Goal: Task Accomplishment & Management: Use online tool/utility

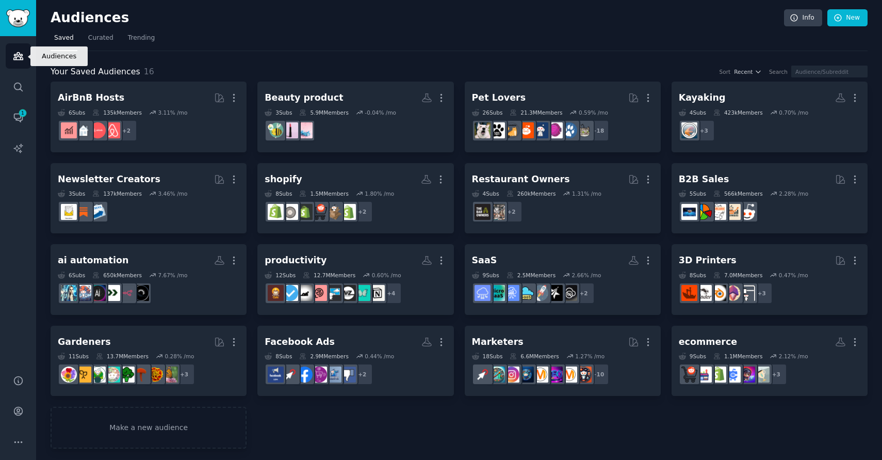
click at [15, 51] on icon "Sidebar" at bounding box center [18, 56] width 11 height 11
click at [443, 62] on div "Your Saved Audiences 16 Sort Recent Search AirBnB Hosts More 6 Sub s 135k Membe…" at bounding box center [459, 250] width 817 height 398
click at [542, 38] on nav "Saved Curated Trending" at bounding box center [459, 40] width 817 height 21
click at [461, 43] on nav "Saved Curated Trending" at bounding box center [459, 40] width 817 height 21
click at [94, 40] on span "Curated" at bounding box center [100, 38] width 25 height 9
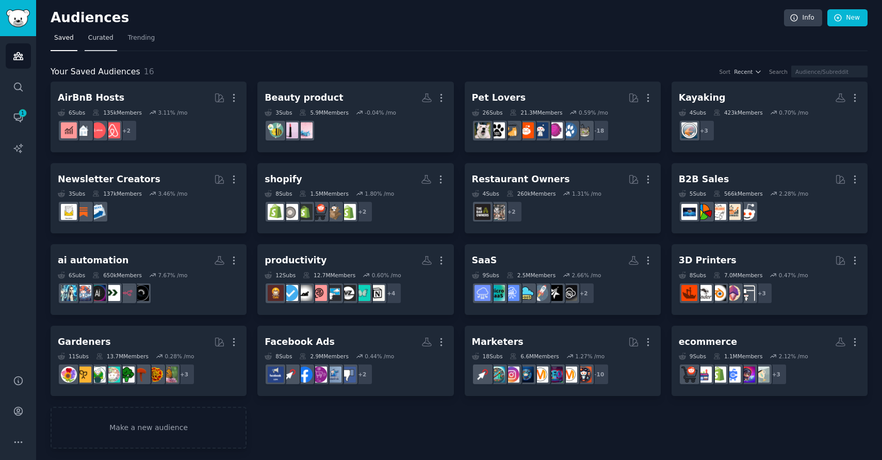
click at [94, 40] on span "Curated" at bounding box center [100, 38] width 25 height 9
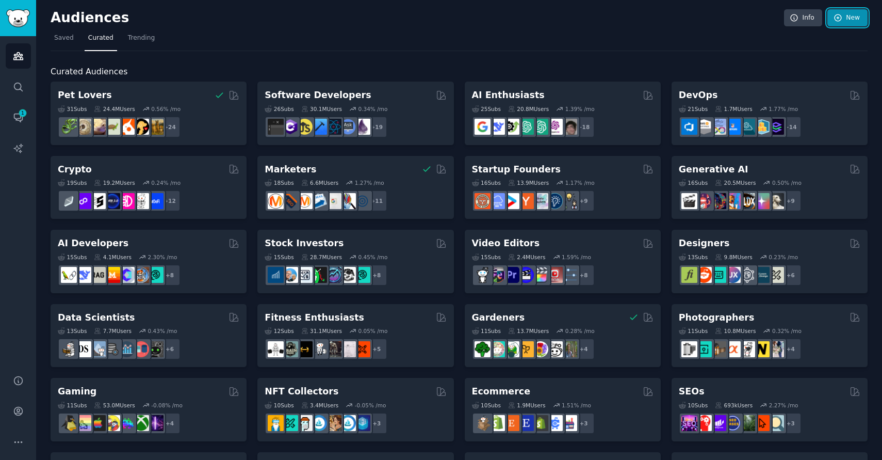
click at [838, 20] on icon at bounding box center [838, 17] width 9 height 9
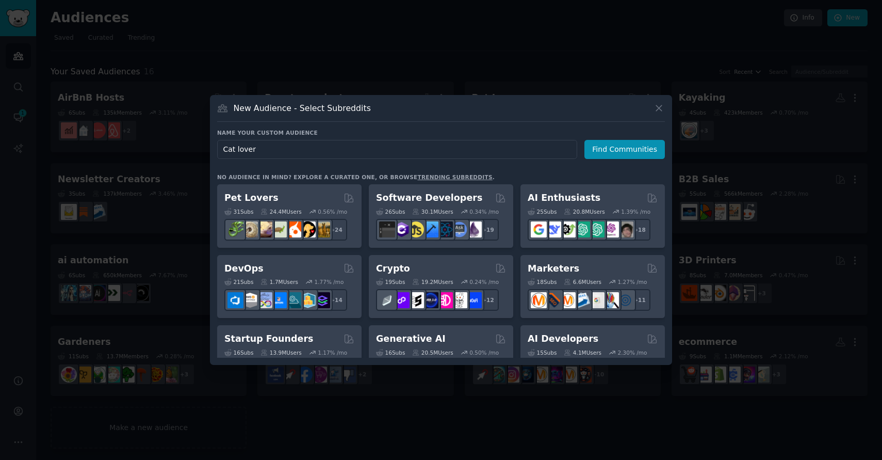
type input "Cat lovers"
click button "Find Communities" at bounding box center [624, 149] width 80 height 19
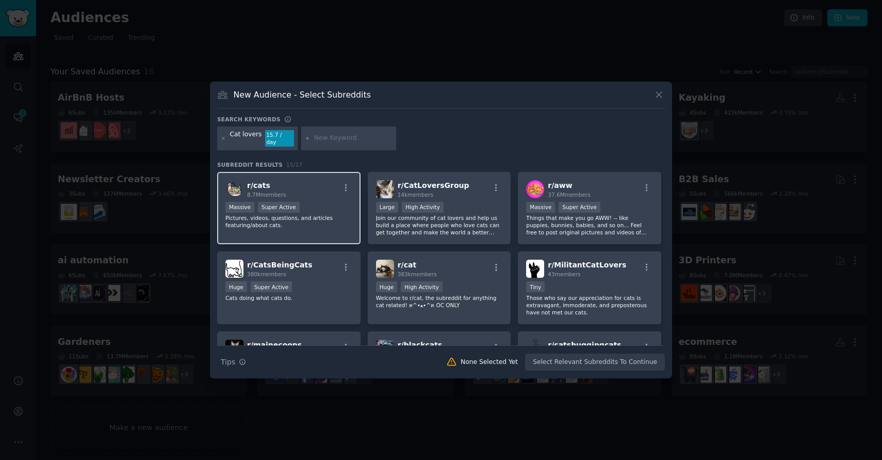
click at [301, 196] on div "r/ cats 8.7M members Massive Super Active Pictures, videos, questions, and arti…" at bounding box center [288, 208] width 143 height 73
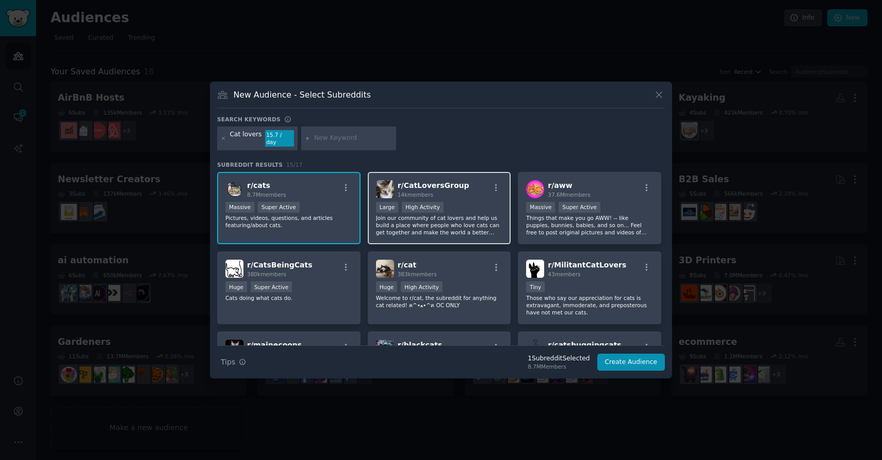
click at [458, 192] on div "r/ CatLoversGroup 14k members" at bounding box center [439, 189] width 127 height 18
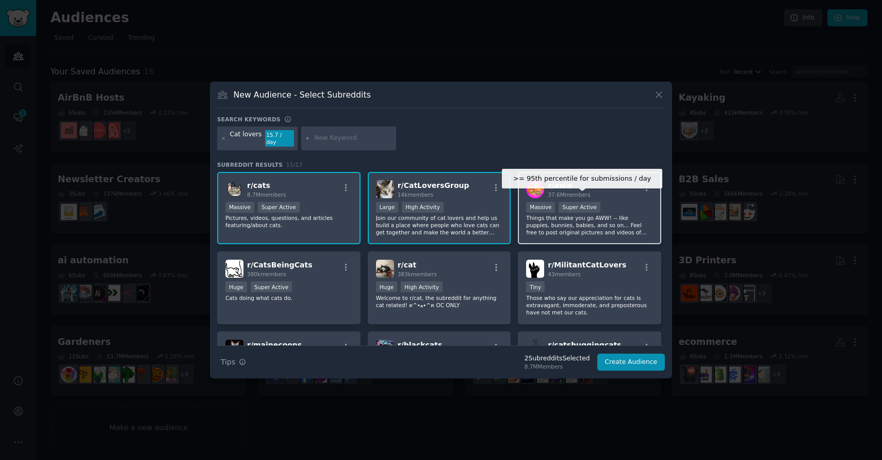
click at [581, 205] on div "Super Active" at bounding box center [580, 207] width 42 height 11
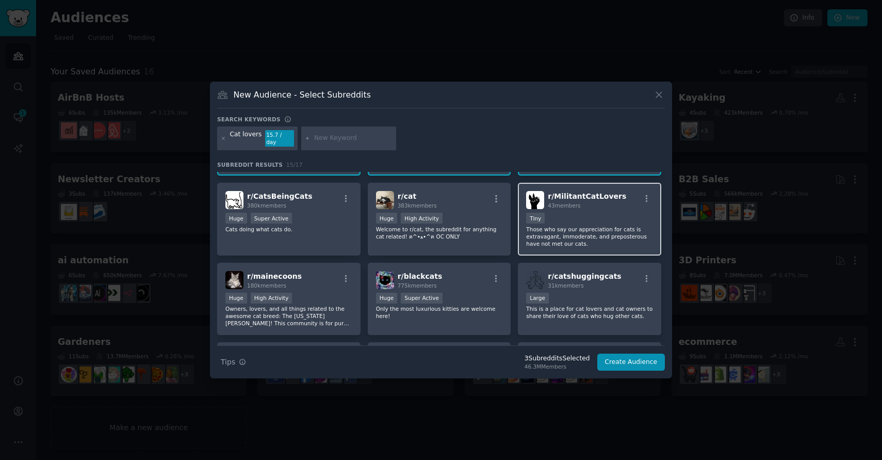
scroll to position [68, 0]
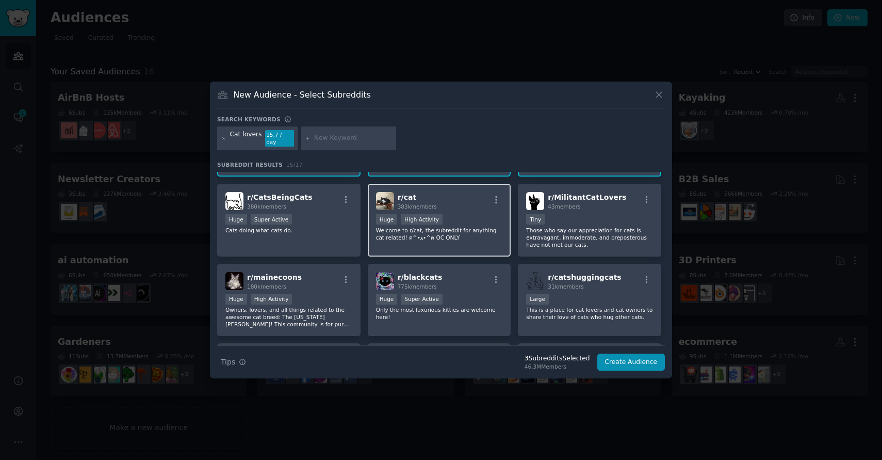
click at [430, 230] on p "Welcome to r/cat, the subreddit for anything cat related! ฅ^•ﻌ•^ฅ OC ONLY" at bounding box center [439, 233] width 127 height 14
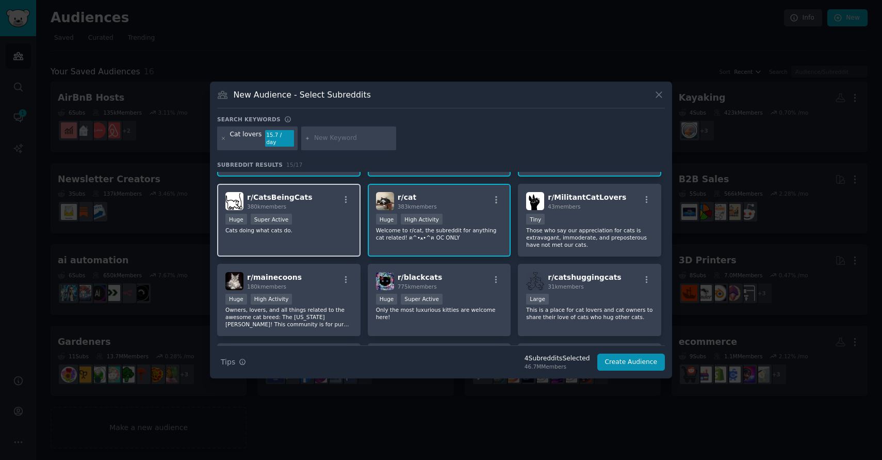
click at [284, 226] on p "Cats doing what cats do." at bounding box center [288, 229] width 127 height 7
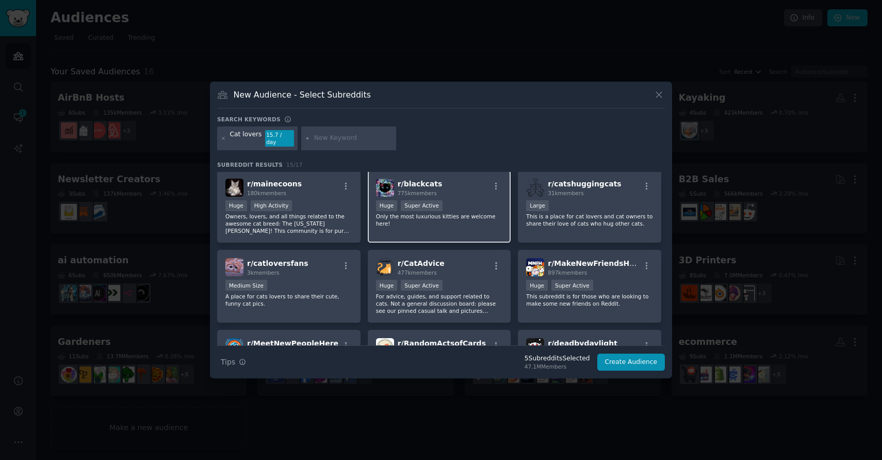
scroll to position [159, 0]
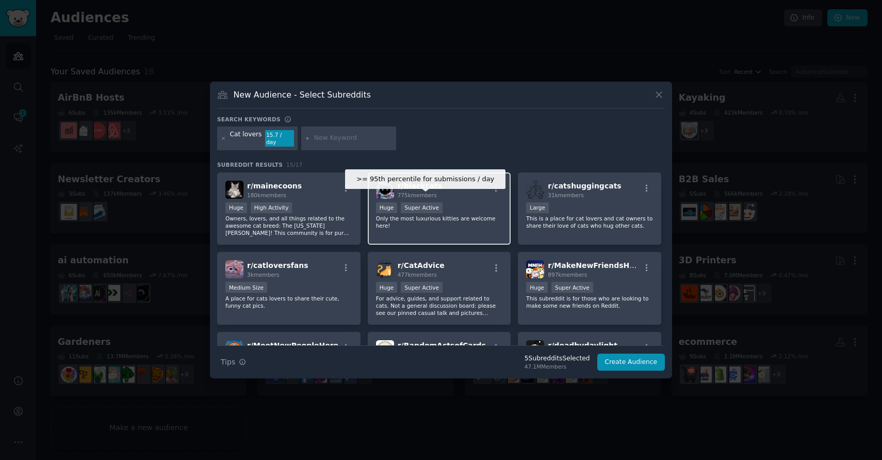
click at [428, 202] on div "Super Active" at bounding box center [422, 207] width 42 height 11
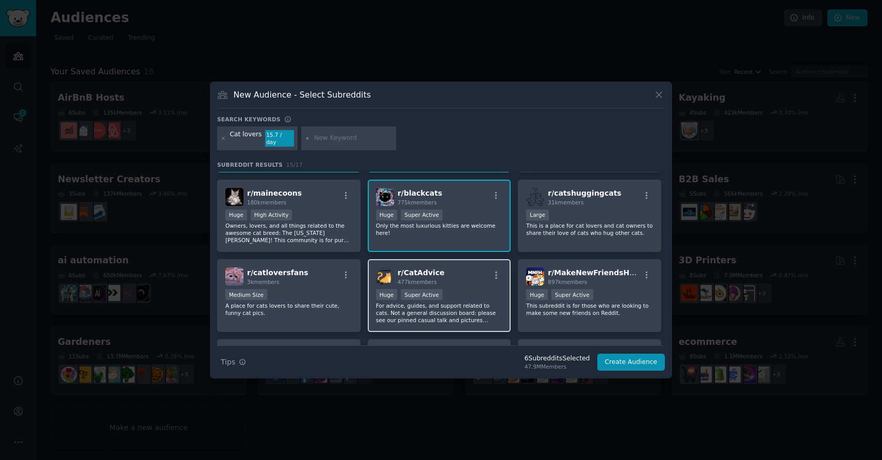
scroll to position [148, 0]
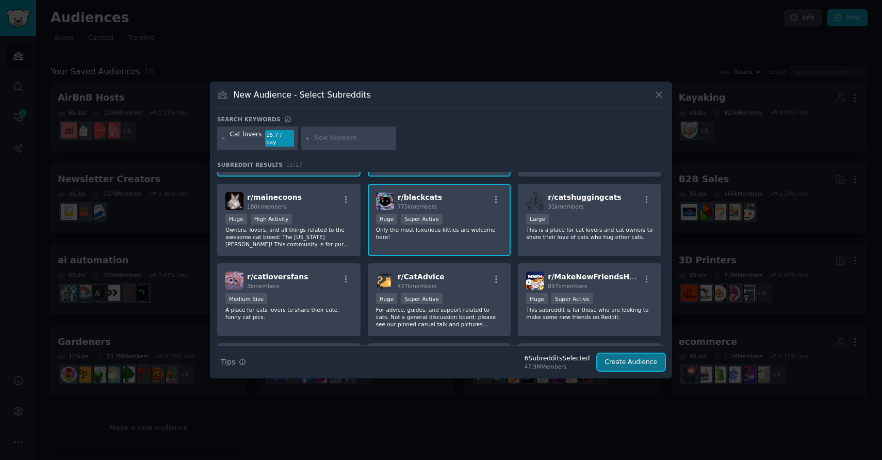
click at [618, 357] on button "Create Audience" at bounding box center [631, 362] width 68 height 18
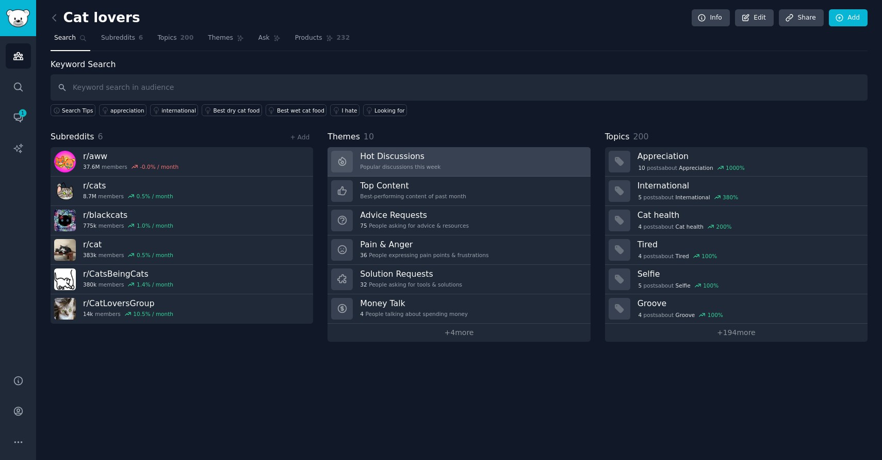
click at [359, 164] on link "Hot Discussions Popular discussions this week" at bounding box center [459, 161] width 263 height 29
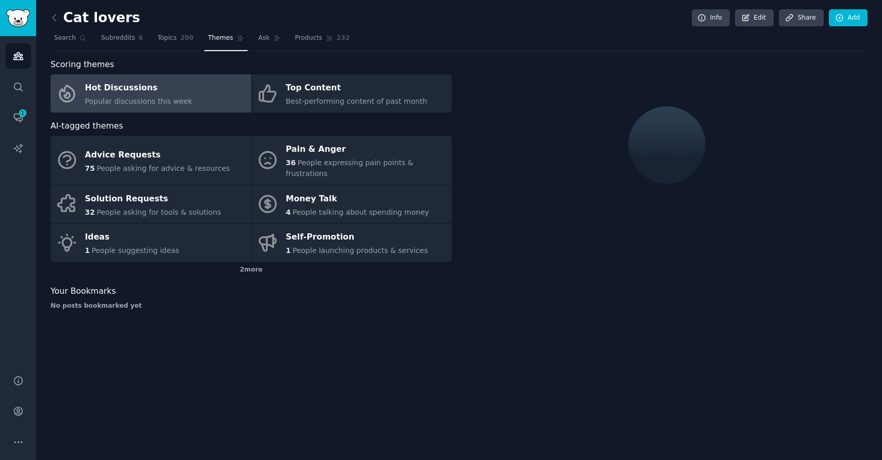
click at [72, 23] on h2 "Cat lovers" at bounding box center [96, 18] width 90 height 17
click at [127, 36] on span "Subreddits" at bounding box center [118, 38] width 34 height 9
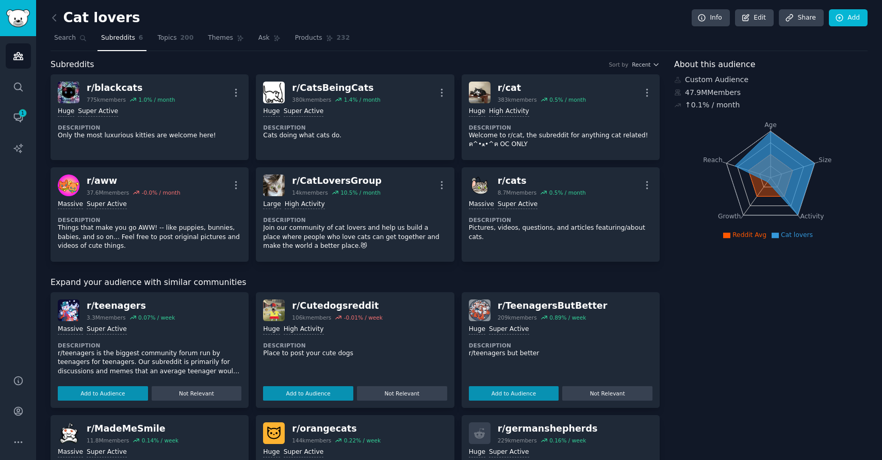
click at [460, 30] on nav "Search Subreddits 6 Topics 200 Themes Ask Products 232" at bounding box center [459, 40] width 817 height 21
click at [16, 19] on img "Sidebar" at bounding box center [18, 18] width 24 height 18
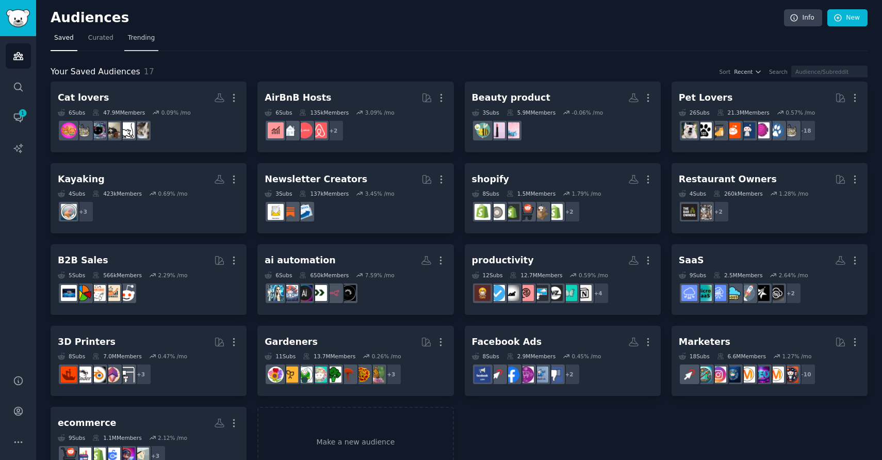
click at [146, 32] on link "Trending" at bounding box center [141, 40] width 34 height 21
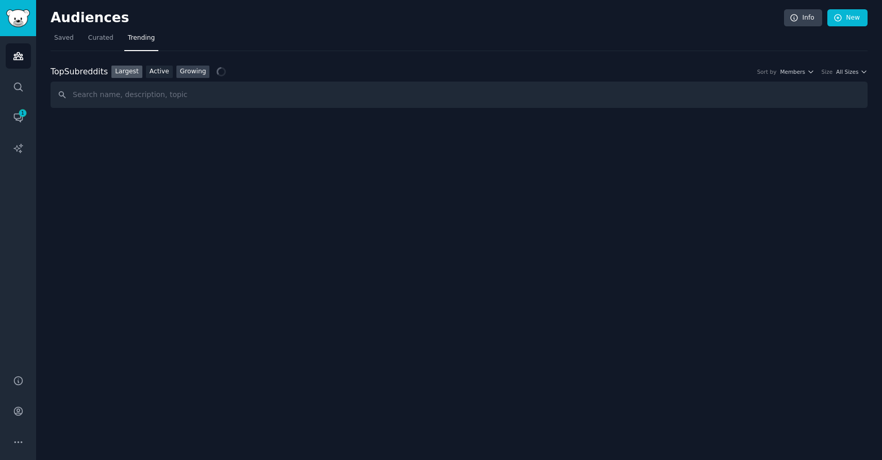
click at [191, 68] on link "Growing" at bounding box center [193, 72] width 34 height 13
click at [809, 73] on icon "button" at bounding box center [810, 71] width 7 height 7
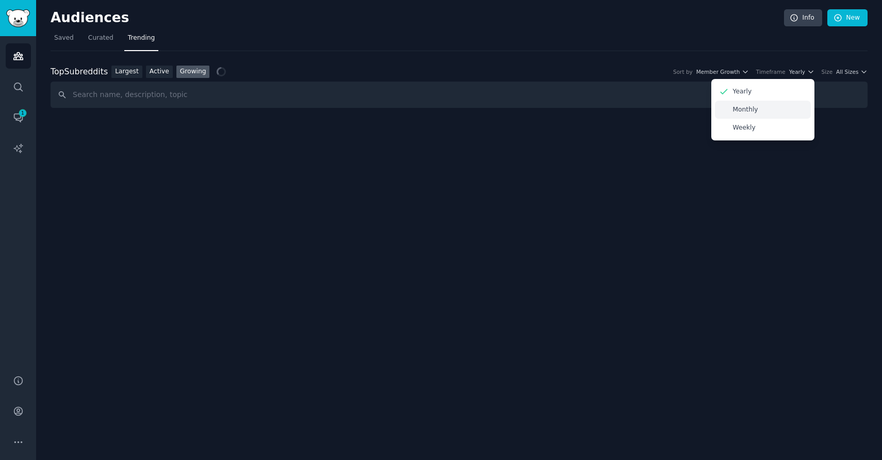
click at [767, 107] on div "Monthly" at bounding box center [763, 110] width 96 height 18
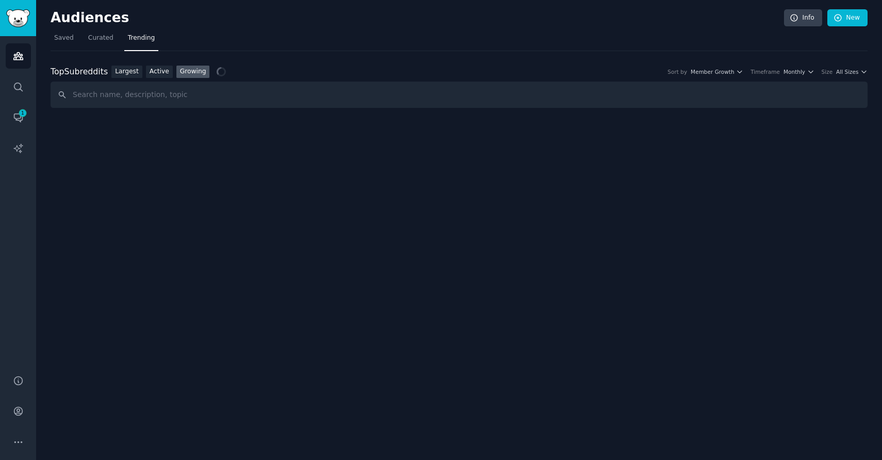
click at [849, 80] on div "Top Subreddits Top Subreddits Largest Active Growing Sort by Member Growth Time…" at bounding box center [459, 87] width 817 height 43
click at [853, 74] on span "All Sizes" at bounding box center [847, 71] width 22 height 7
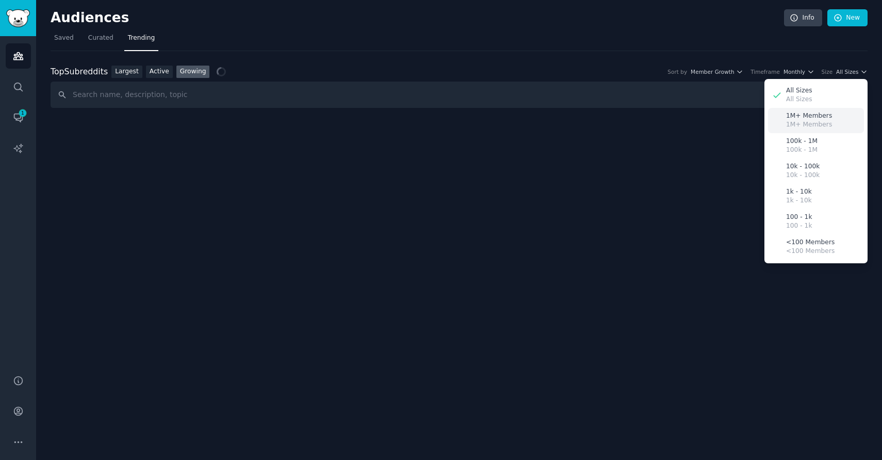
click at [801, 118] on p "1M+ Members" at bounding box center [809, 115] width 46 height 9
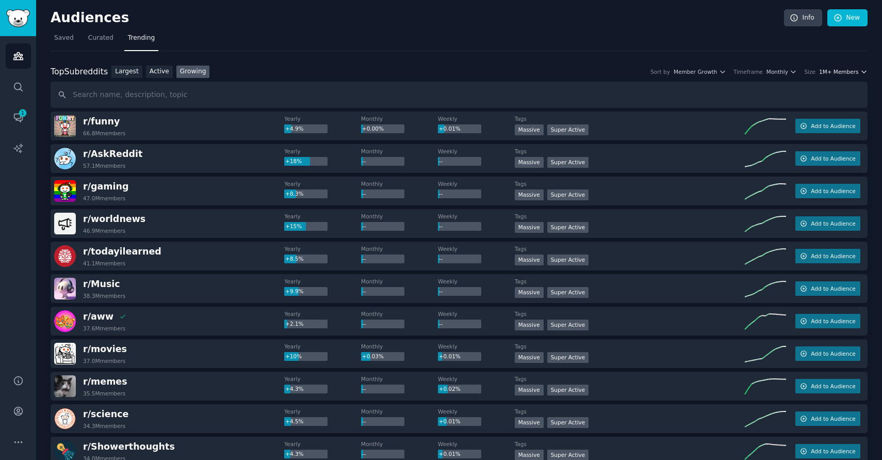
click at [840, 69] on span "1M+ Members" at bounding box center [839, 71] width 40 height 7
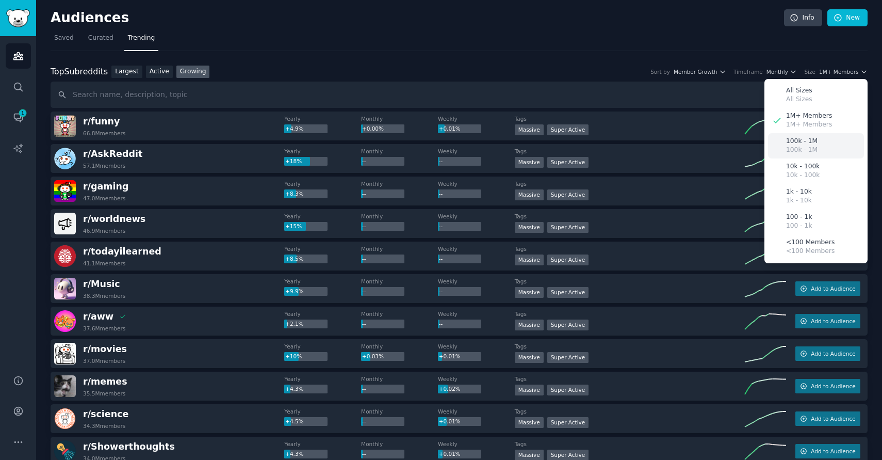
click at [800, 146] on p "100k - 1M" at bounding box center [801, 149] width 31 height 9
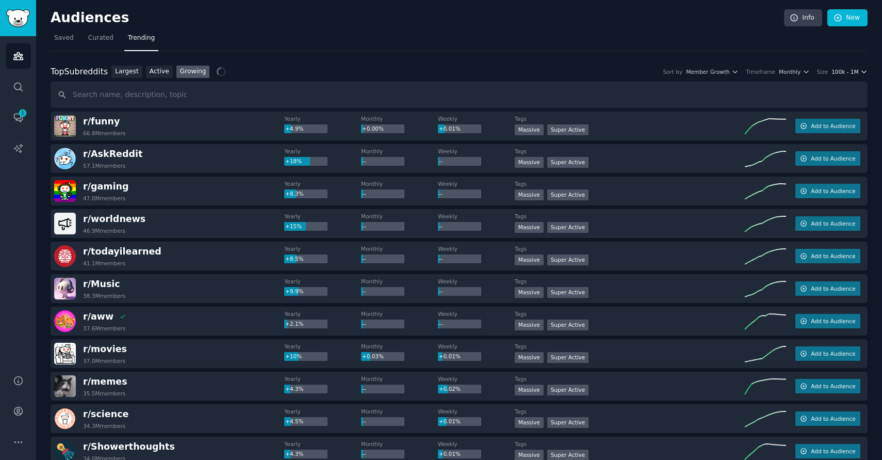
click at [845, 69] on span "100k - 1M" at bounding box center [845, 71] width 27 height 7
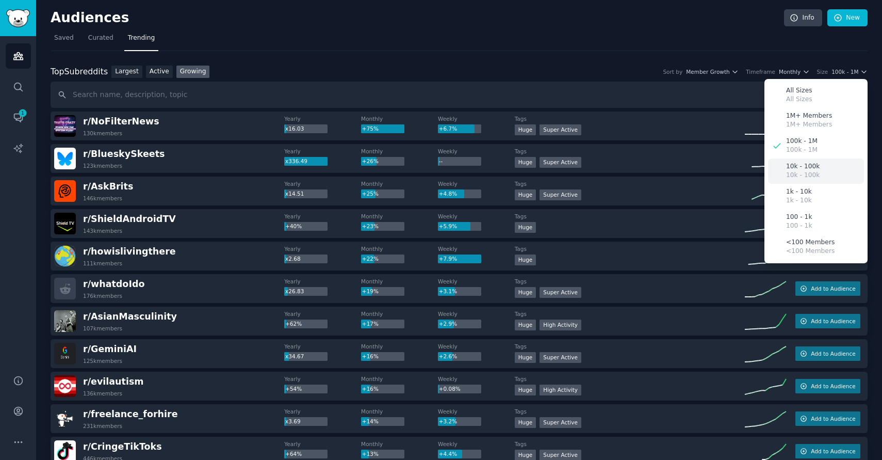
click at [800, 170] on p "10k - 100k" at bounding box center [803, 166] width 34 height 9
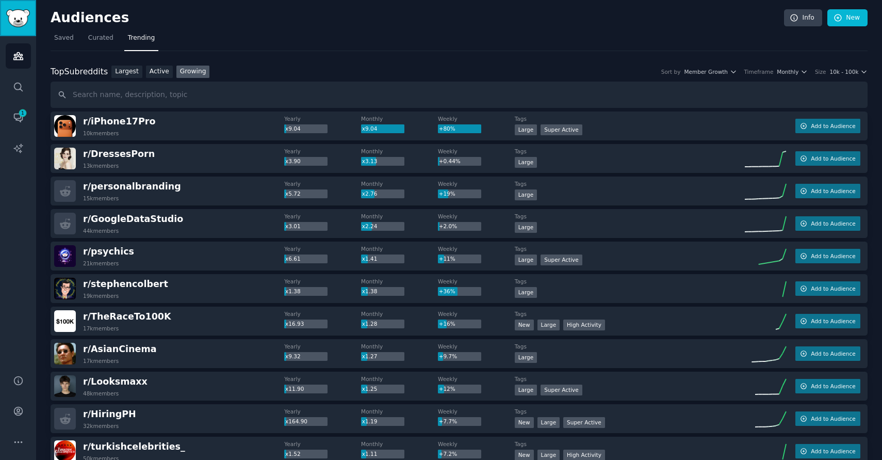
click at [12, 22] on img "Sidebar" at bounding box center [18, 18] width 24 height 18
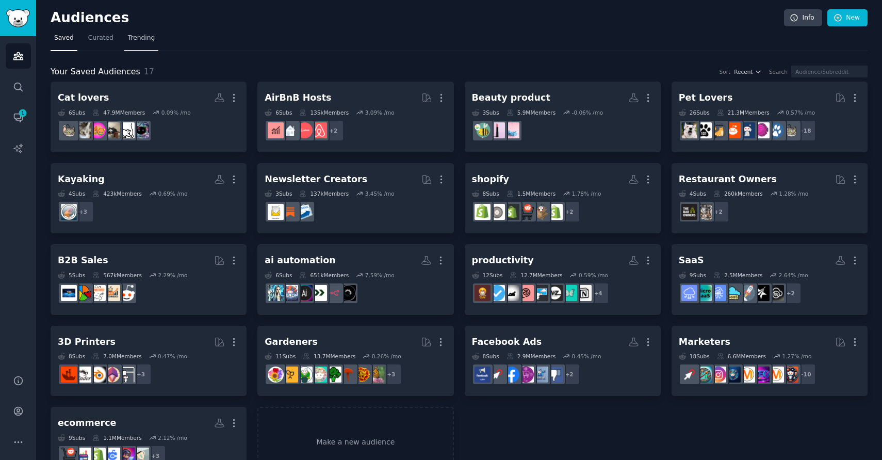
click at [138, 39] on span "Trending" at bounding box center [141, 38] width 27 height 9
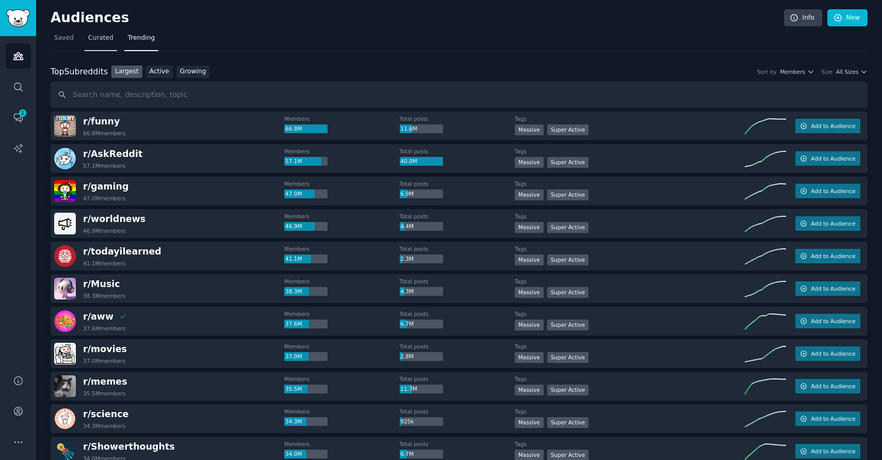
click at [104, 41] on span "Curated" at bounding box center [100, 38] width 25 height 9
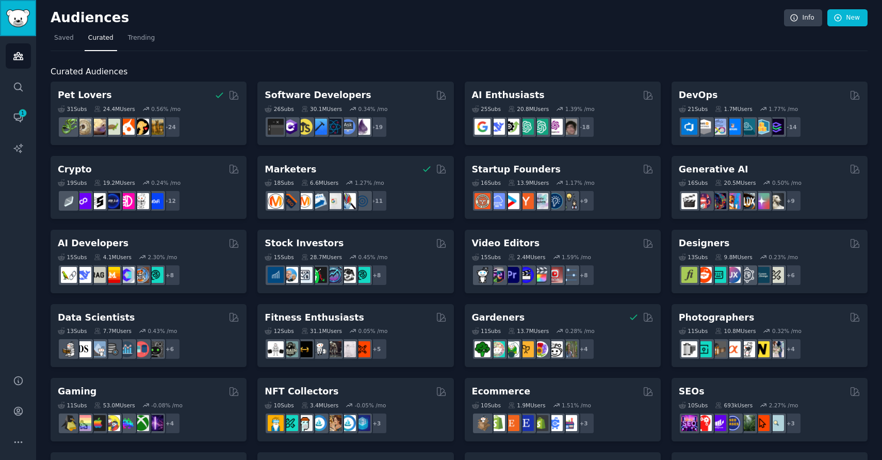
click at [10, 10] on img "Sidebar" at bounding box center [18, 18] width 24 height 18
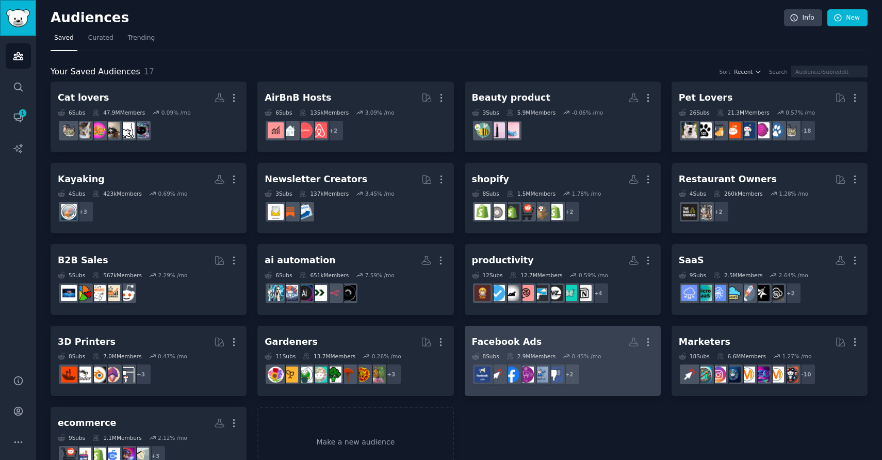
scroll to position [31, 0]
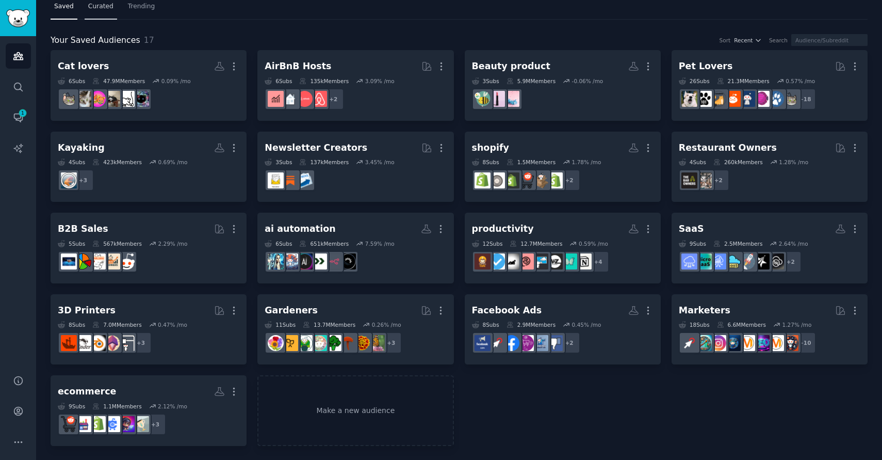
click at [98, 9] on span "Curated" at bounding box center [100, 6] width 25 height 9
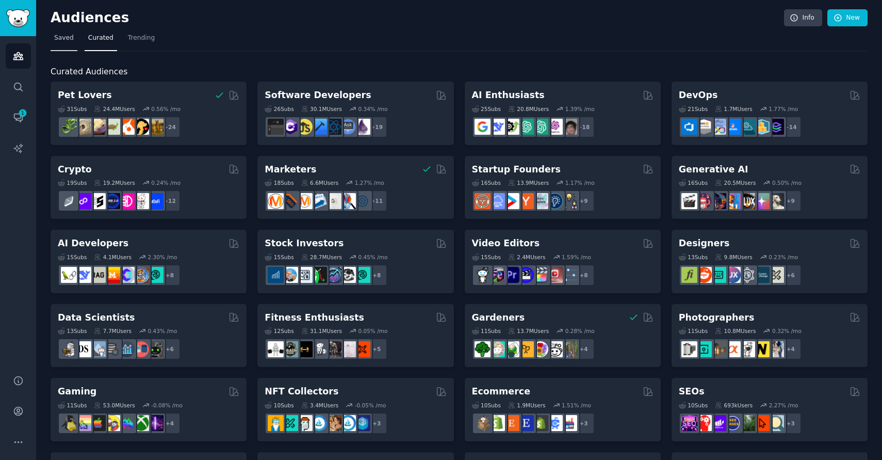
click at [61, 38] on span "Saved" at bounding box center [64, 38] width 20 height 9
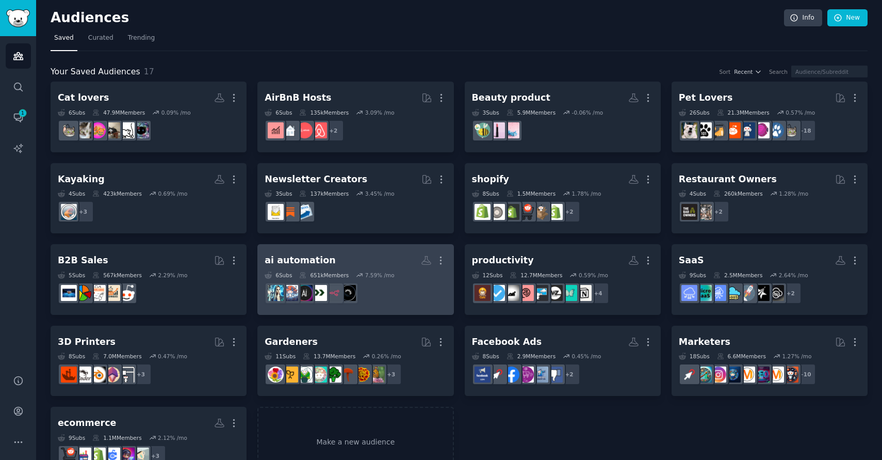
scroll to position [31, 0]
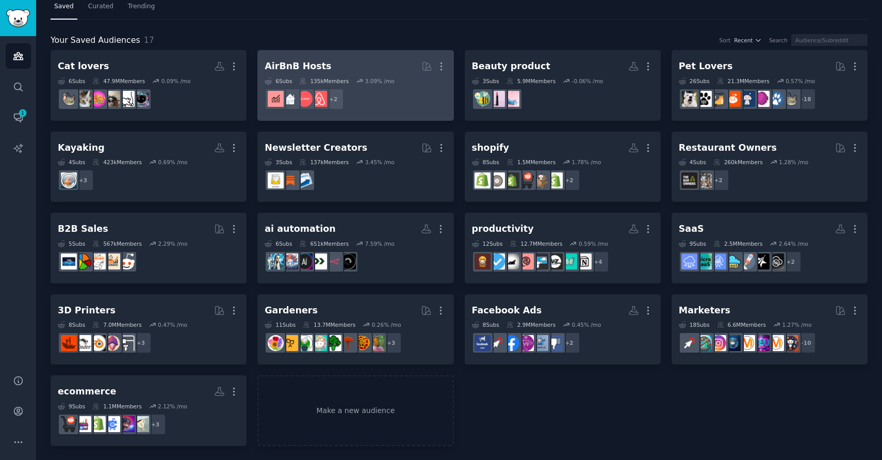
click at [344, 82] on div "135k Members" at bounding box center [324, 80] width 50 height 7
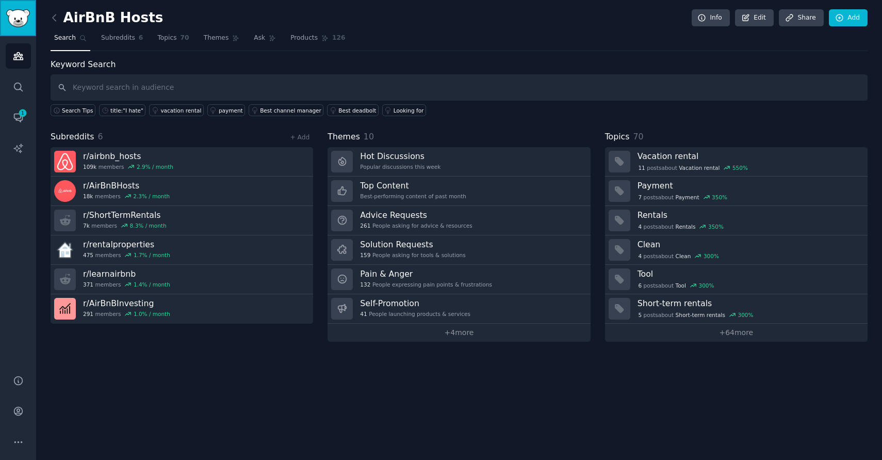
click at [13, 18] on img "Sidebar" at bounding box center [18, 18] width 24 height 18
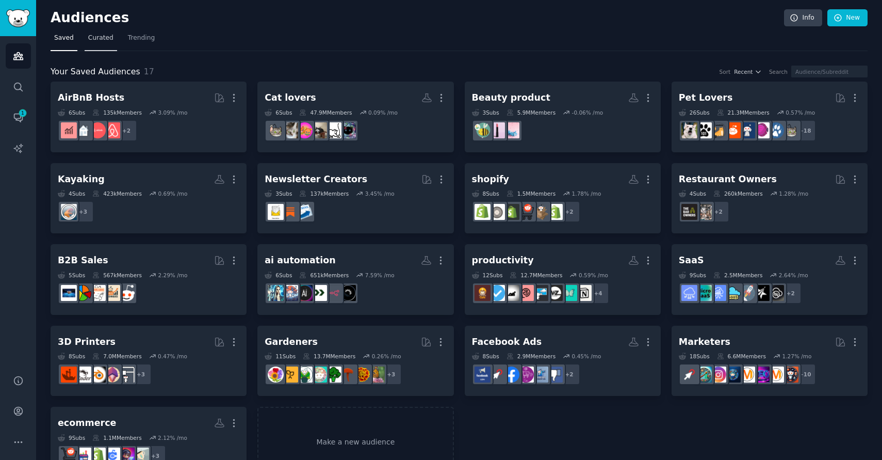
click at [104, 36] on span "Curated" at bounding box center [100, 38] width 25 height 9
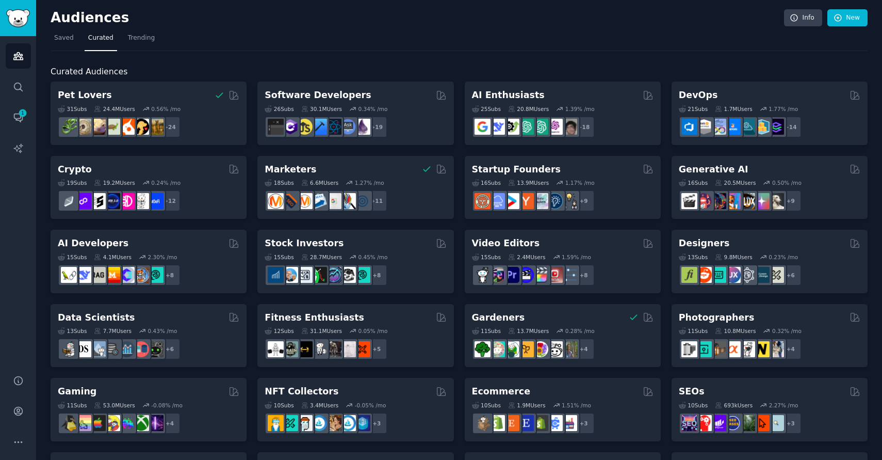
scroll to position [3, 0]
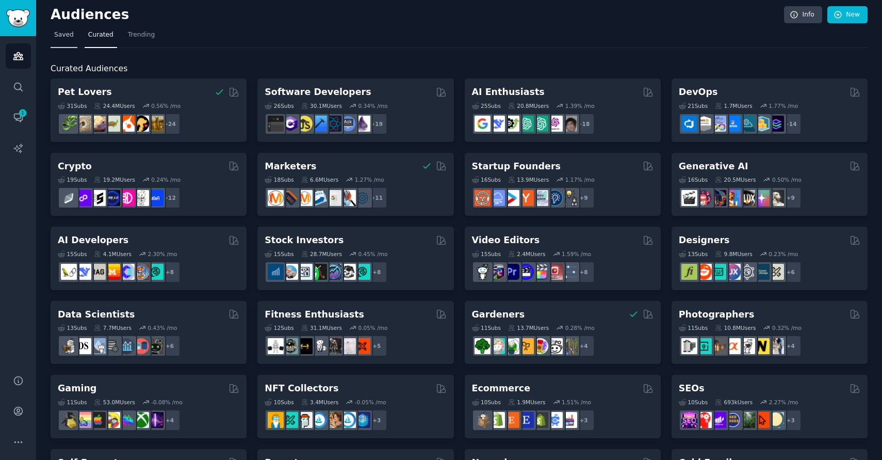
click at [64, 36] on span "Saved" at bounding box center [64, 34] width 20 height 9
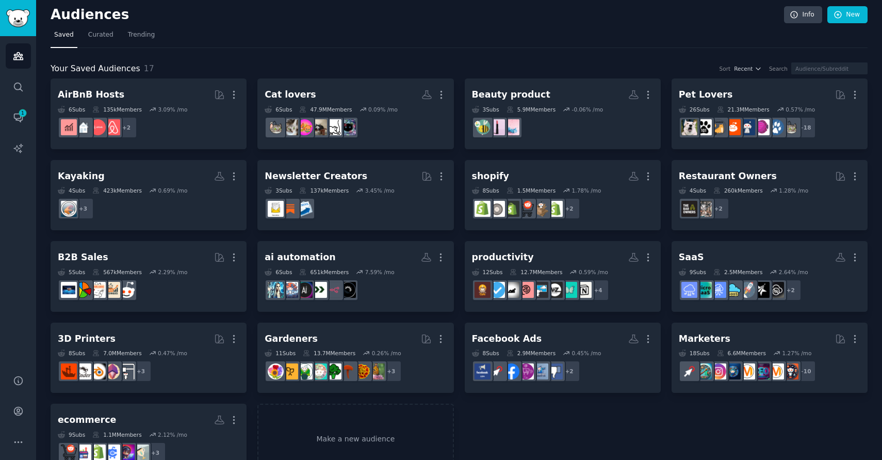
scroll to position [31, 0]
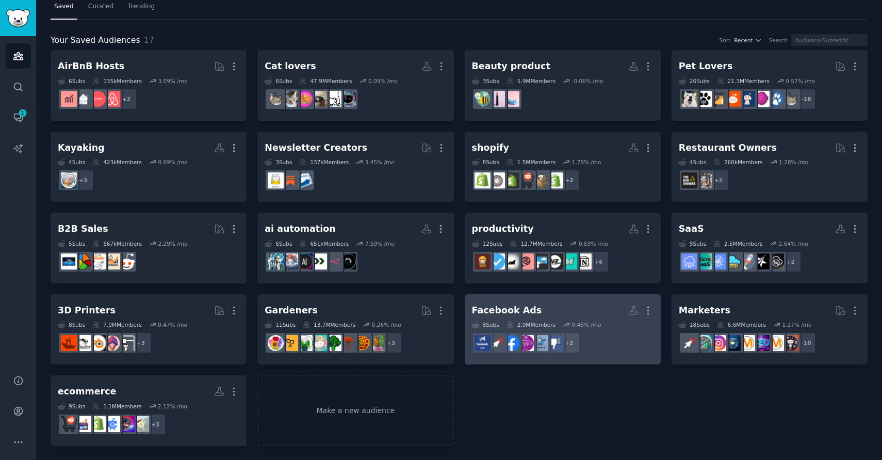
click at [548, 321] on div "2.9M Members" at bounding box center [531, 324] width 49 height 7
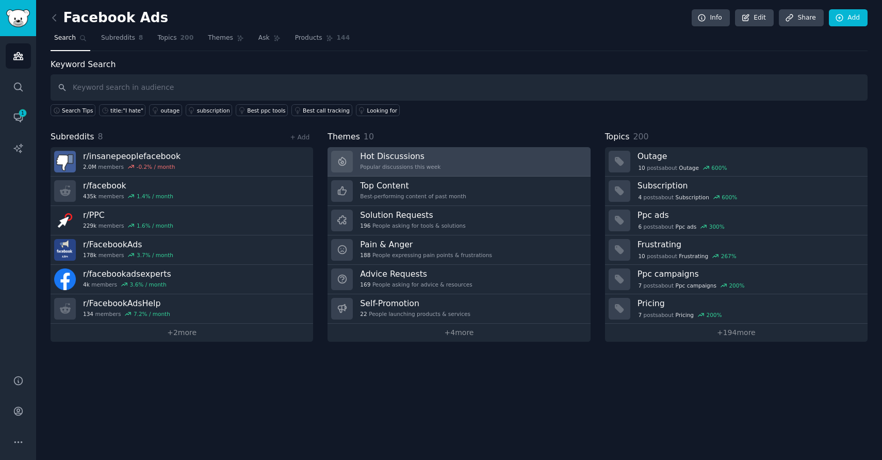
click at [415, 159] on h3 "Hot Discussions" at bounding box center [400, 156] width 80 height 11
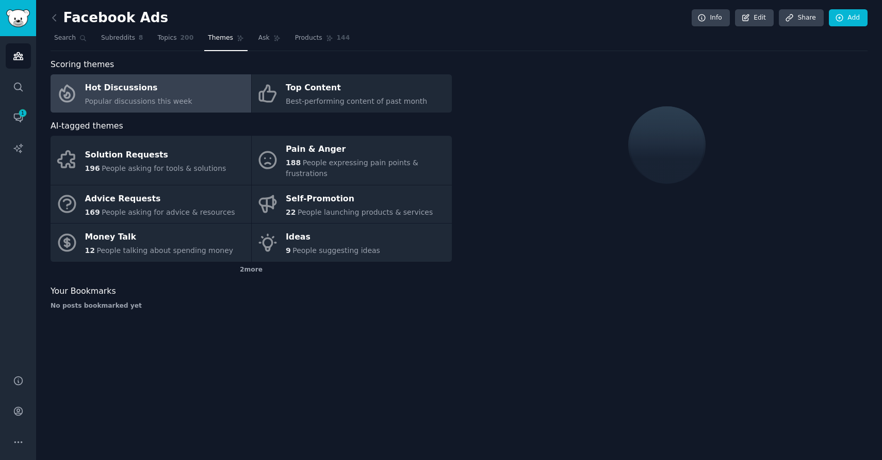
click at [86, 14] on h2 "Facebook Ads" at bounding box center [110, 18] width 118 height 17
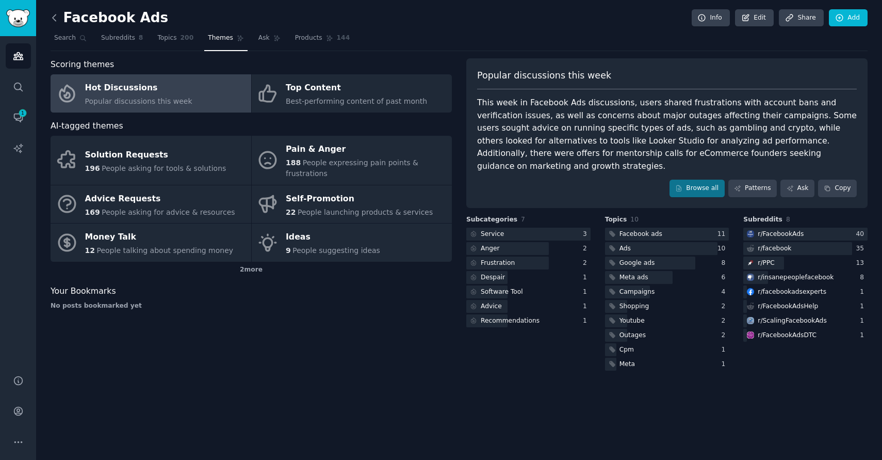
click at [53, 18] on icon at bounding box center [54, 17] width 3 height 6
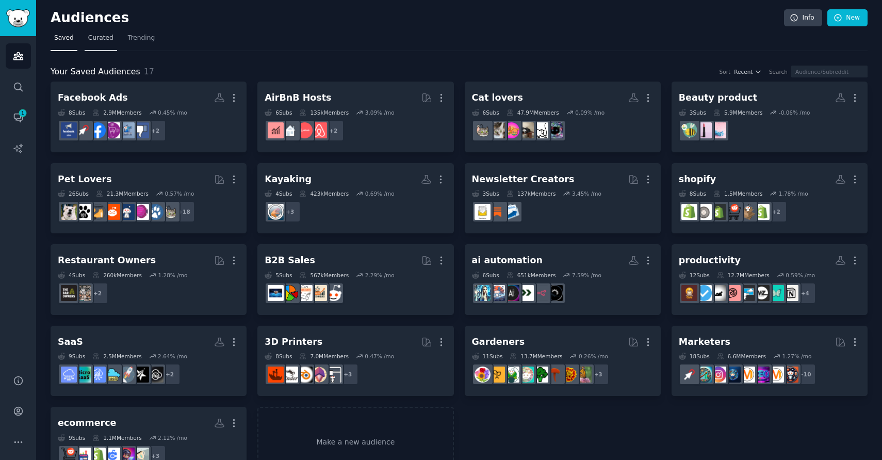
click at [100, 35] on span "Curated" at bounding box center [100, 38] width 25 height 9
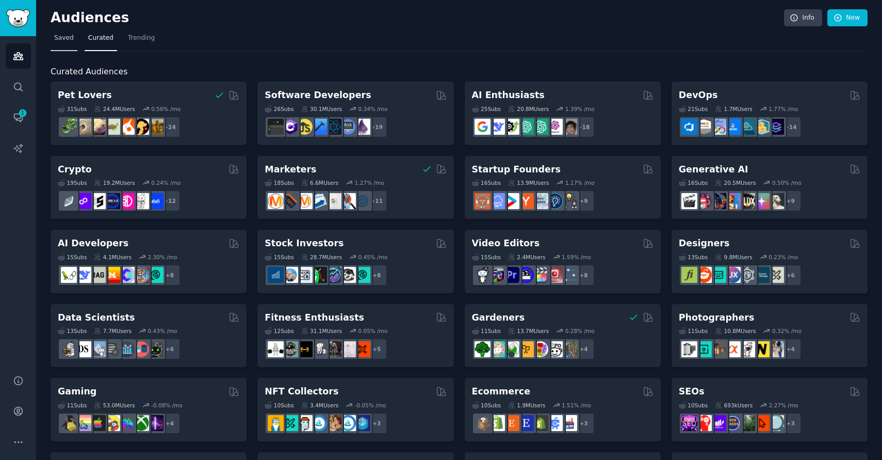
click at [65, 38] on span "Saved" at bounding box center [64, 38] width 20 height 9
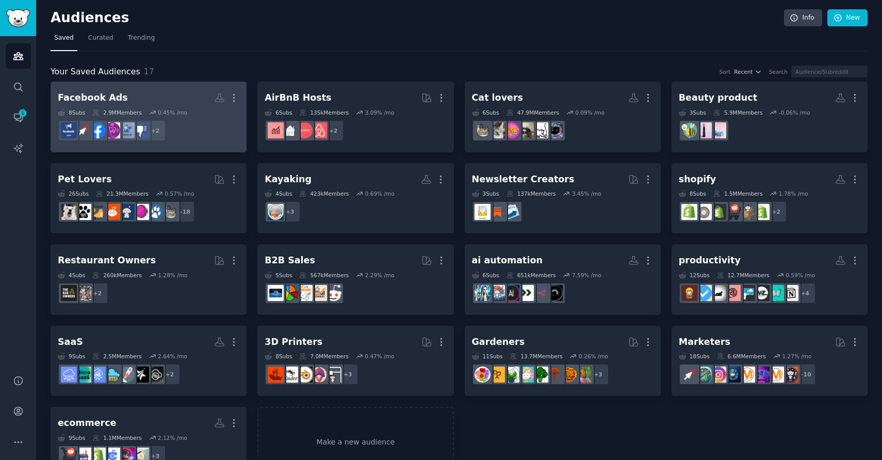
click at [182, 113] on div "0.45 % /mo" at bounding box center [172, 112] width 29 height 7
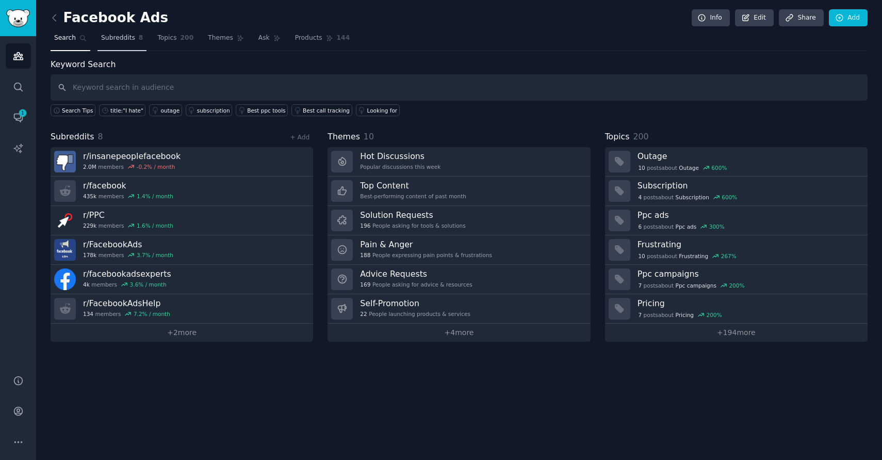
click at [120, 41] on span "Subreddits" at bounding box center [118, 38] width 34 height 9
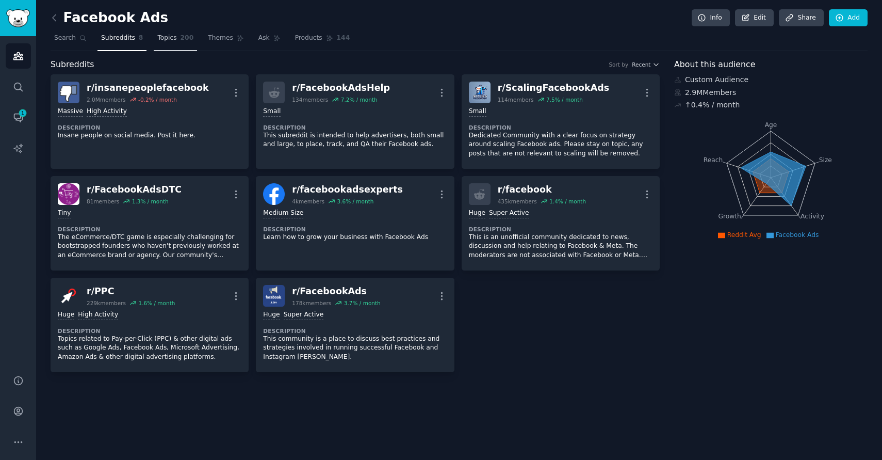
click at [170, 45] on link "Topics 200" at bounding box center [175, 40] width 43 height 21
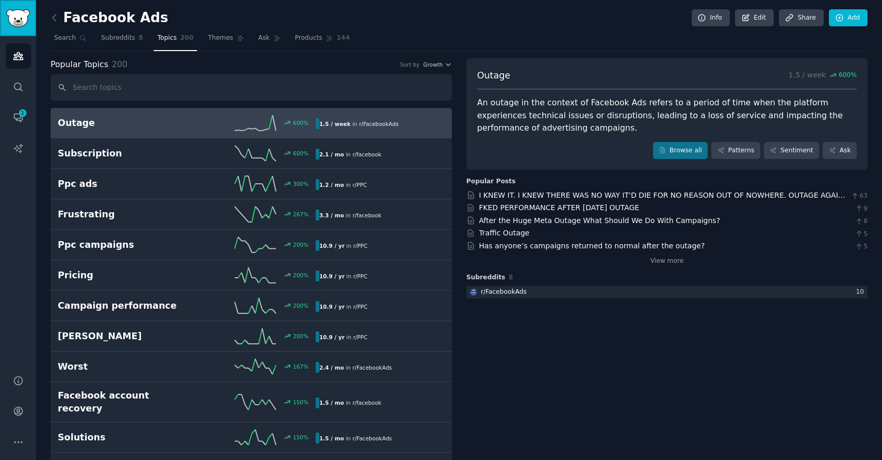
click at [11, 18] on img "Sidebar" at bounding box center [18, 18] width 24 height 18
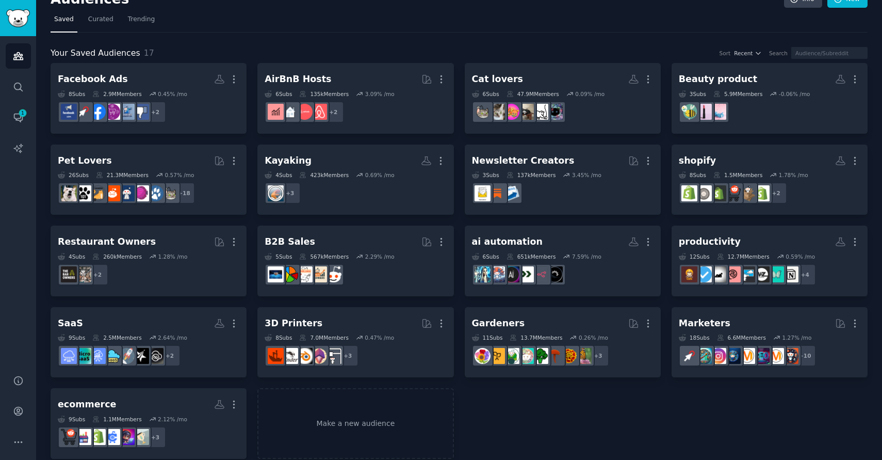
scroll to position [20, 0]
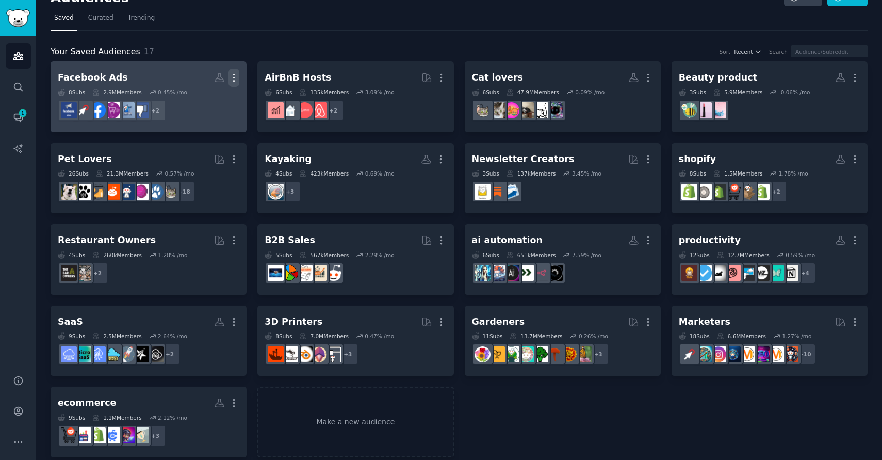
click at [235, 82] on icon "button" at bounding box center [234, 77] width 11 height 11
click at [201, 100] on p "Delete" at bounding box center [206, 99] width 24 height 11
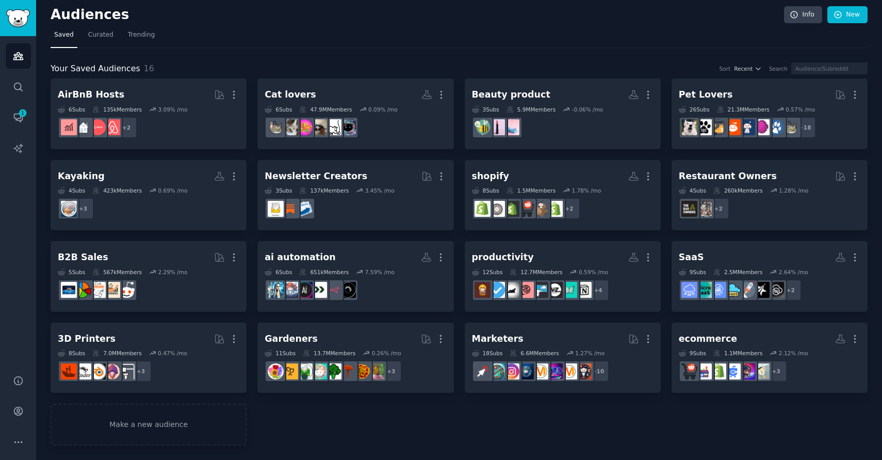
scroll to position [3, 0]
click at [154, 425] on link "Make a new audience" at bounding box center [149, 424] width 196 height 42
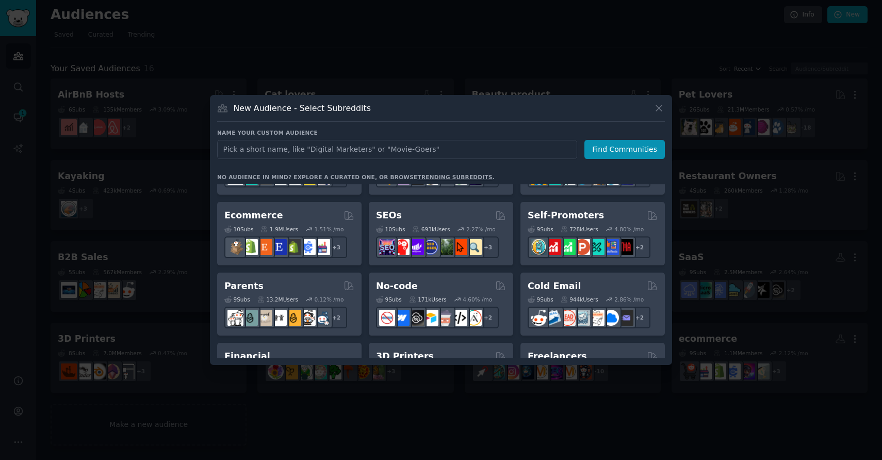
scroll to position [443, 0]
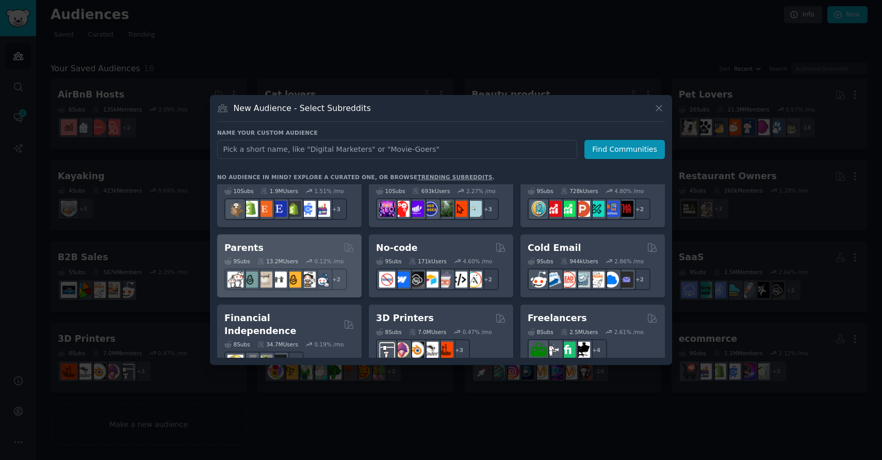
click at [298, 259] on div "13.2M Users" at bounding box center [277, 260] width 41 height 7
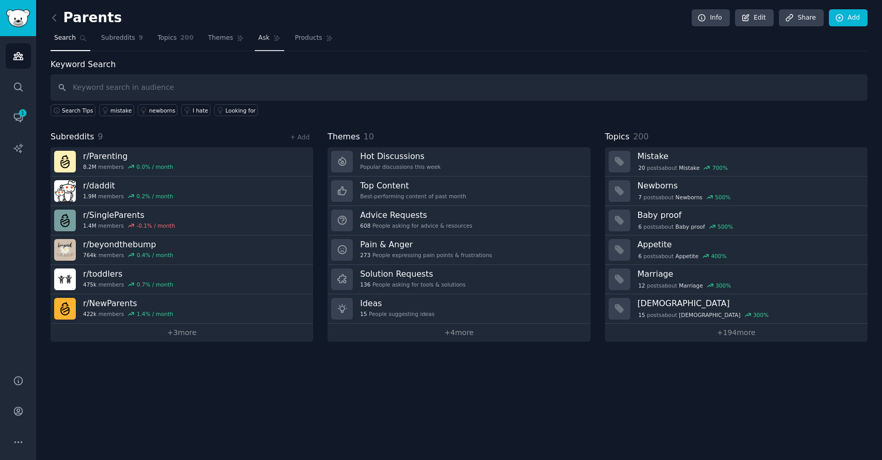
click at [258, 41] on span "Ask" at bounding box center [263, 38] width 11 height 9
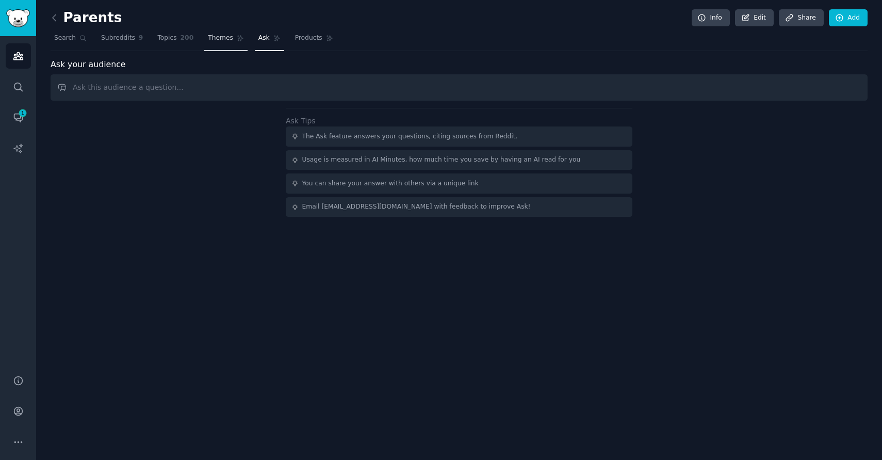
click at [207, 30] on link "Themes" at bounding box center [225, 40] width 43 height 21
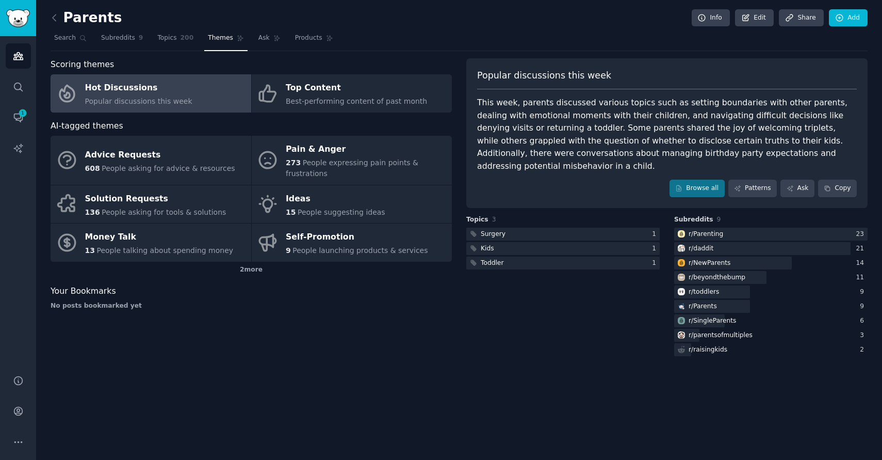
click at [576, 121] on div "This week, parents discussed various topics such as setting boundaries with oth…" at bounding box center [667, 134] width 380 height 76
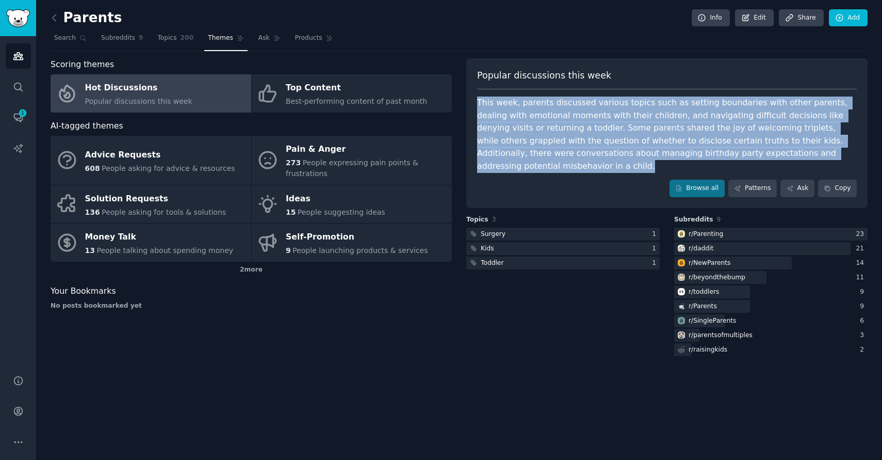
click at [576, 121] on div "This week, parents discussed various topics such as setting boundaries with oth…" at bounding box center [667, 134] width 380 height 76
click at [308, 37] on span "Products" at bounding box center [308, 38] width 27 height 9
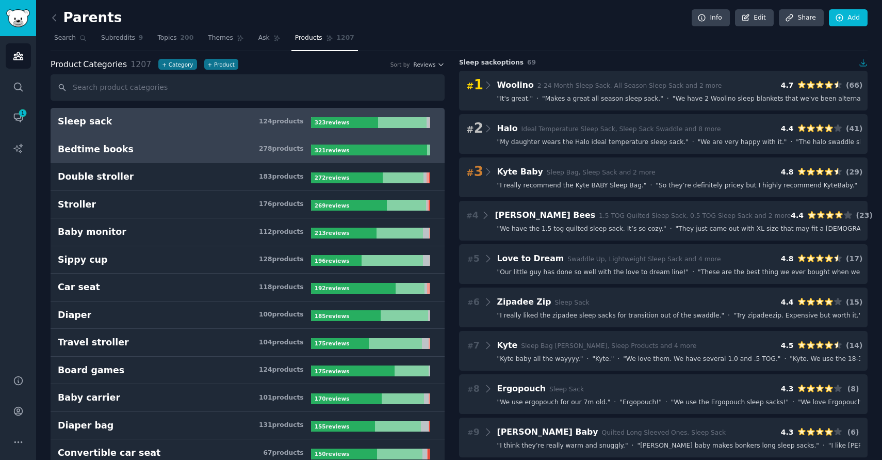
click at [231, 151] on h3 "Bedtime books 278 product s" at bounding box center [184, 149] width 253 height 13
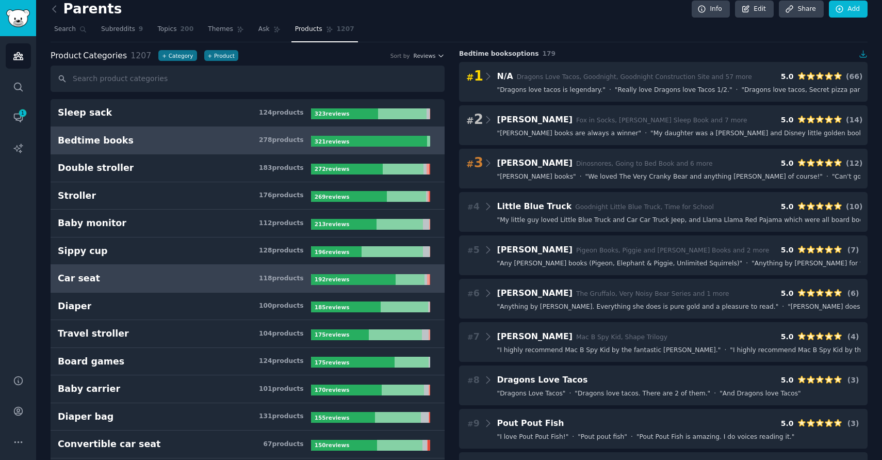
scroll to position [11, 0]
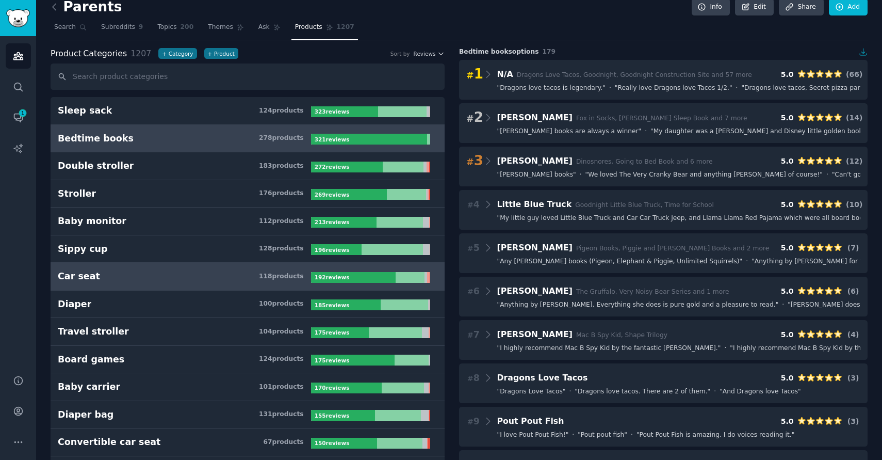
click at [248, 278] on h3 "Car seat 118 product s" at bounding box center [184, 276] width 253 height 13
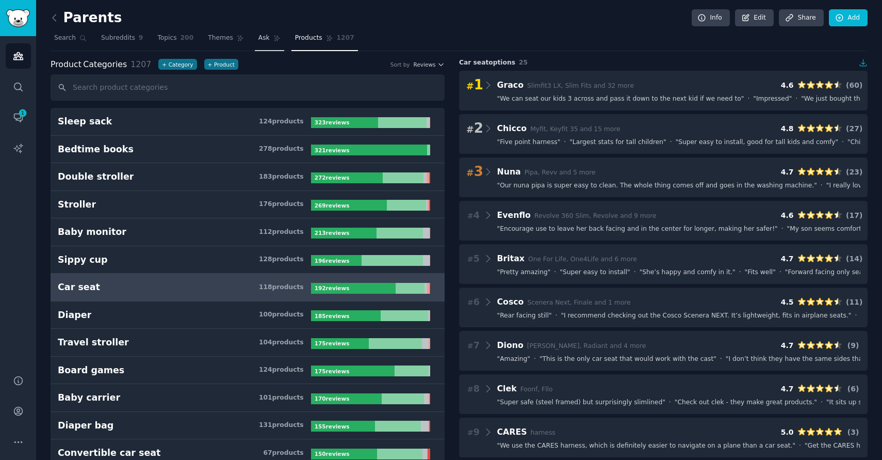
click at [258, 36] on span "Ask" at bounding box center [263, 38] width 11 height 9
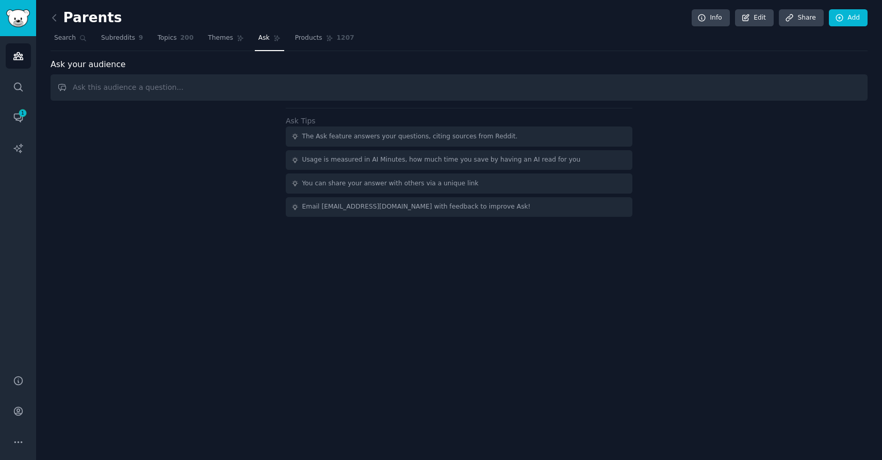
click at [225, 86] on input "text" at bounding box center [459, 87] width 817 height 26
type input "What does parents have as a problem that an app could solve?"
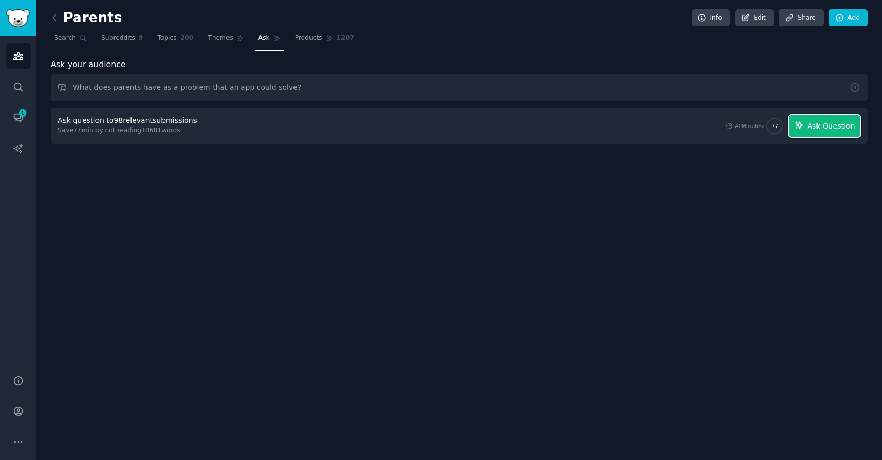
click at [815, 128] on span "Ask Question" at bounding box center [830, 126] width 47 height 11
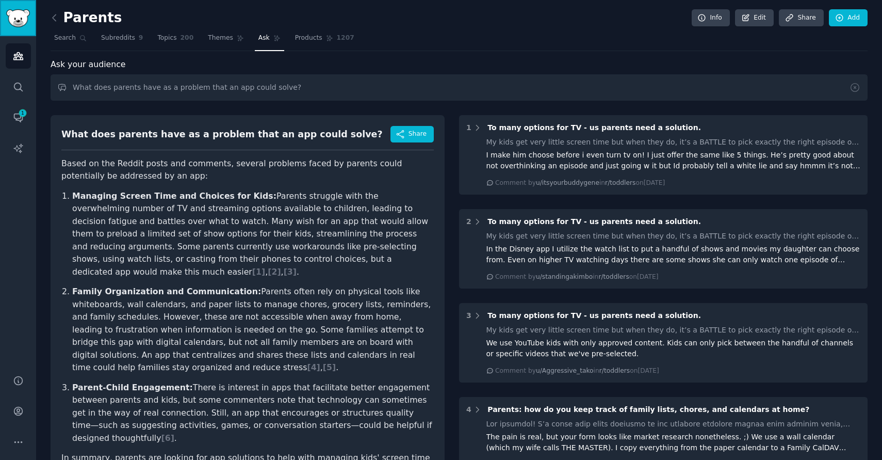
click at [25, 20] on img "Sidebar" at bounding box center [18, 18] width 24 height 18
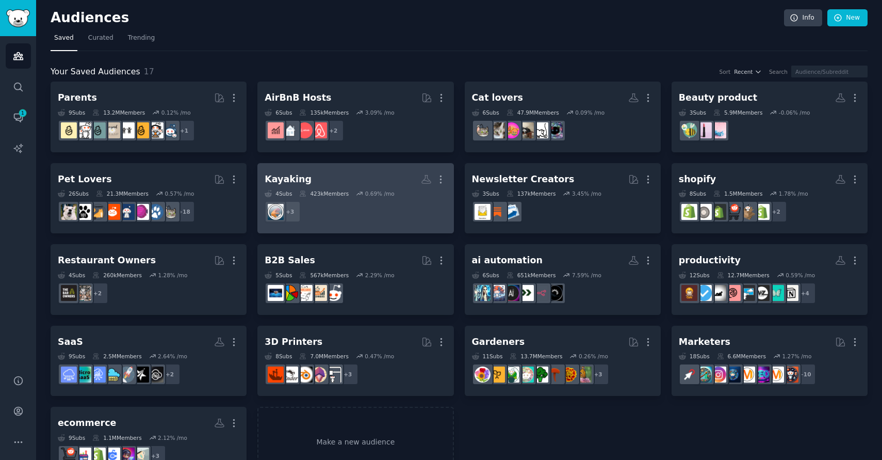
scroll to position [31, 0]
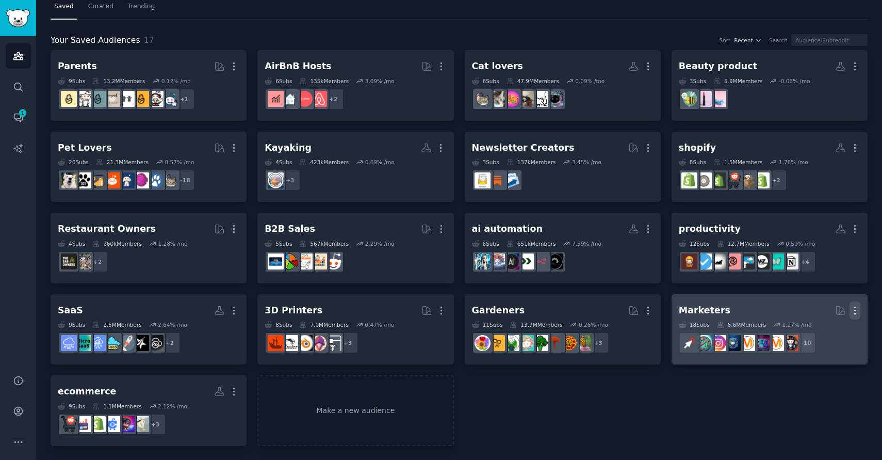
click at [850, 307] on icon "button" at bounding box center [855, 310] width 11 height 11
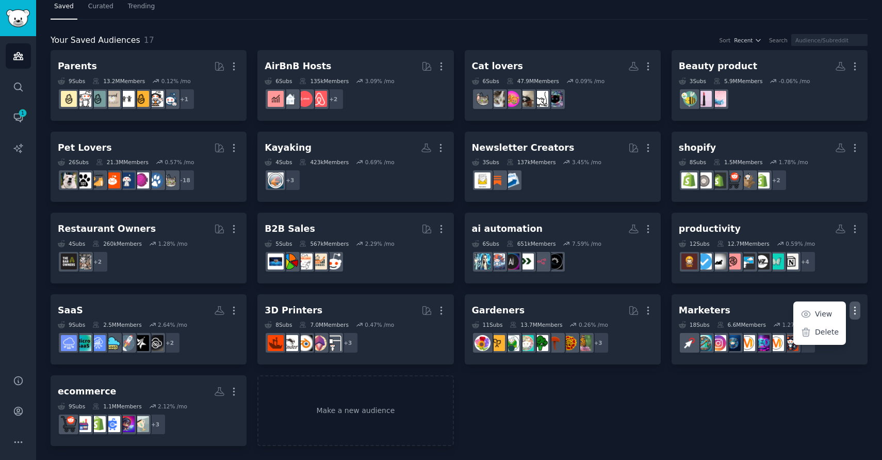
click at [702, 366] on div "Parents More 9 Sub s 13.2M Members 0.12 % /mo + 1 AirBnB Hosts Curated by Gummy…" at bounding box center [459, 248] width 817 height 396
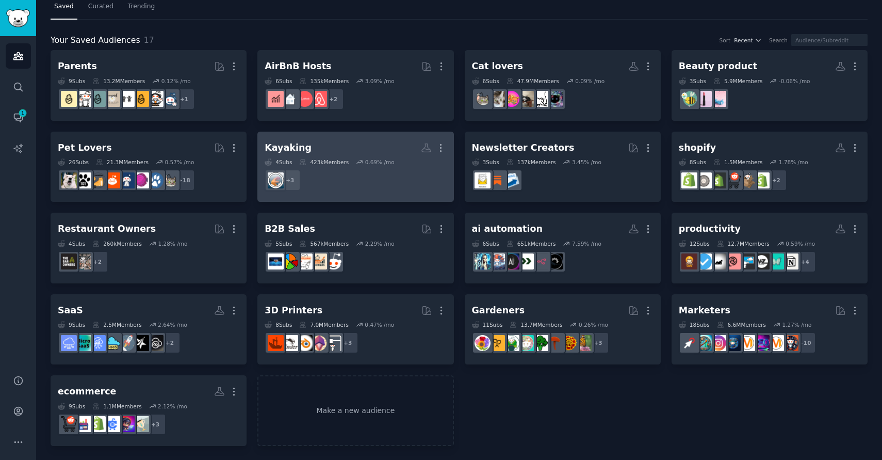
scroll to position [0, 0]
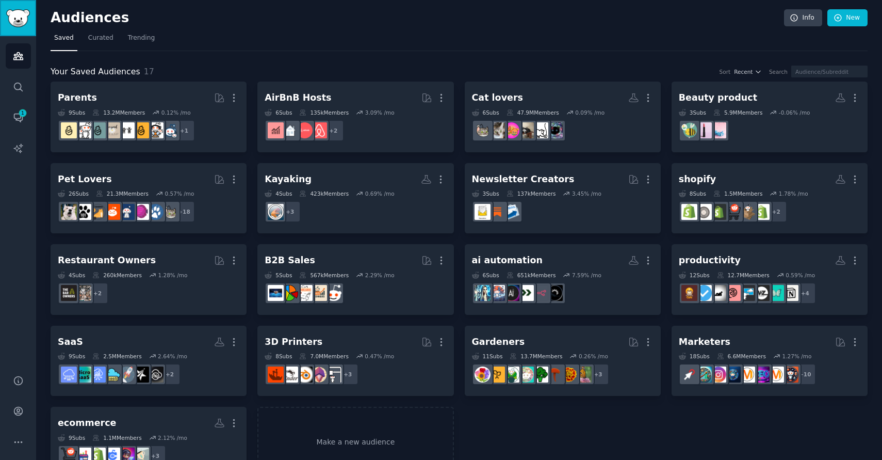
click at [11, 15] on img "Sidebar" at bounding box center [18, 18] width 24 height 18
click at [843, 26] on div "Audiences Info New" at bounding box center [459, 19] width 817 height 21
click at [847, 17] on link "New" at bounding box center [847, 18] width 40 height 18
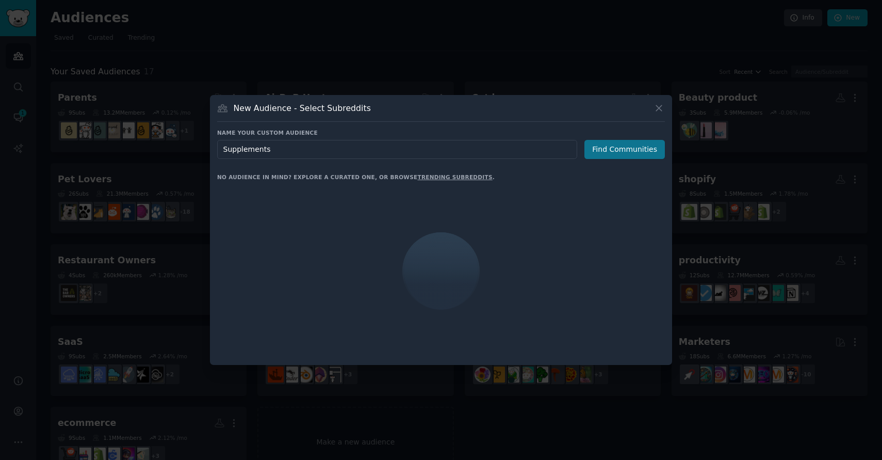
type input "Supplements"
click at [627, 155] on button "Find Communities" at bounding box center [624, 149] width 80 height 19
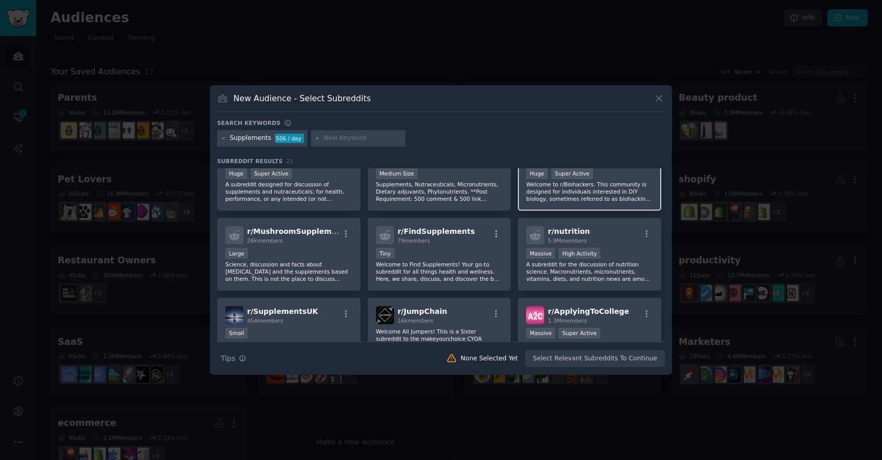
scroll to position [31, 0]
click at [382, 62] on div at bounding box center [441, 230] width 882 height 460
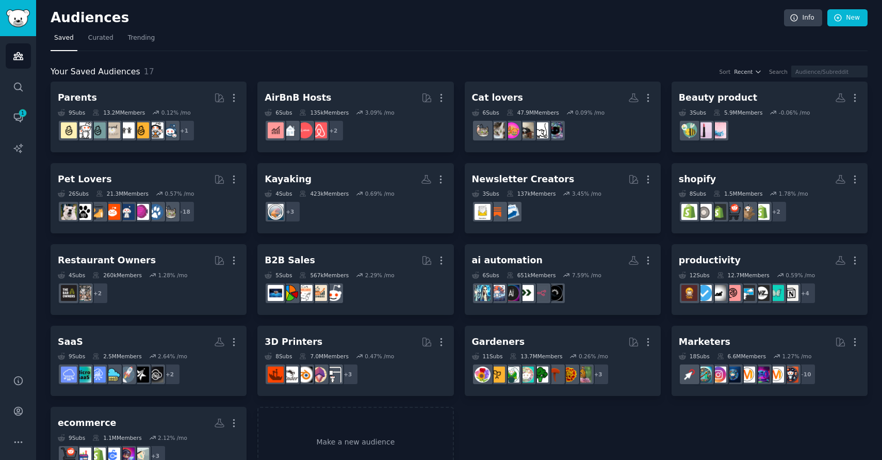
click at [511, 49] on nav "Saved Curated Trending" at bounding box center [459, 40] width 817 height 21
click at [86, 40] on link "Curated" at bounding box center [101, 40] width 32 height 21
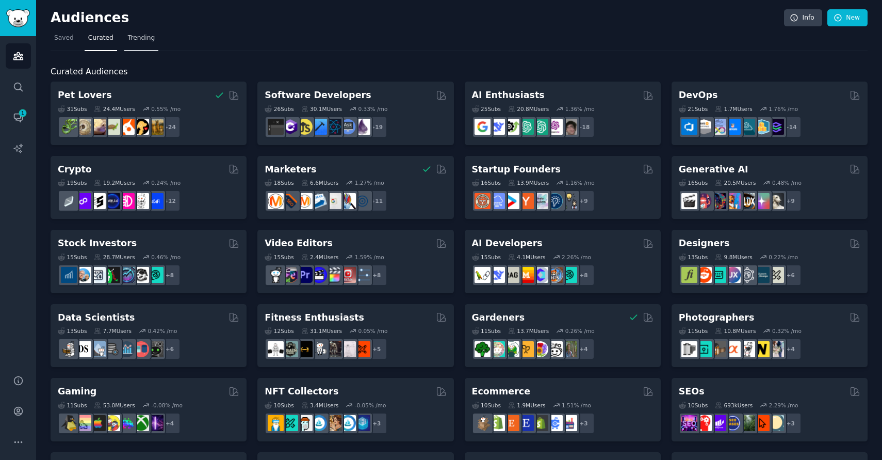
click at [128, 37] on span "Trending" at bounding box center [141, 38] width 27 height 9
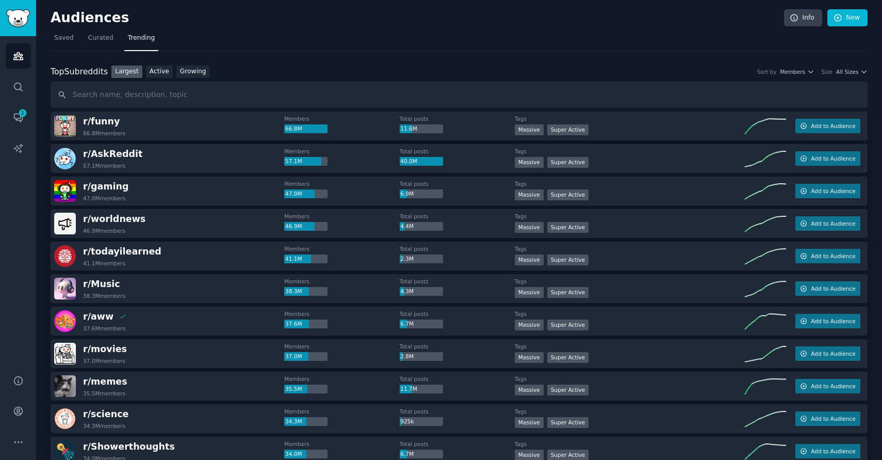
click at [848, 66] on div "Top Subreddits Top Subreddits Largest Active Growing Sort by Members Size All S…" at bounding box center [459, 72] width 817 height 13
click at [840, 74] on span "All Sizes" at bounding box center [847, 71] width 22 height 7
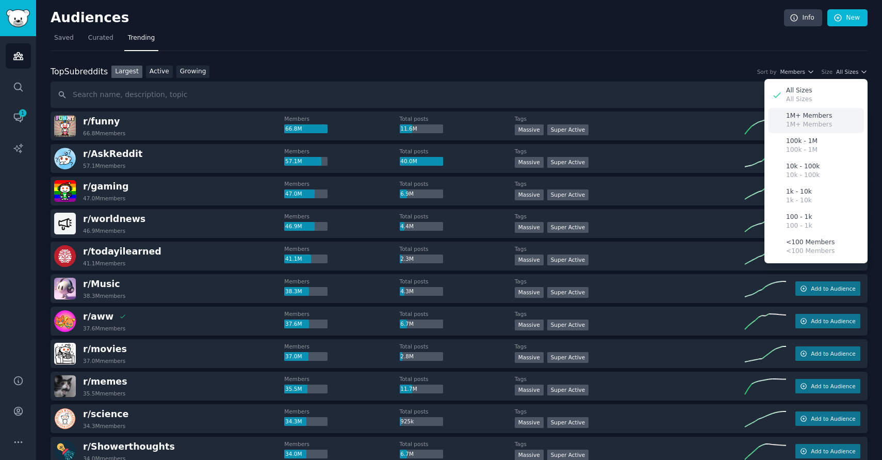
click at [800, 122] on p "1M+ Members" at bounding box center [809, 124] width 46 height 9
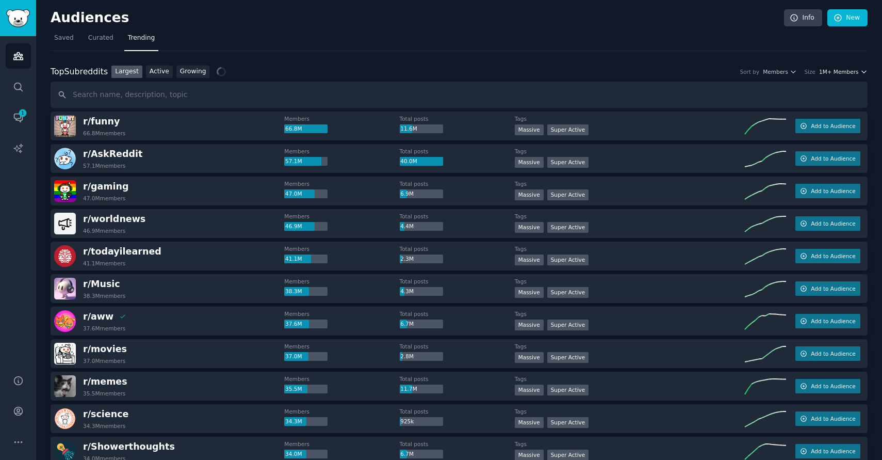
click at [829, 72] on span "1M+ Members" at bounding box center [839, 71] width 40 height 7
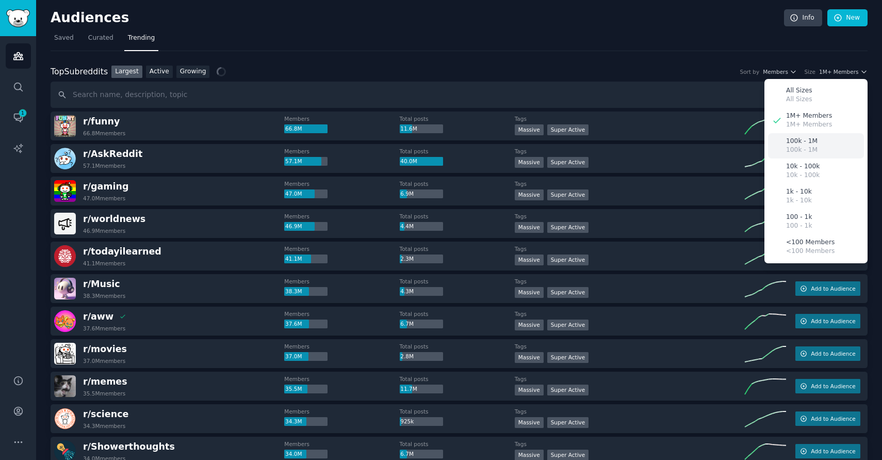
click at [802, 144] on p "100k - 1M" at bounding box center [801, 141] width 31 height 9
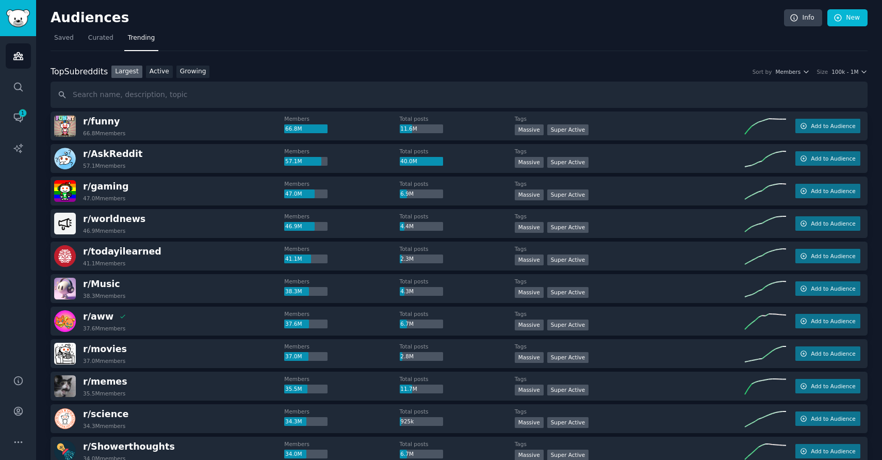
click at [452, 29] on div "Audiences Info New" at bounding box center [459, 19] width 817 height 21
click at [851, 68] on div "Top Subreddits Top Subreddits Largest Active Growing Sort by Members Size 100k …" at bounding box center [459, 72] width 817 height 13
click at [843, 72] on span "100k - 1M" at bounding box center [845, 71] width 27 height 7
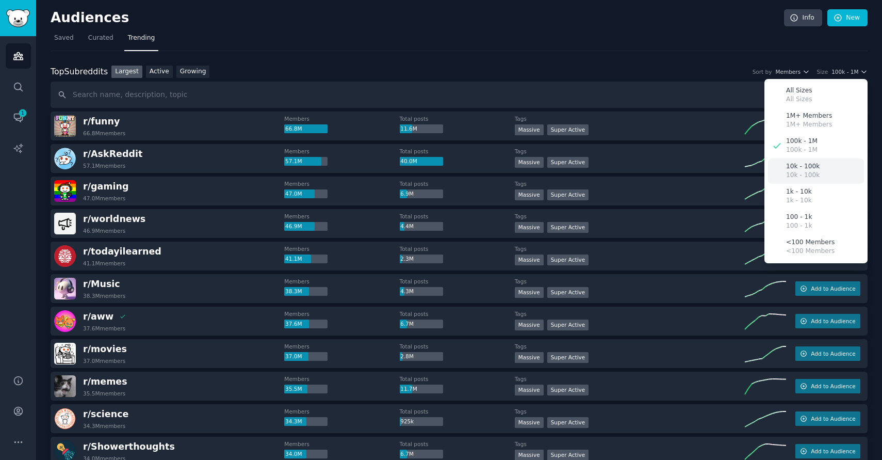
click at [799, 170] on p "10k - 100k" at bounding box center [803, 166] width 34 height 9
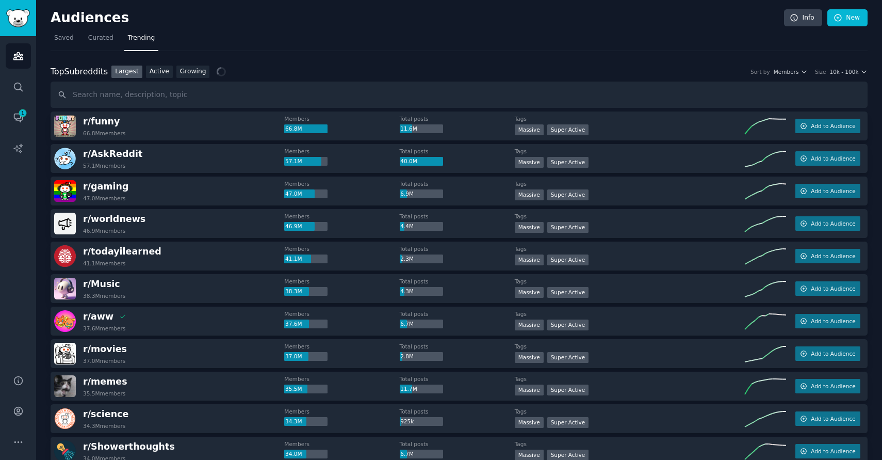
click at [844, 77] on div "Top Subreddits Top Subreddits Largest Active Growing Sort by Members Size 10k -…" at bounding box center [459, 72] width 817 height 13
click at [848, 74] on span "10k - 100k" at bounding box center [843, 71] width 29 height 7
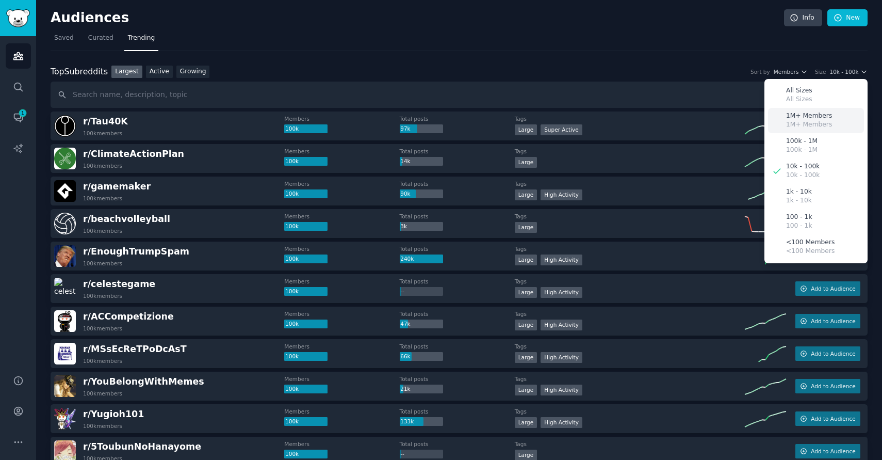
click at [811, 120] on p "1M+ Members" at bounding box center [809, 115] width 46 height 9
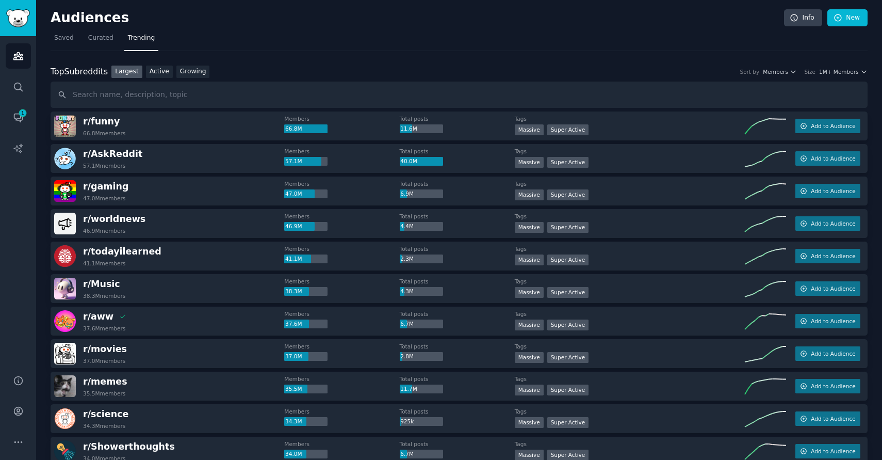
click at [722, 28] on div "Audiences Info New" at bounding box center [459, 19] width 817 height 21
click at [460, 50] on nav "Saved Curated Trending" at bounding box center [459, 40] width 817 height 21
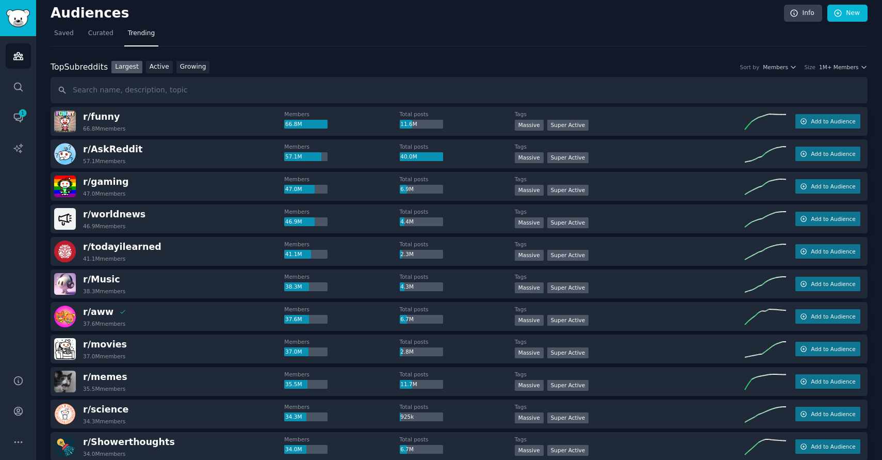
scroll to position [6, 0]
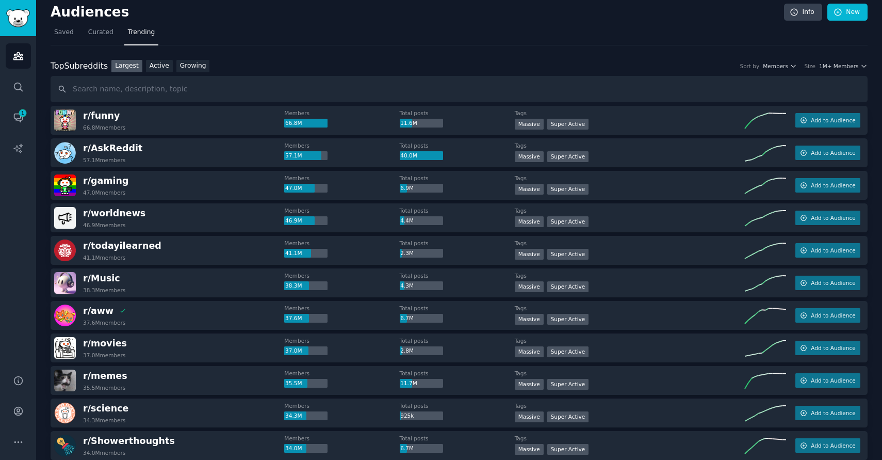
click at [835, 74] on div "Top Subreddits Top Subreddits Largest Active Growing Sort by Members Size 1M+ M…" at bounding box center [459, 81] width 817 height 43
click at [844, 67] on span "1M+ Members" at bounding box center [839, 65] width 40 height 7
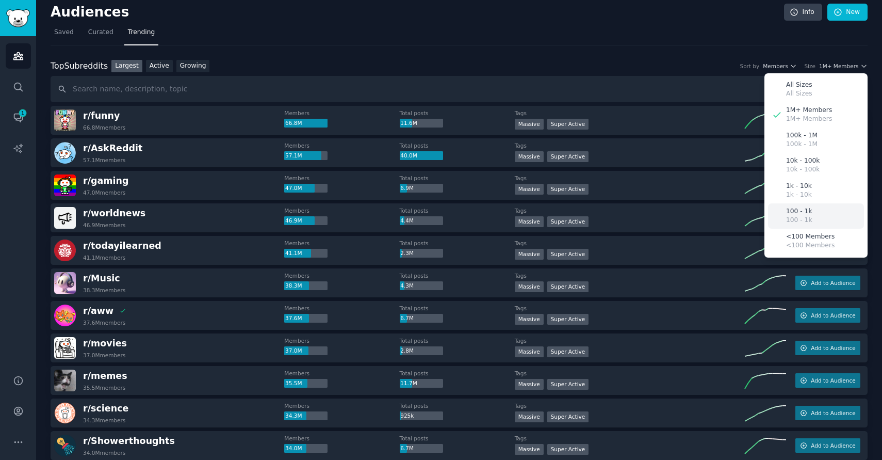
click at [796, 214] on p "100 - 1k" at bounding box center [799, 211] width 26 height 9
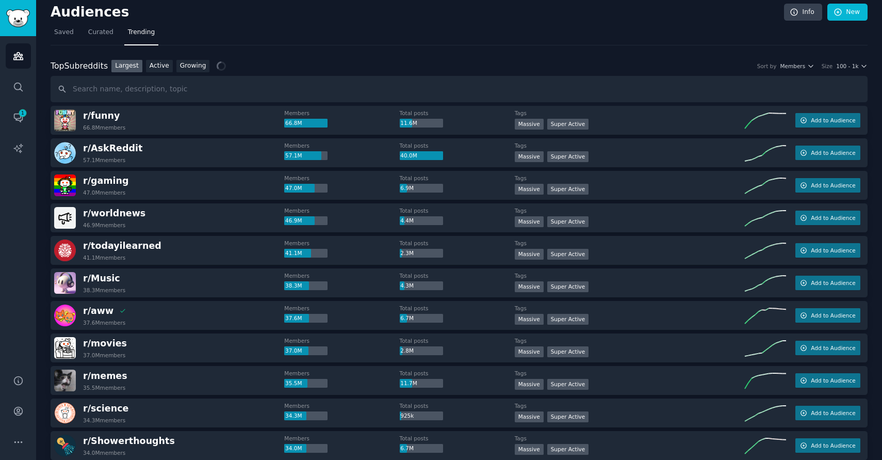
click at [852, 70] on div "Top Subreddits Top Subreddits Largest Active Growing Sort by Members Size 100 -…" at bounding box center [459, 66] width 817 height 13
click at [852, 71] on div "Top Subreddits Top Subreddits Largest Active Growing Sort by Members Size 100 -…" at bounding box center [459, 66] width 817 height 13
click at [853, 69] on span "100 - 1k" at bounding box center [847, 65] width 22 height 7
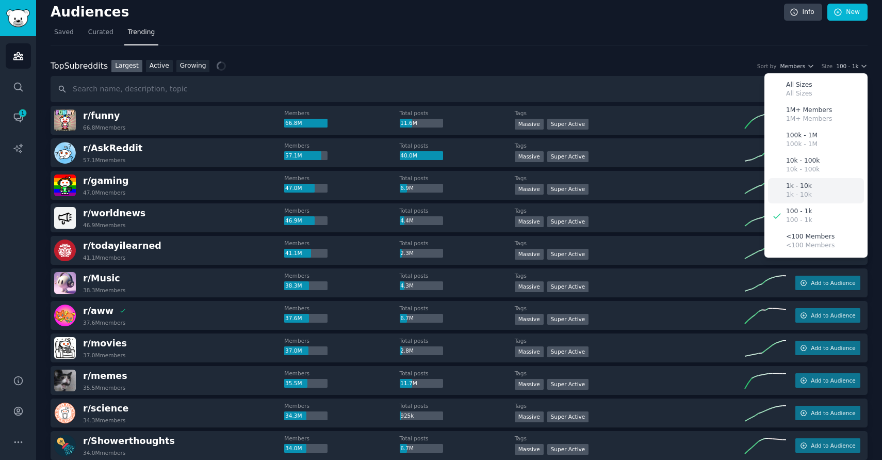
click at [804, 187] on p "1k - 10k" at bounding box center [799, 186] width 26 height 9
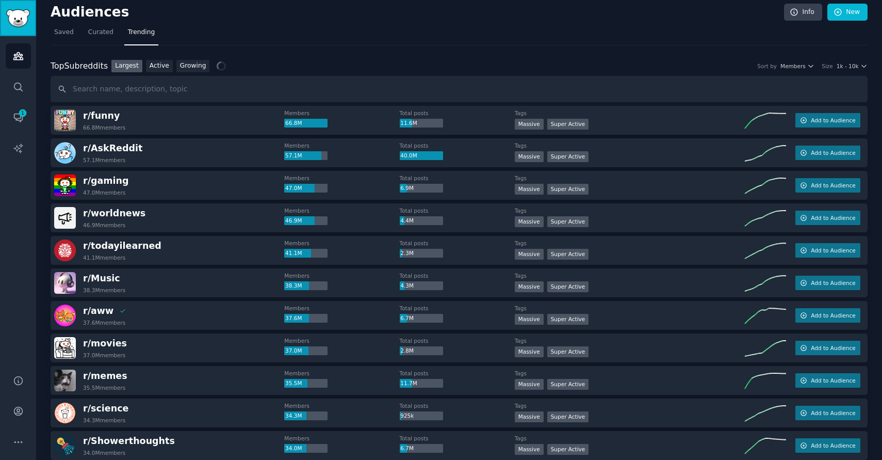
click at [13, 20] on img "Sidebar" at bounding box center [18, 18] width 24 height 18
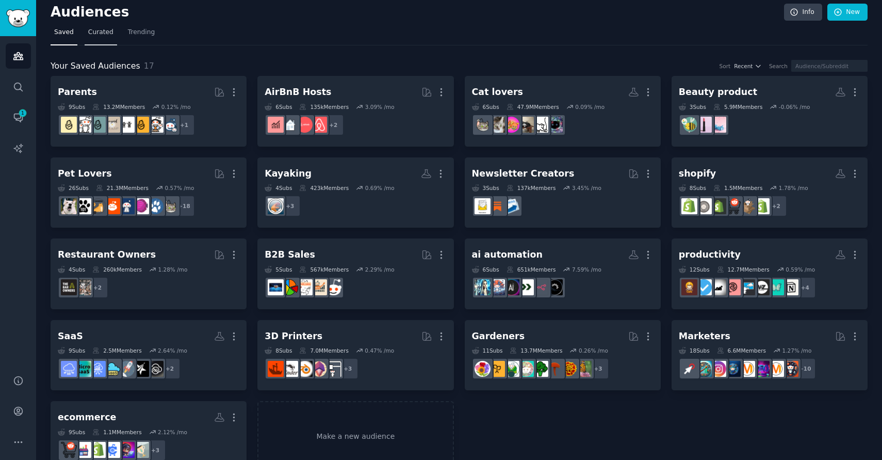
click at [101, 31] on span "Curated" at bounding box center [100, 32] width 25 height 9
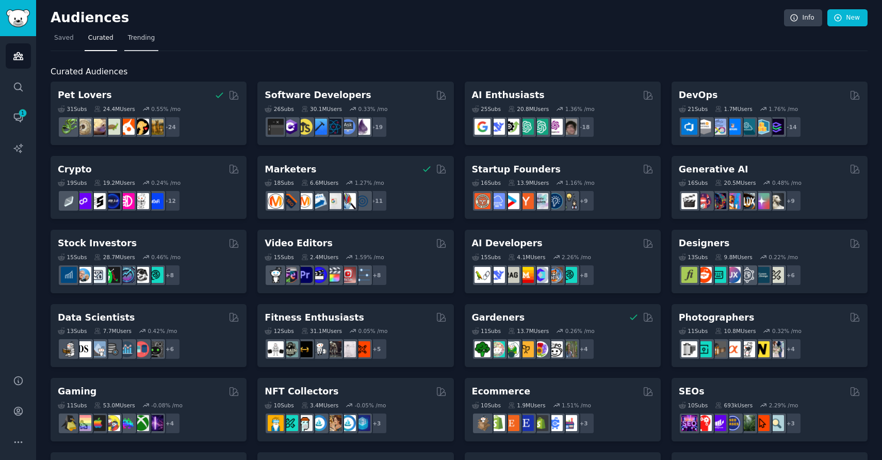
click at [140, 37] on span "Trending" at bounding box center [141, 38] width 27 height 9
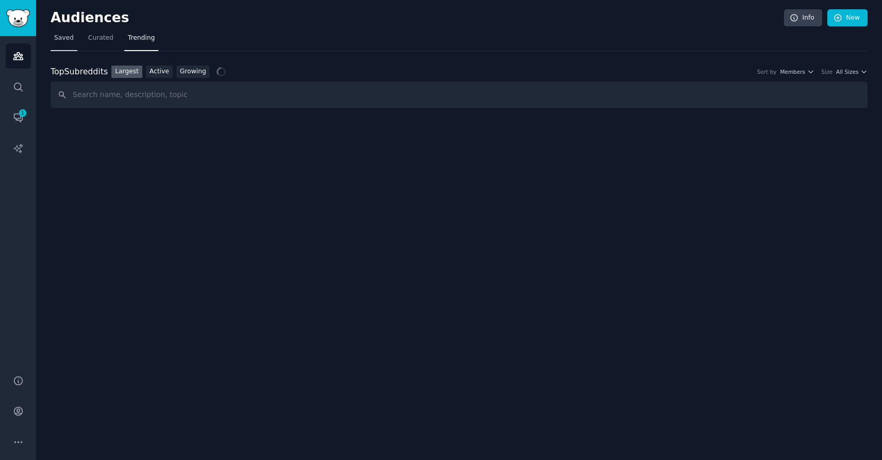
click at [61, 37] on span "Saved" at bounding box center [64, 38] width 20 height 9
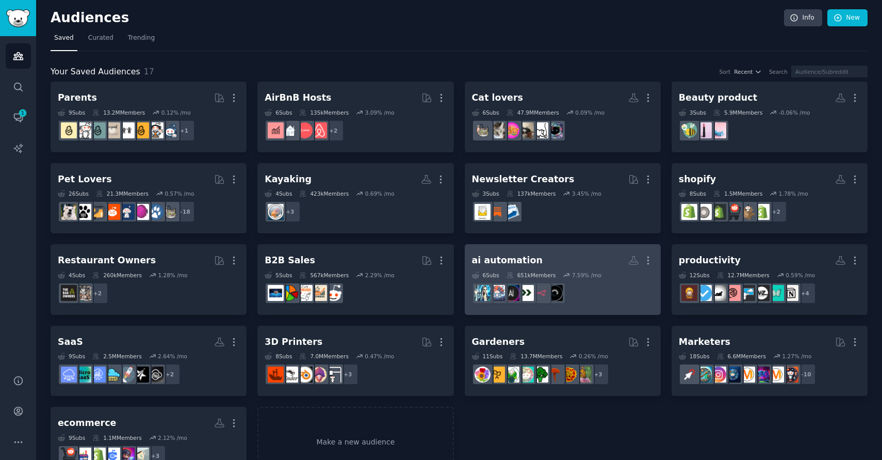
scroll to position [31, 0]
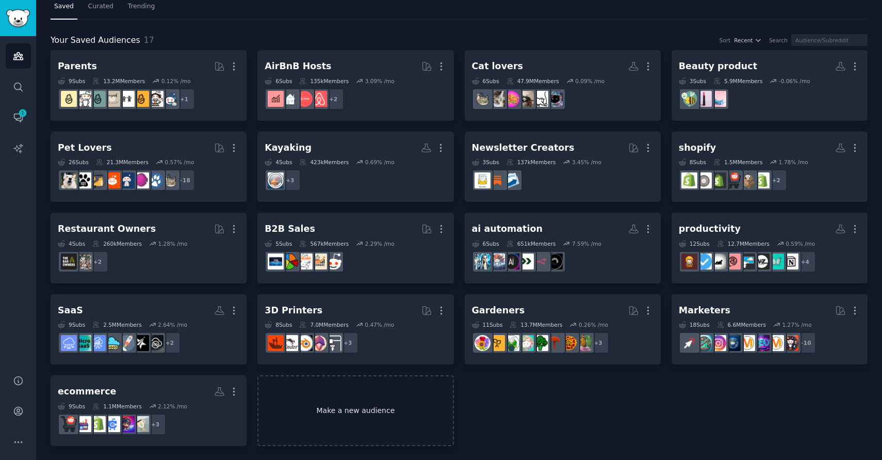
click at [357, 394] on link "Make a new audience" at bounding box center [355, 410] width 196 height 71
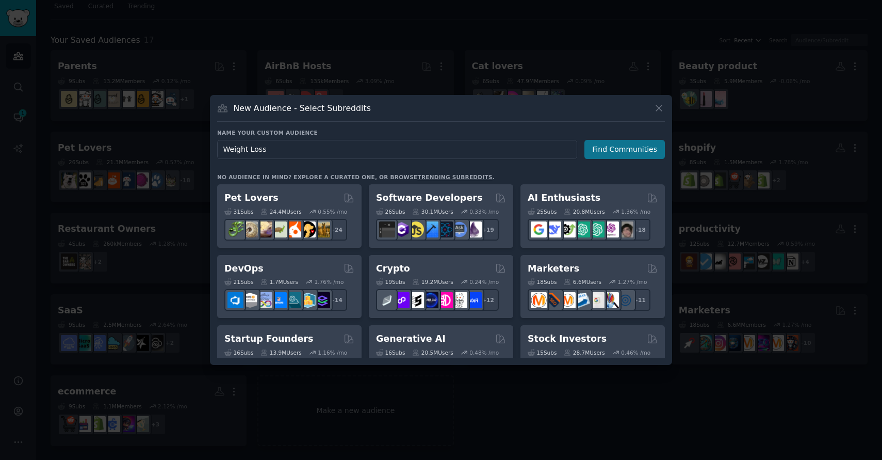
type input "Weight Loss"
click at [635, 151] on button "Find Communities" at bounding box center [624, 149] width 80 height 19
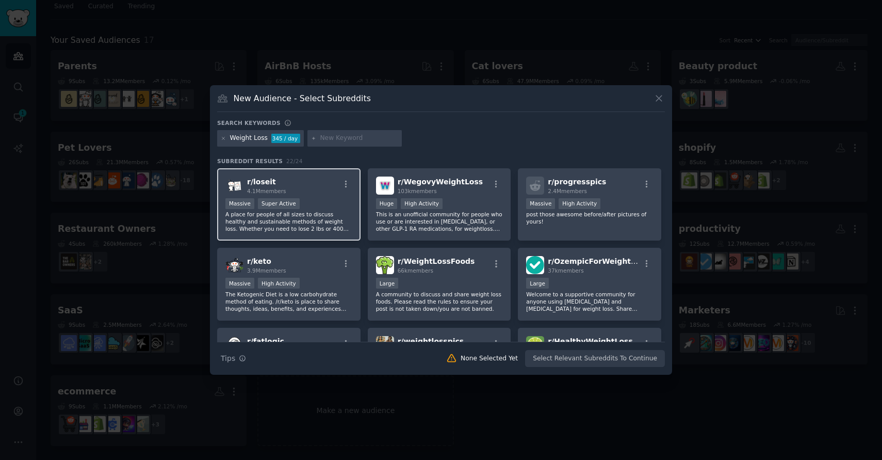
click at [300, 209] on div ">= 95th percentile for submissions / day Massive Super Active" at bounding box center [288, 204] width 127 height 13
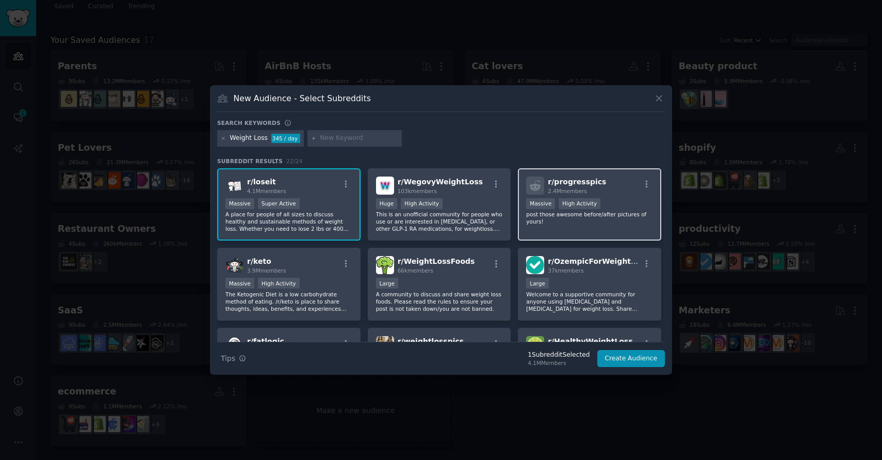
click at [574, 218] on p "post those awesome before/after pictures of yours!" at bounding box center [589, 217] width 127 height 14
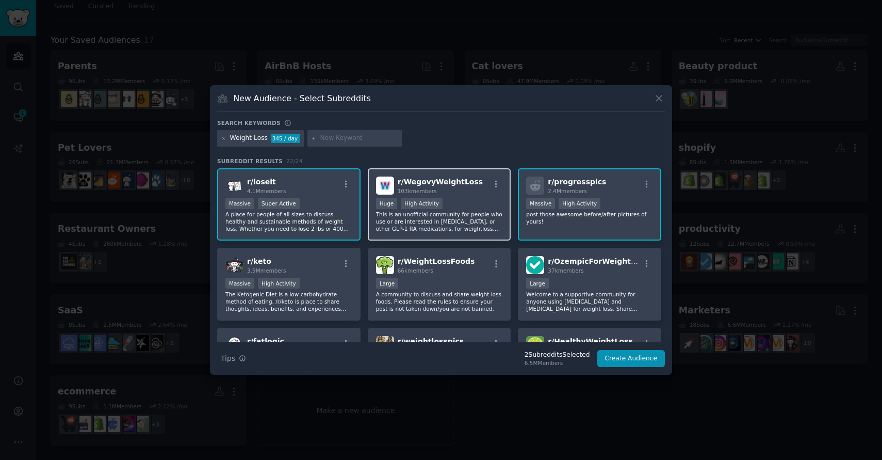
click at [469, 201] on div "Huge High Activity" at bounding box center [439, 204] width 127 height 13
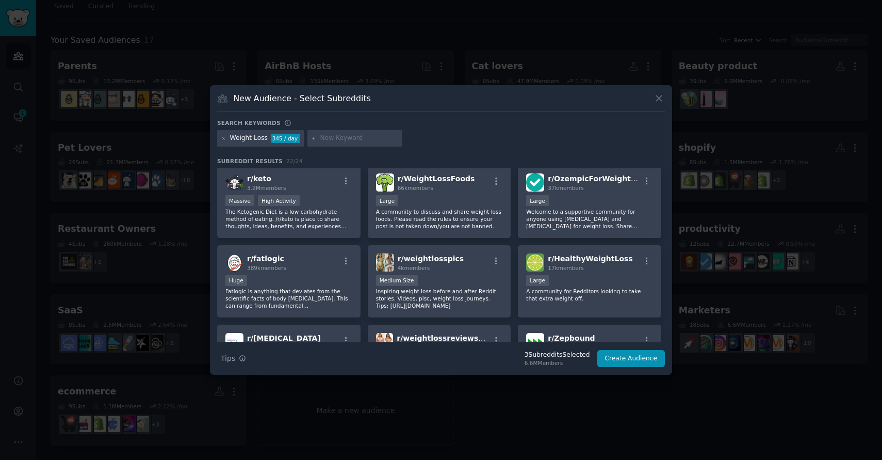
scroll to position [80, 0]
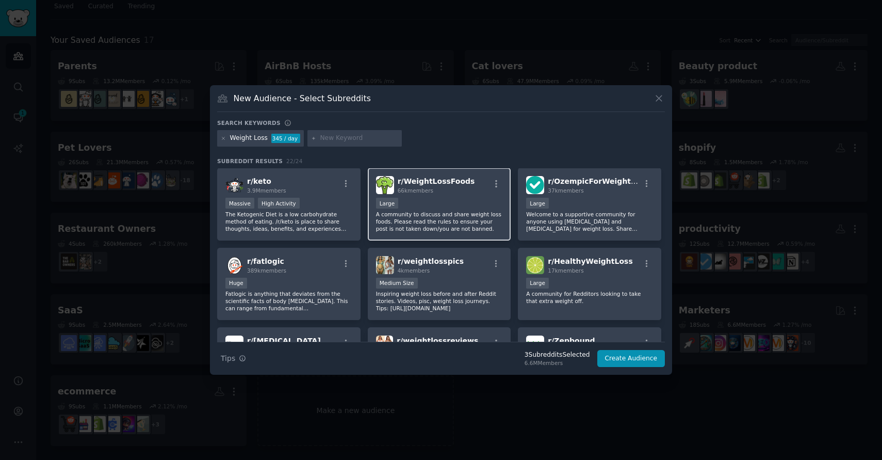
click at [440, 209] on div "10,000 - 100,000 members Large" at bounding box center [439, 204] width 127 height 13
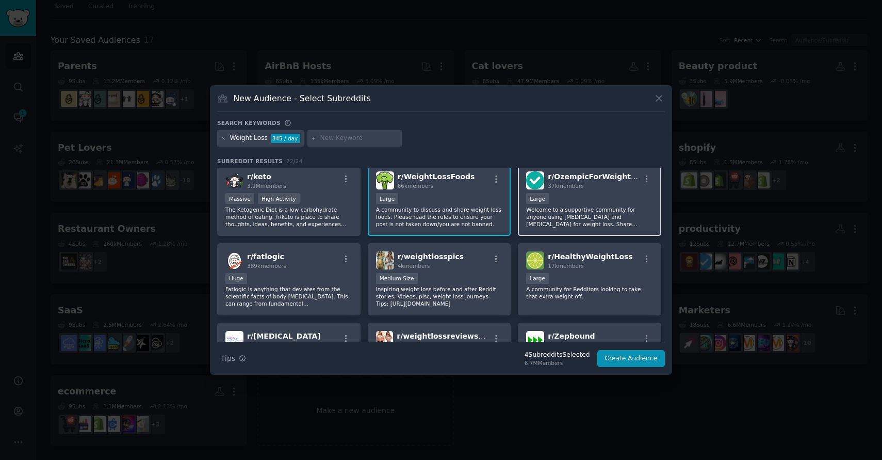
scroll to position [87, 0]
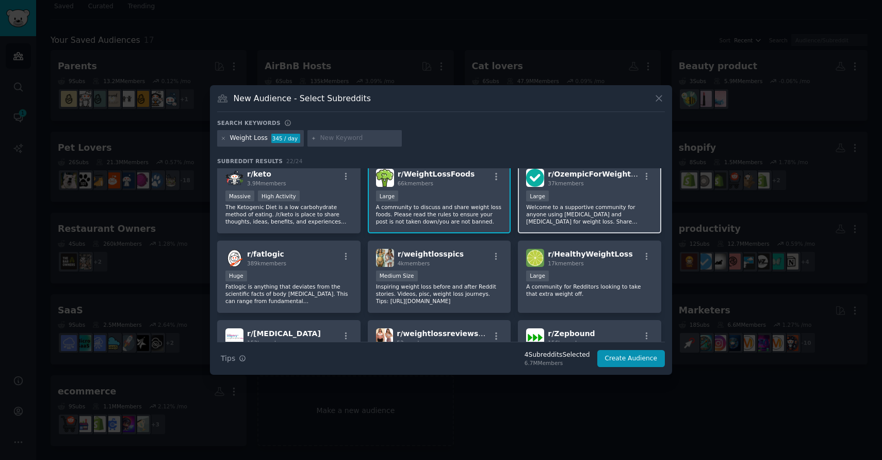
click at [574, 196] on div "Large" at bounding box center [589, 196] width 127 height 13
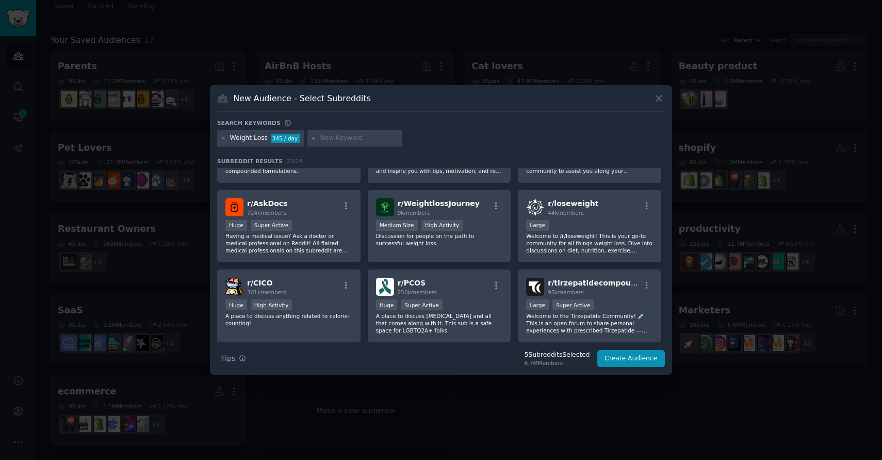
scroll to position [304, 0]
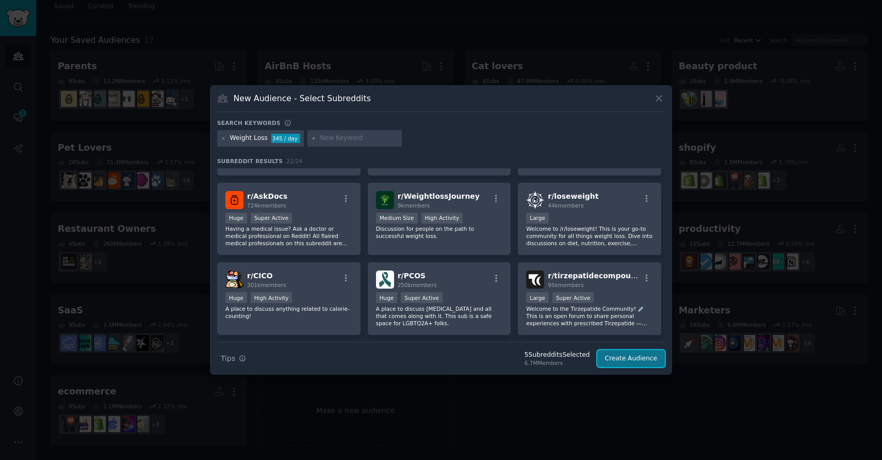
click at [617, 353] on button "Create Audience" at bounding box center [631, 359] width 68 height 18
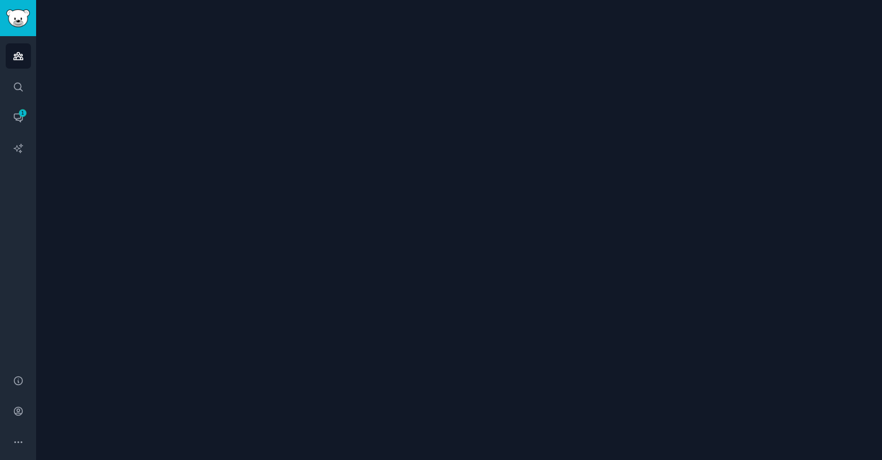
click at [619, 360] on div at bounding box center [459, 230] width 846 height 460
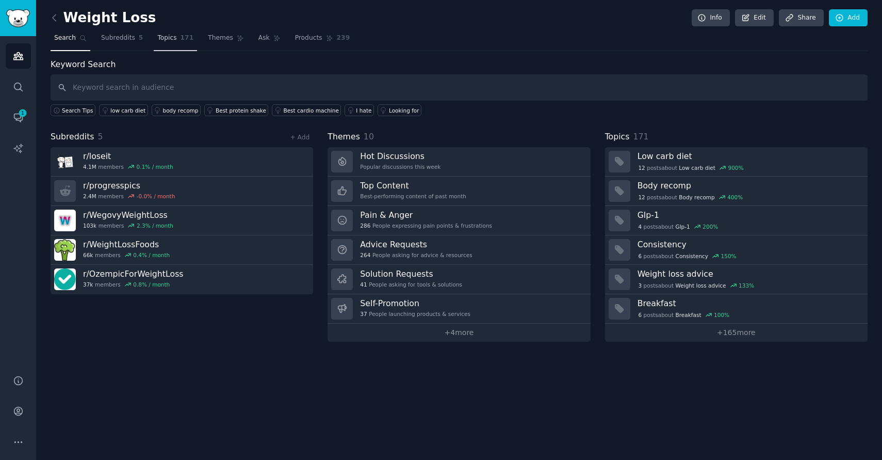
click at [158, 40] on span "Topics" at bounding box center [166, 38] width 19 height 9
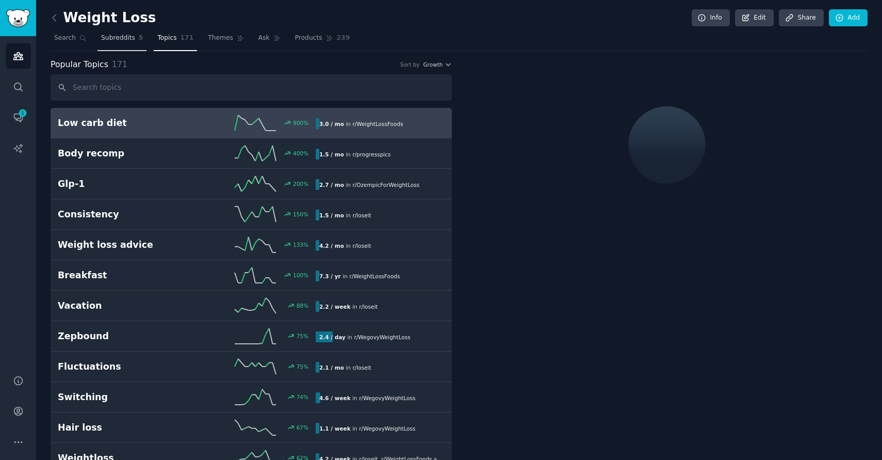
click at [123, 36] on span "Subreddits" at bounding box center [118, 38] width 34 height 9
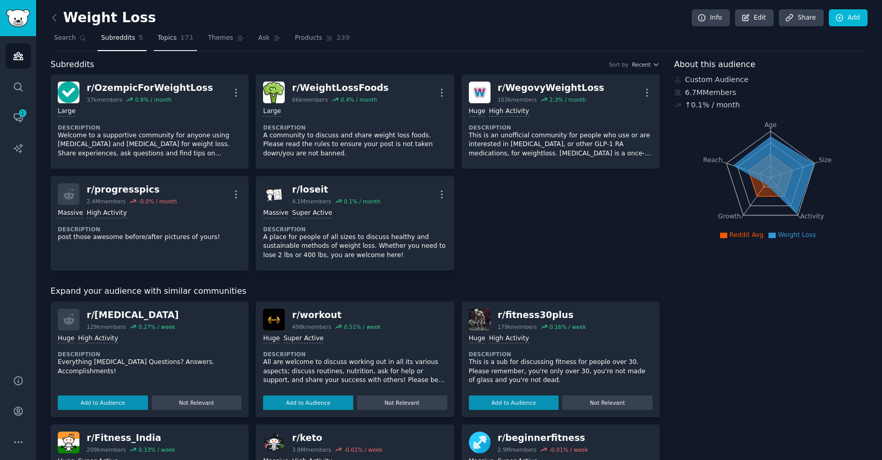
click at [167, 40] on span "Topics" at bounding box center [166, 38] width 19 height 9
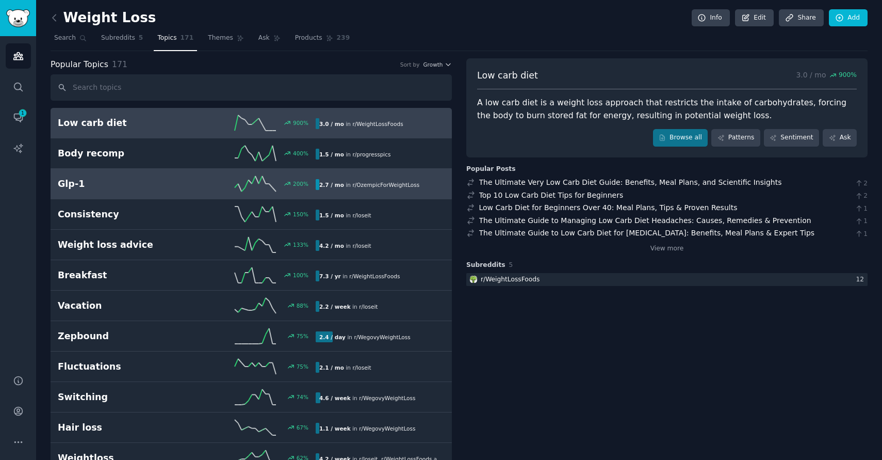
click at [208, 178] on div "200 %" at bounding box center [251, 183] width 129 height 15
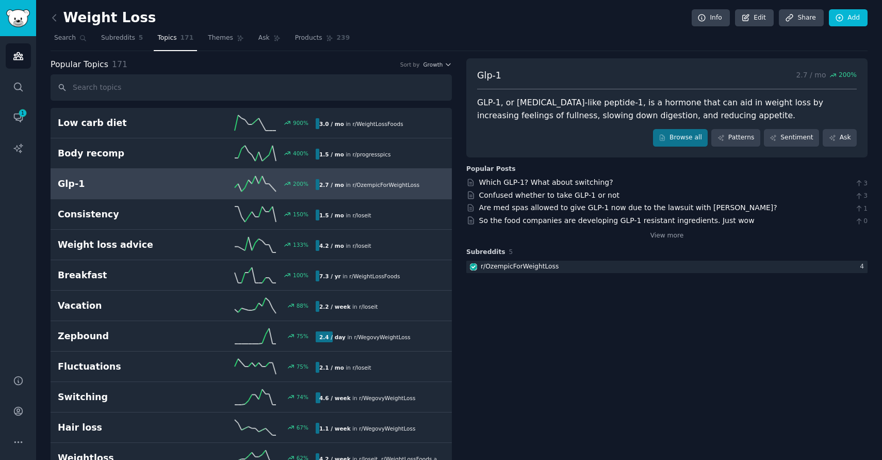
click at [565, 116] on div "GLP-1, or [MEDICAL_DATA]-like peptide-1, is a hormone that can aid in weight lo…" at bounding box center [667, 108] width 380 height 25
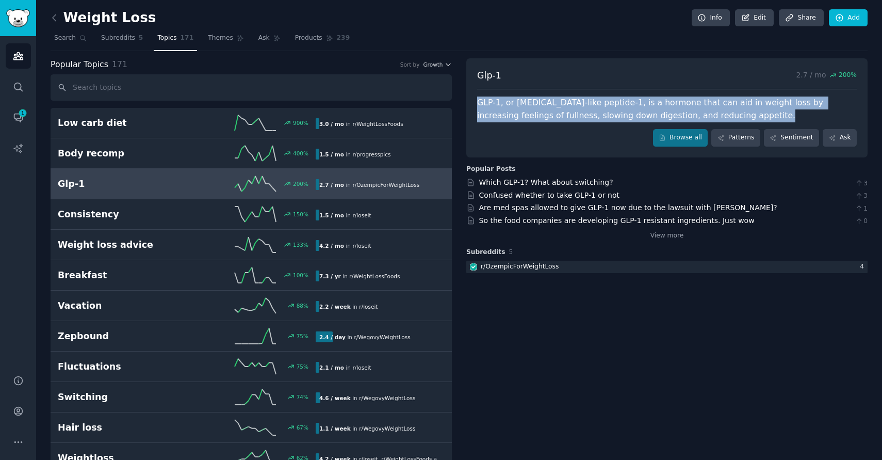
click at [565, 116] on div "GLP-1, or [MEDICAL_DATA]-like peptide-1, is a hormone that can aid in weight lo…" at bounding box center [667, 108] width 380 height 25
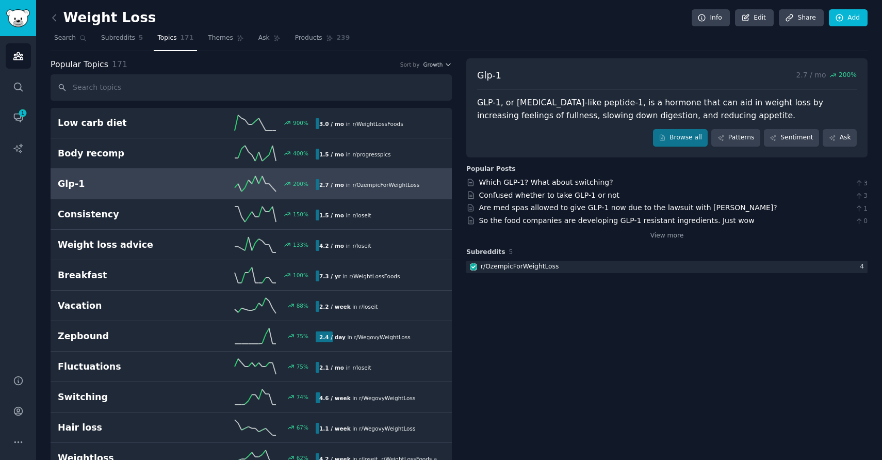
click at [568, 107] on div "GLP-1, or [MEDICAL_DATA]-like peptide-1, is a hormone that can aid in weight lo…" at bounding box center [667, 108] width 380 height 25
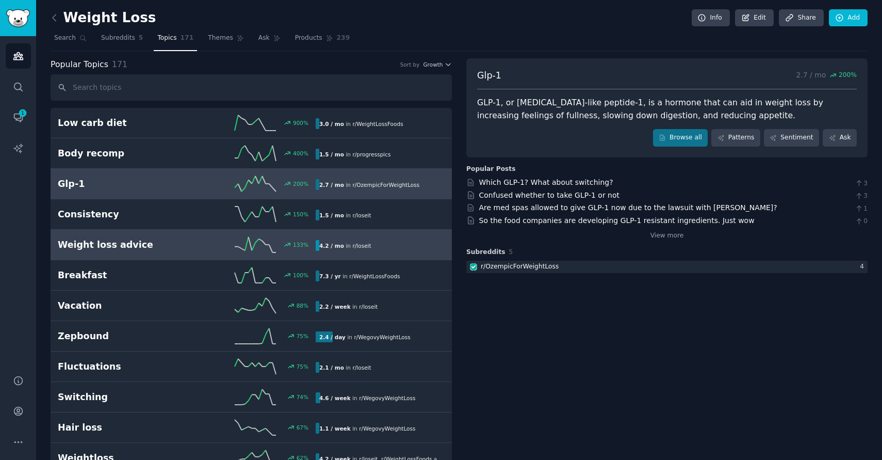
click at [199, 250] on div "133 %" at bounding box center [251, 244] width 129 height 15
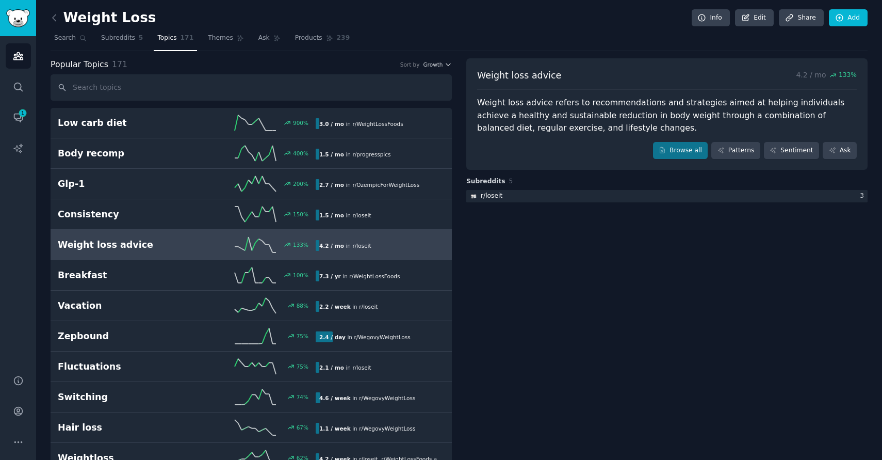
click at [561, 116] on div "Weight loss advice refers to recommendations and strategies aimed at helping in…" at bounding box center [667, 115] width 380 height 38
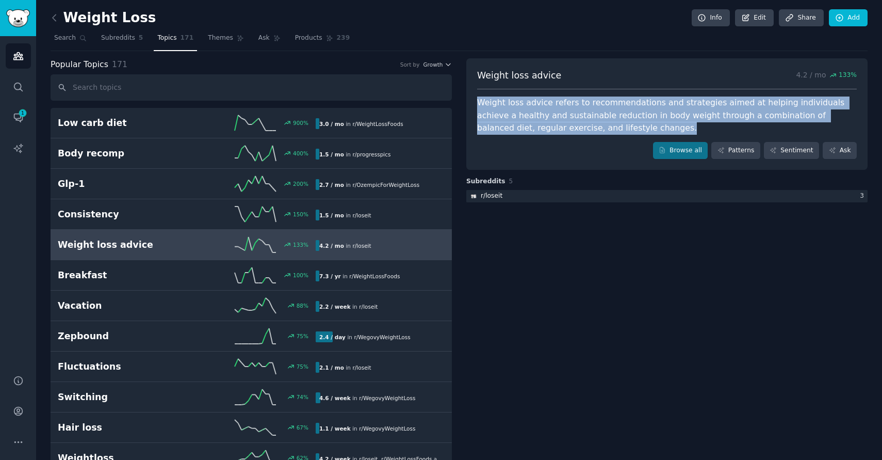
click at [561, 116] on div "Weight loss advice refers to recommendations and strategies aimed at helping in…" at bounding box center [667, 115] width 380 height 38
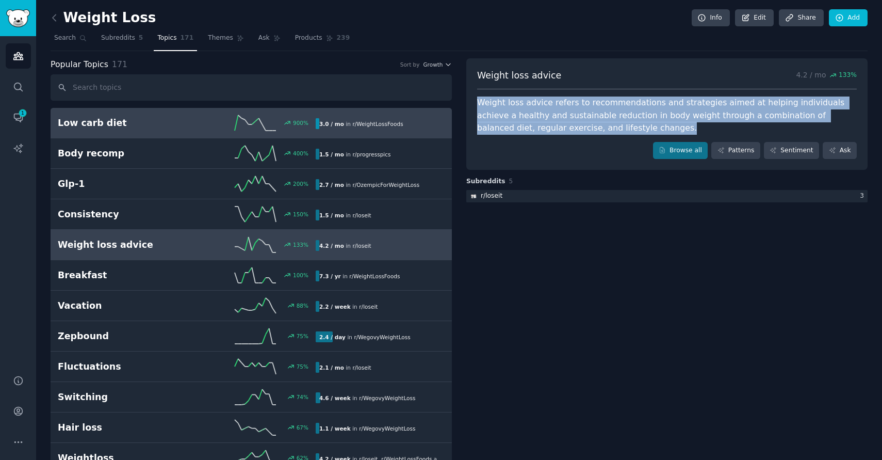
click at [161, 131] on link "Low carb diet 900 % 3.0 / mo in r/ WeightLossFoods" at bounding box center [251, 123] width 401 height 30
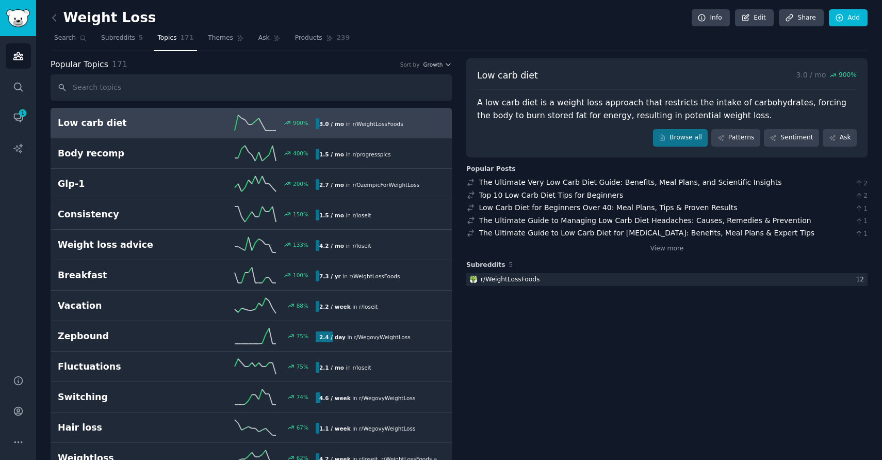
click at [699, 111] on div "A low carb diet is a weight loss approach that restricts the intake of carbohyd…" at bounding box center [667, 108] width 380 height 25
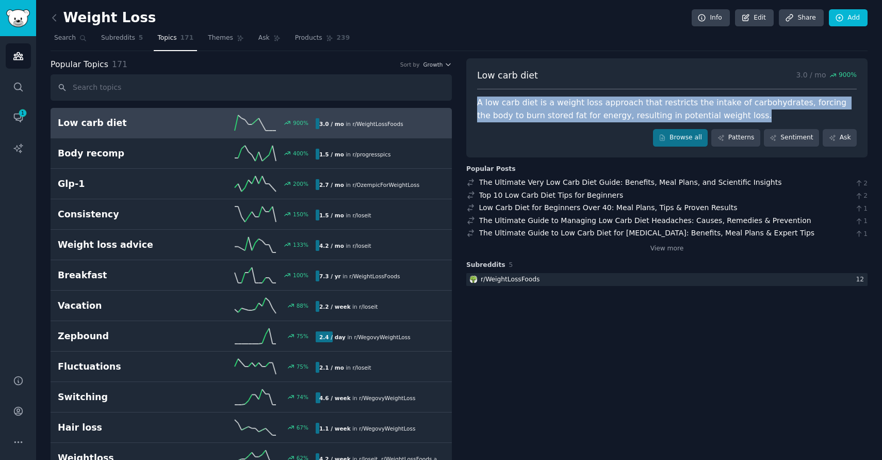
click at [699, 111] on div "A low carb diet is a weight loss approach that restricts the intake of carbohyd…" at bounding box center [667, 108] width 380 height 25
click at [215, 40] on span "Themes" at bounding box center [220, 38] width 25 height 9
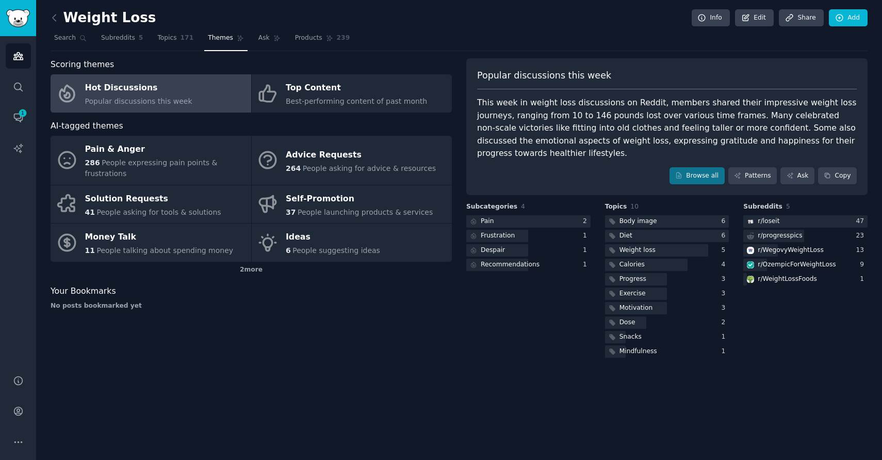
click at [591, 102] on div "This week in weight loss discussions on Reddit, members shared their impressive…" at bounding box center [667, 127] width 380 height 63
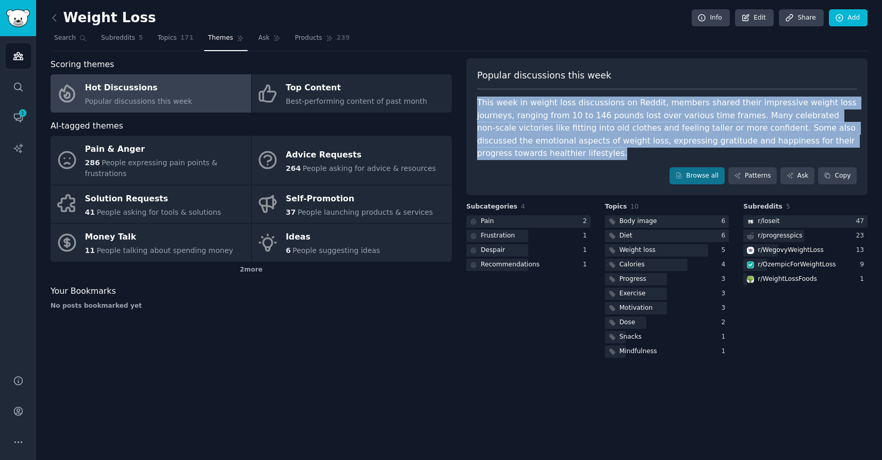
click at [591, 102] on div "This week in weight loss discussions on Reddit, members shared their impressive…" at bounding box center [667, 127] width 380 height 63
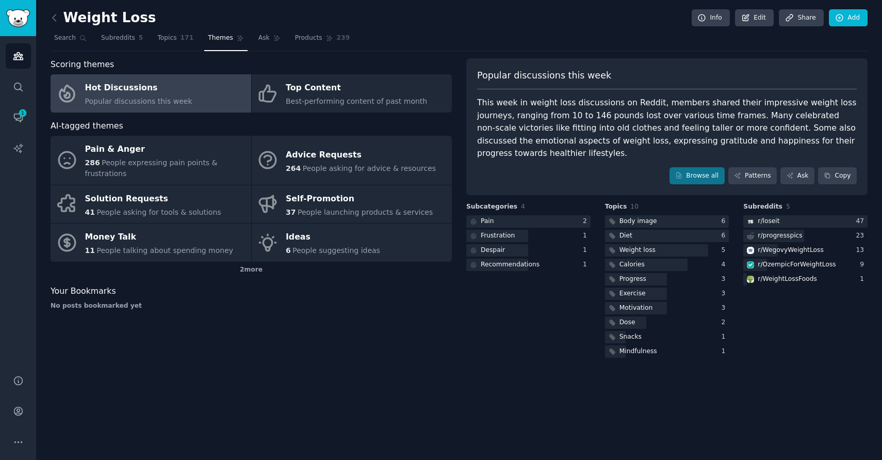
click at [574, 78] on span "Popular discussions this week" at bounding box center [544, 75] width 134 height 13
click at [752, 167] on link "Patterns" at bounding box center [752, 176] width 48 height 18
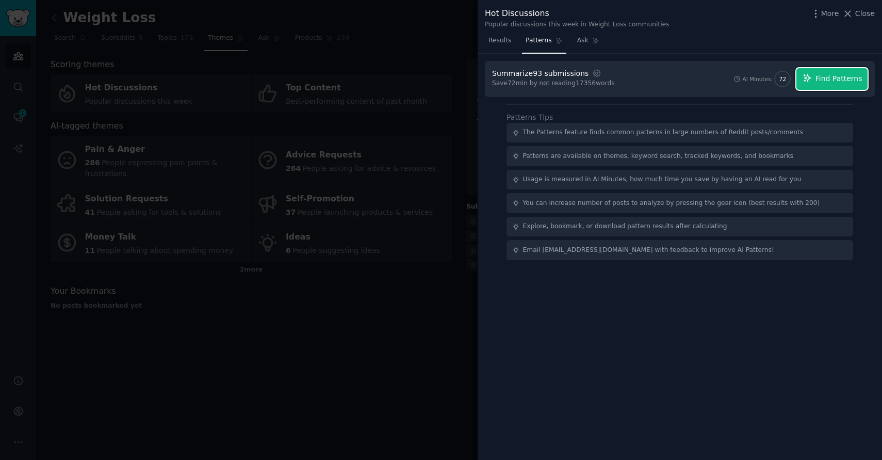
click at [825, 82] on span "Find Patterns" at bounding box center [839, 78] width 47 height 11
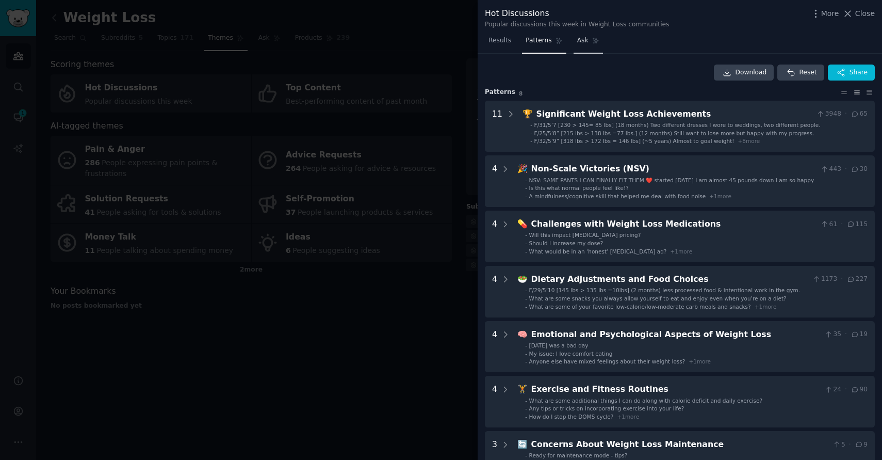
click at [577, 43] on span "Ask" at bounding box center [582, 40] width 11 height 9
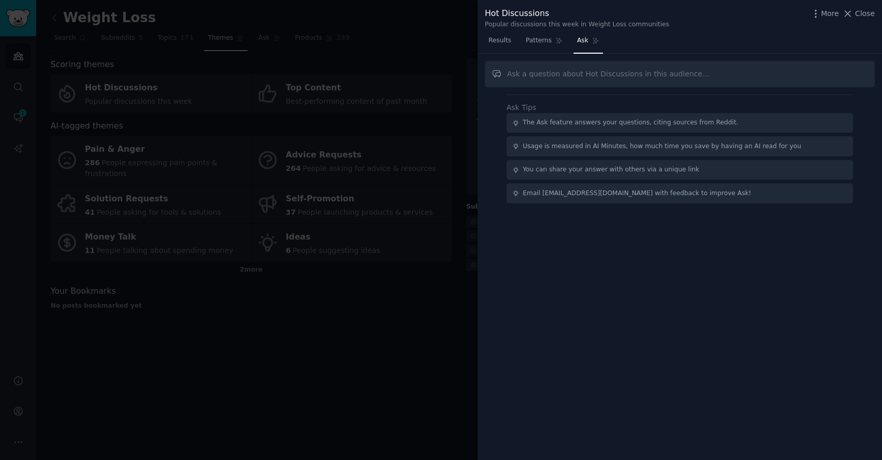
click at [569, 73] on input "text" at bounding box center [680, 74] width 390 height 26
type input "sugge"
type input "What problem does the community face that an app could solve"
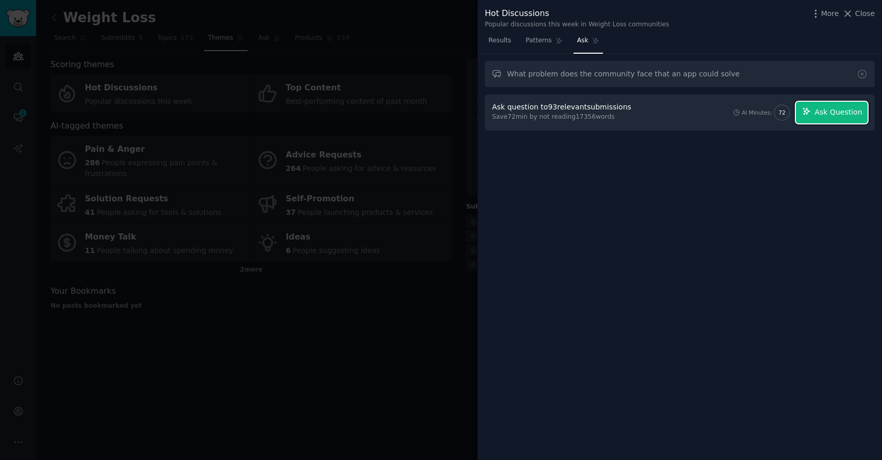
click at [823, 114] on span "Ask Question" at bounding box center [838, 112] width 47 height 11
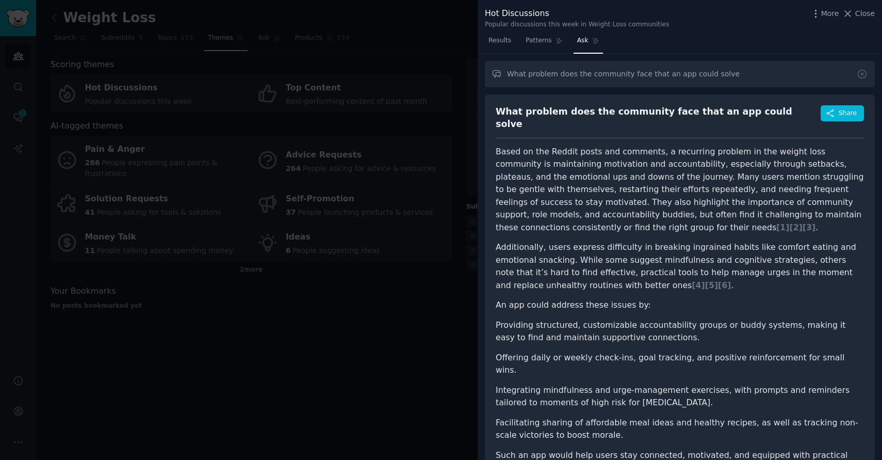
click at [629, 159] on p "Based on the Reddit posts and comments, a recurring problem in the weight loss …" at bounding box center [680, 189] width 368 height 89
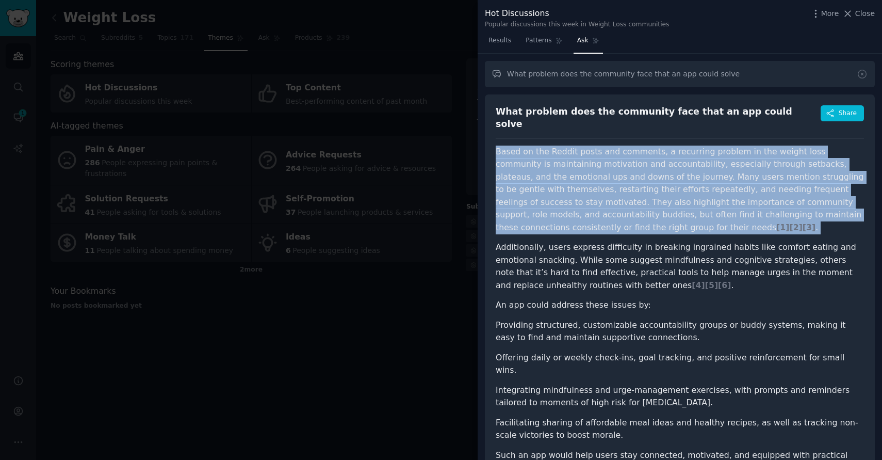
click at [629, 159] on p "Based on the Reddit posts and comments, a recurring problem in the weight loss …" at bounding box center [680, 189] width 368 height 89
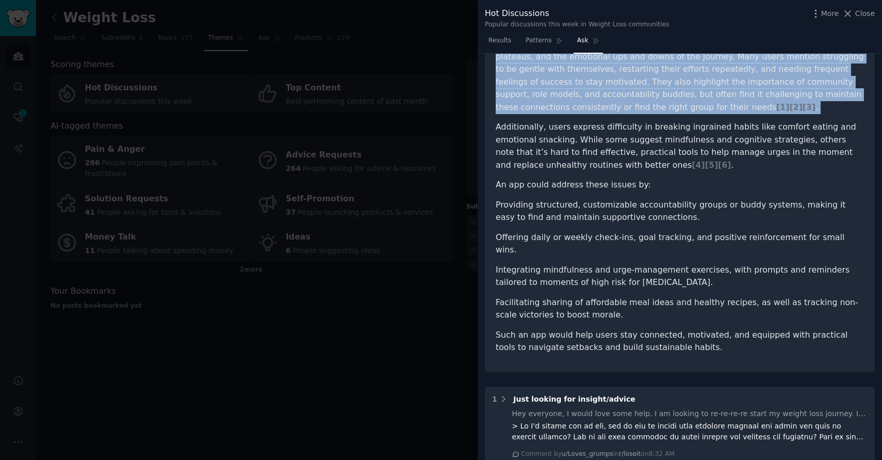
scroll to position [123, 0]
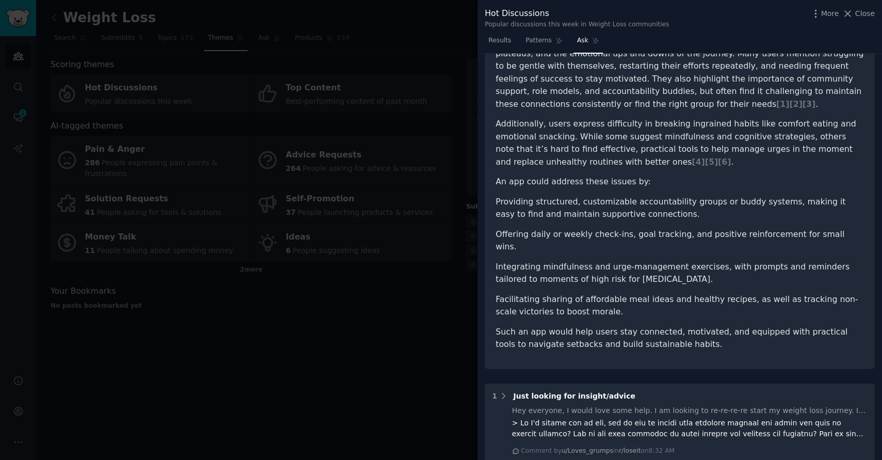
click at [538, 185] on article "Based on the Reddit posts and comments, a recurring problem in the weight loss …" at bounding box center [680, 186] width 368 height 329
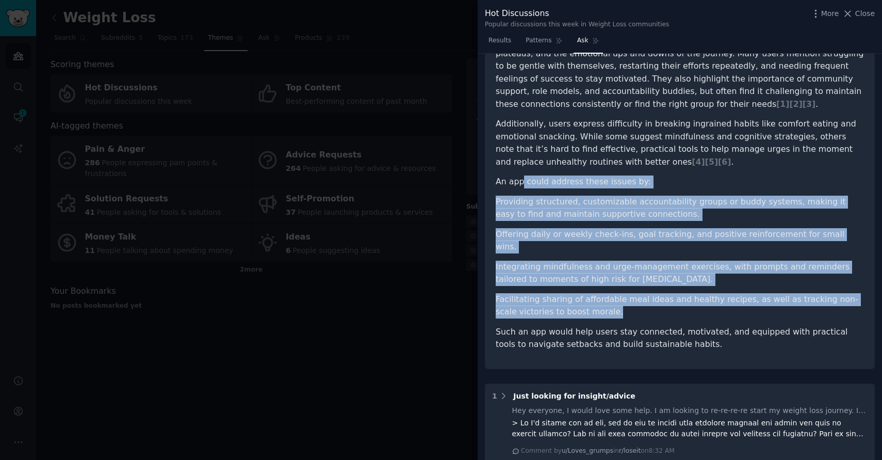
drag, startPoint x: 520, startPoint y: 176, endPoint x: 683, endPoint y: 294, distance: 201.1
click at [683, 294] on article "Based on the Reddit posts and comments, a recurring problem in the weight loss …" at bounding box center [680, 186] width 368 height 329
click at [677, 293] on li "Facilitating sharing of affordable meal ideas and healthy recipes, as well as t…" at bounding box center [680, 305] width 368 height 25
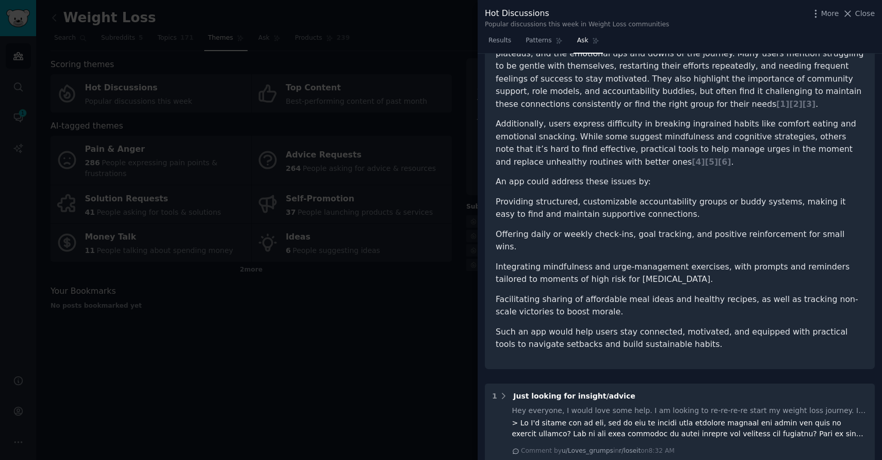
click at [590, 293] on li "Facilitating sharing of affordable meal ideas and healthy recipes, as well as t…" at bounding box center [680, 305] width 368 height 25
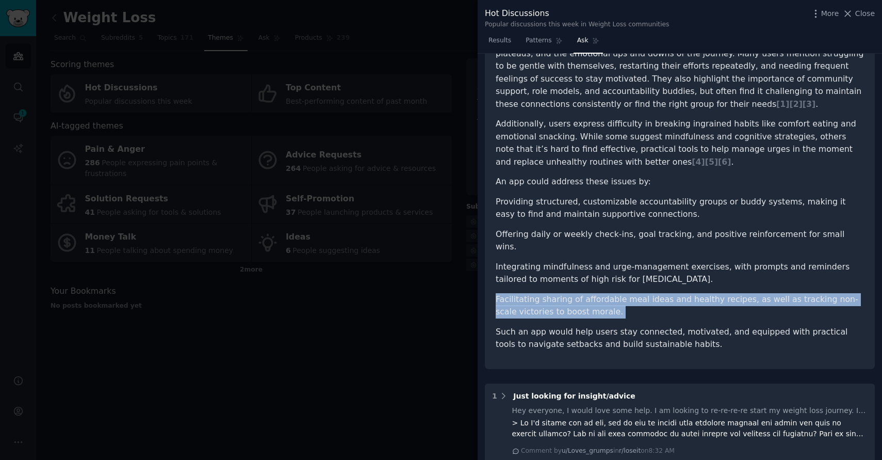
click at [590, 293] on li "Facilitating sharing of affordable meal ideas and healthy recipes, as well as t…" at bounding box center [680, 305] width 368 height 25
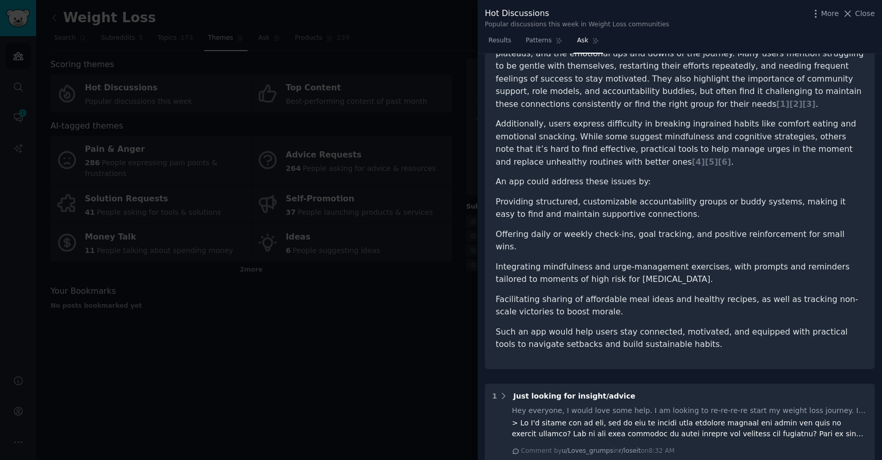
click at [636, 293] on li "Facilitating sharing of affordable meal ideas and healthy recipes, as well as t…" at bounding box center [680, 305] width 368 height 25
click at [413, 312] on div at bounding box center [441, 230] width 882 height 460
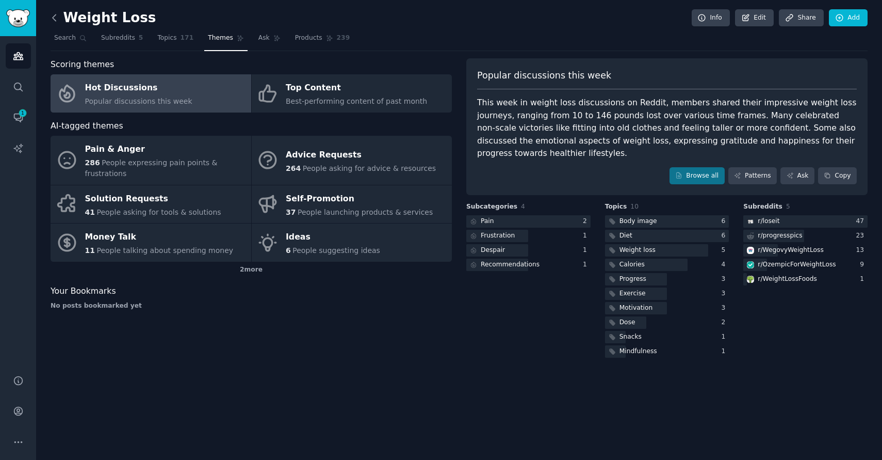
click at [51, 13] on icon at bounding box center [54, 17] width 11 height 11
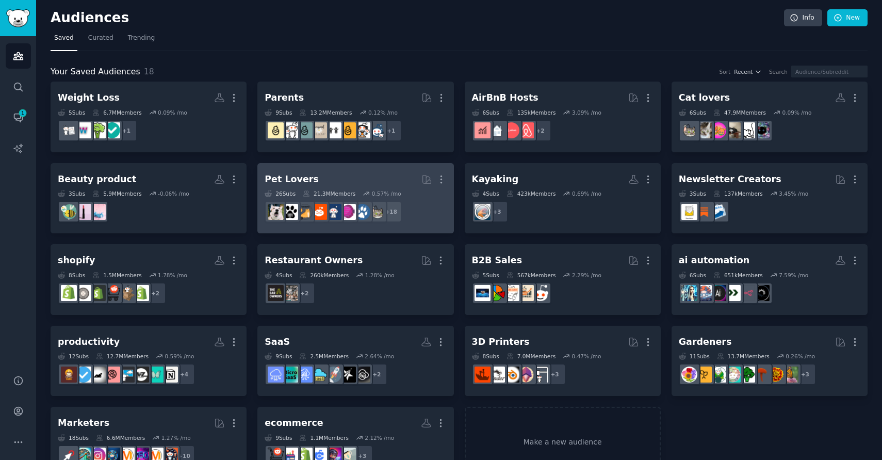
click at [350, 225] on dd "r/Aquariums + 18" at bounding box center [356, 211] width 182 height 29
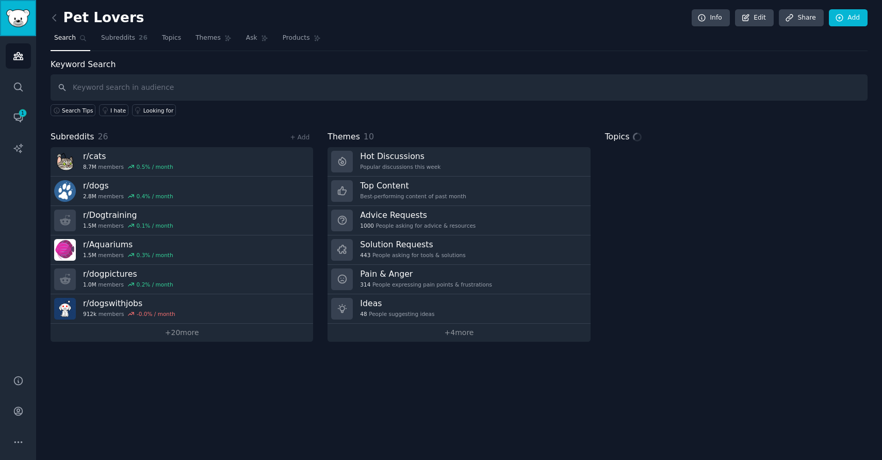
click at [19, 15] on img "Sidebar" at bounding box center [18, 18] width 24 height 18
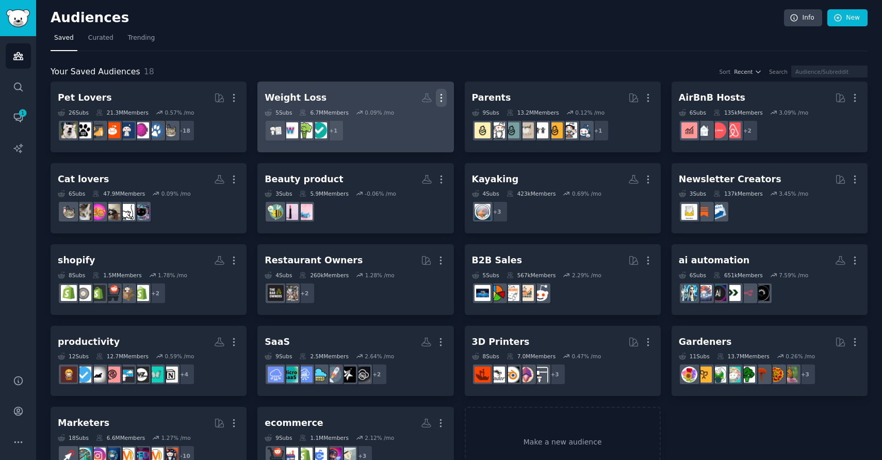
click at [443, 97] on icon "button" at bounding box center [441, 97] width 11 height 11
click at [404, 118] on p "Delete" at bounding box center [413, 119] width 24 height 11
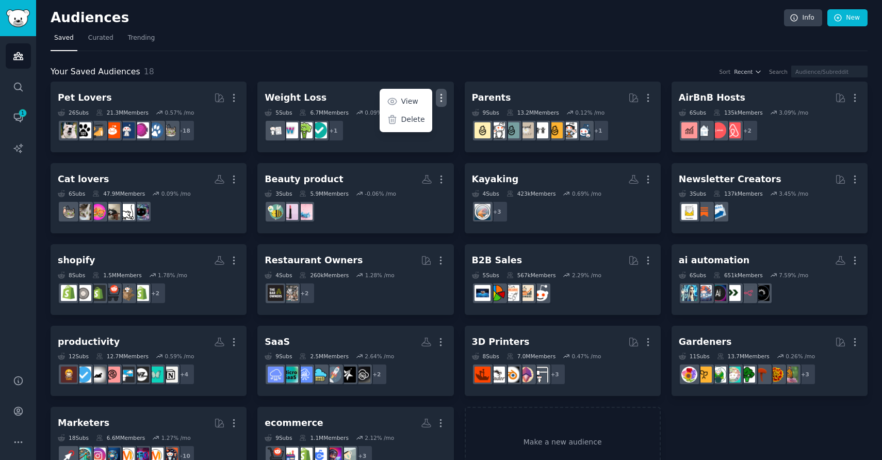
click at [455, 42] on nav "Saved Curated Trending" at bounding box center [459, 40] width 817 height 21
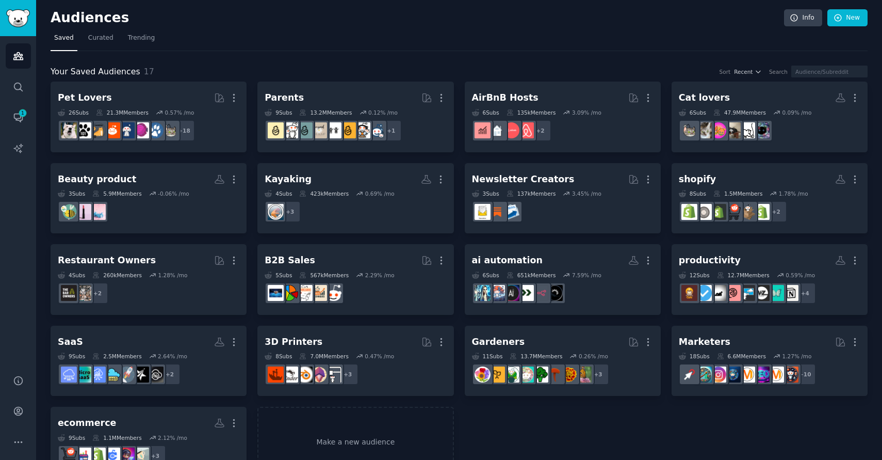
click at [443, 44] on nav "Saved Curated Trending" at bounding box center [459, 40] width 817 height 21
click at [852, 20] on link "New" at bounding box center [847, 18] width 40 height 18
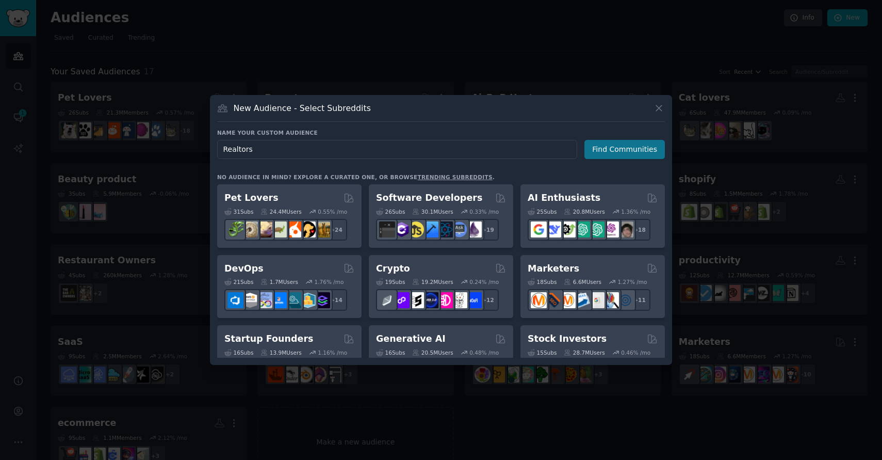
type input "Realtors"
click at [613, 149] on button "Find Communities" at bounding box center [624, 149] width 80 height 19
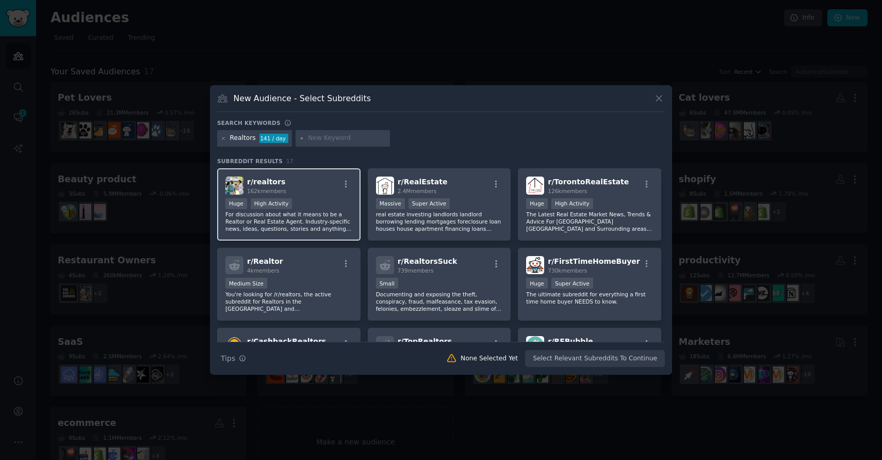
click at [292, 207] on div "Huge High Activity" at bounding box center [288, 204] width 127 height 13
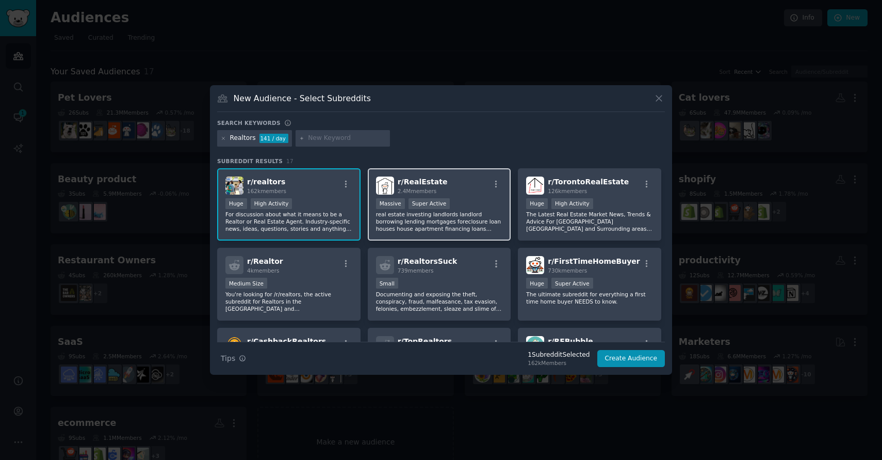
click at [459, 204] on div ">= 95th percentile for submissions / day Massive Super Active" at bounding box center [439, 204] width 127 height 13
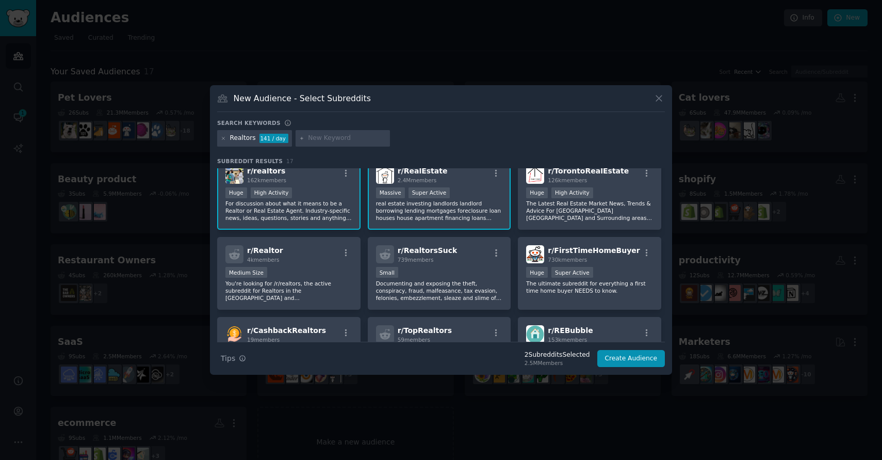
scroll to position [13, 0]
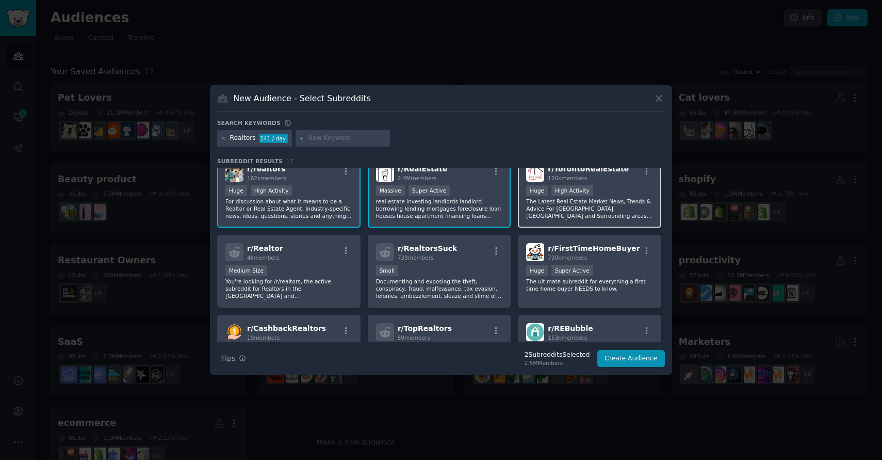
click at [573, 177] on span "126k members" at bounding box center [567, 178] width 39 height 6
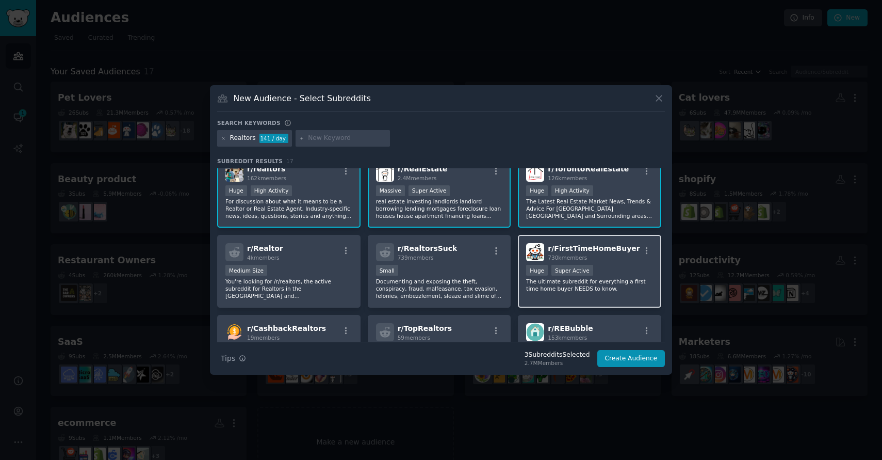
click at [617, 268] on div ">= 95th percentile for submissions / day Huge Super Active" at bounding box center [589, 271] width 127 height 13
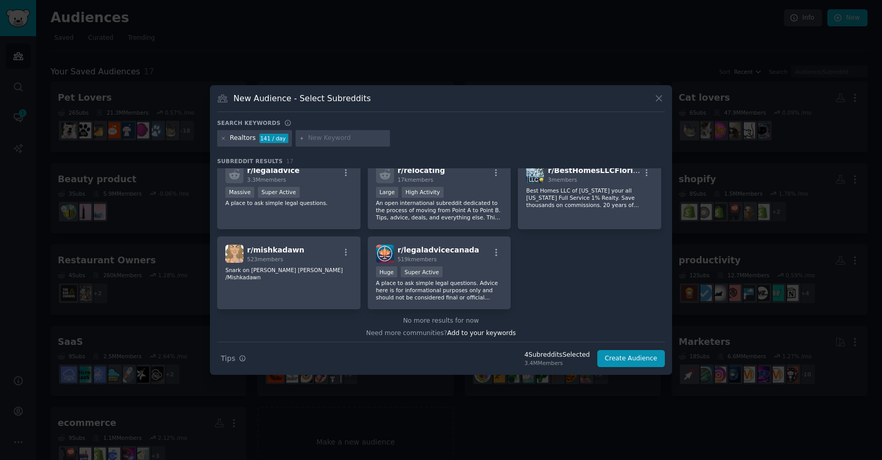
scroll to position [334, 0]
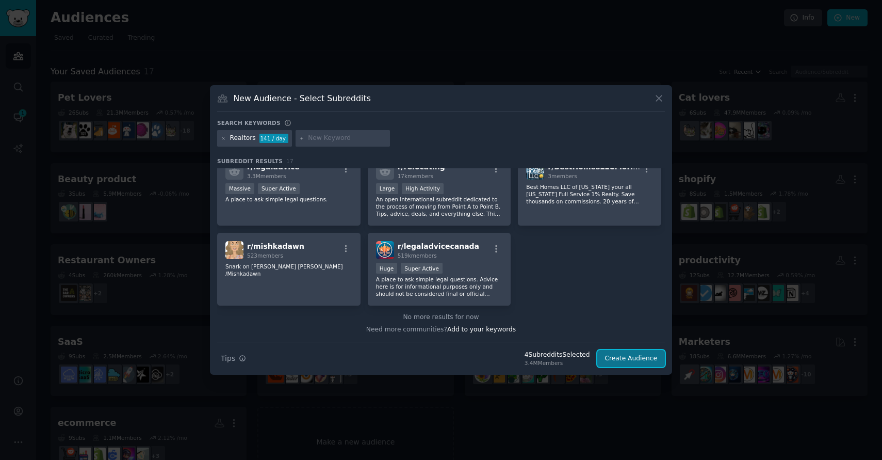
click at [634, 355] on button "Create Audience" at bounding box center [631, 359] width 68 height 18
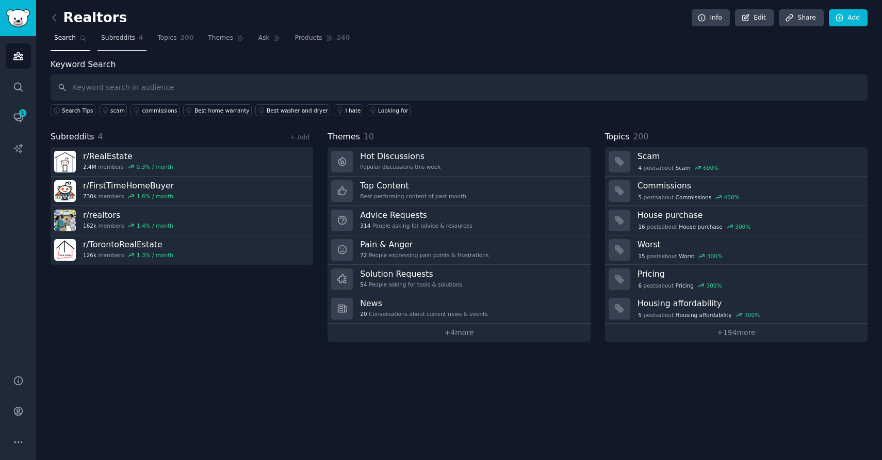
click at [117, 41] on span "Subreddits" at bounding box center [118, 38] width 34 height 9
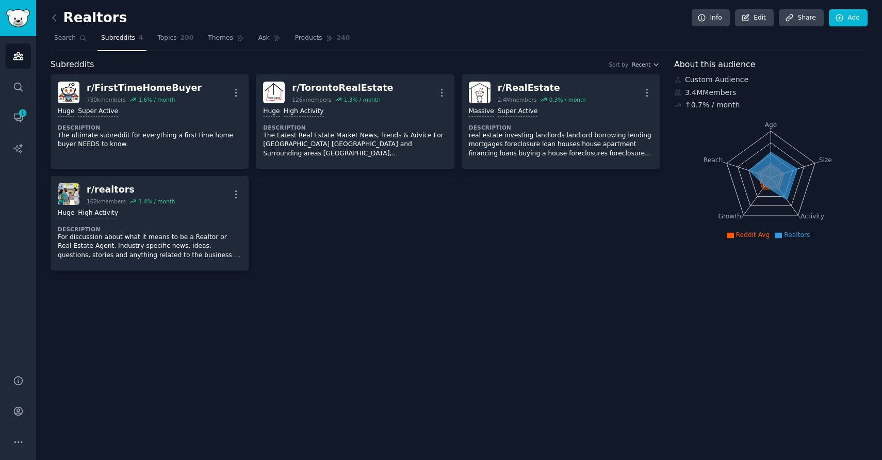
click at [200, 41] on nav "Search Subreddits 4 Topics 200 Themes Ask Products 240" at bounding box center [459, 40] width 817 height 21
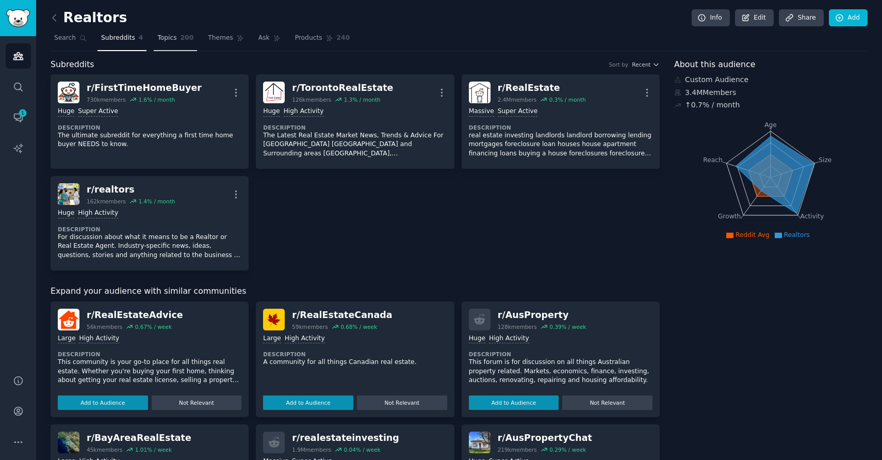
click at [159, 35] on span "Topics" at bounding box center [166, 38] width 19 height 9
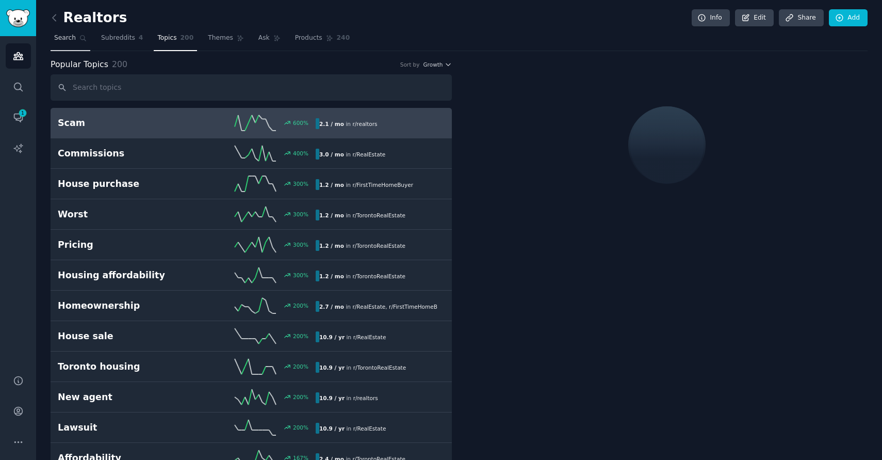
drag, startPoint x: 68, startPoint y: 37, endPoint x: 80, endPoint y: 34, distance: 12.9
click at [68, 37] on span "Search" at bounding box center [65, 38] width 22 height 9
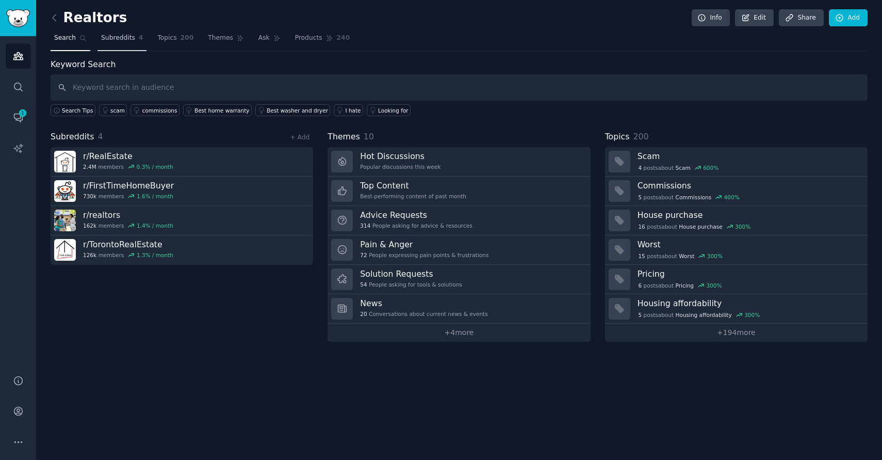
click at [121, 41] on span "Subreddits" at bounding box center [118, 38] width 34 height 9
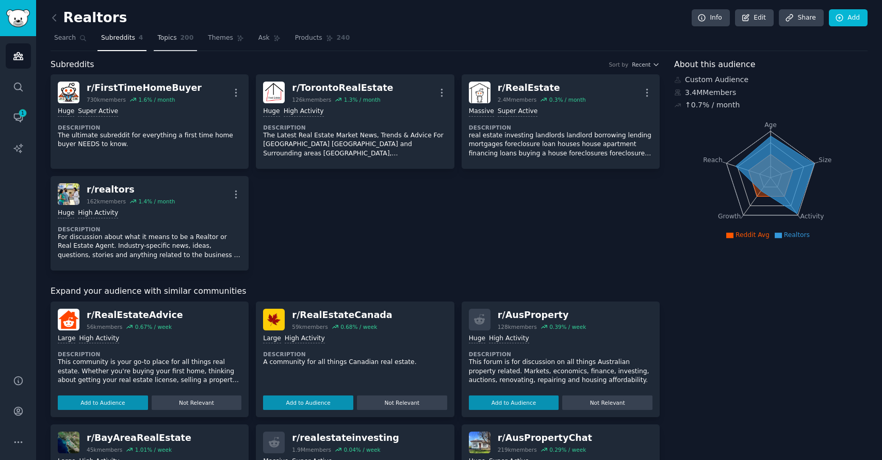
click at [191, 32] on link "Topics 200" at bounding box center [175, 40] width 43 height 21
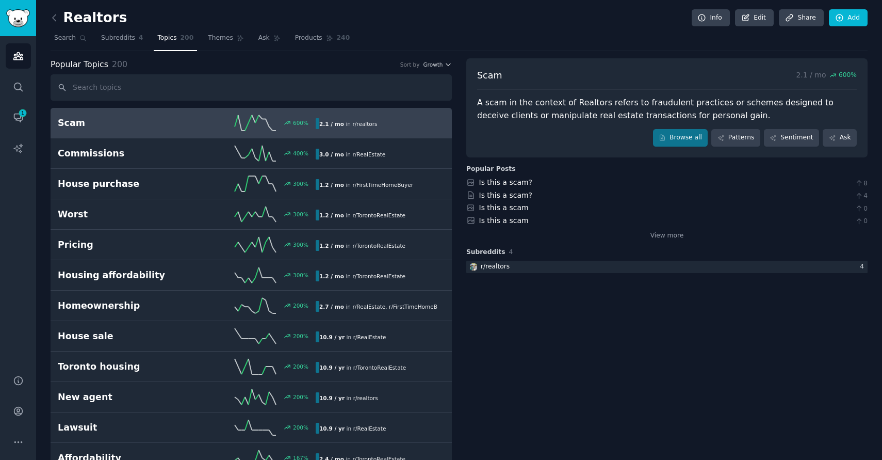
click at [563, 109] on div "A scam in the context of Realtors refers to fraudulent practices or schemes des…" at bounding box center [667, 108] width 380 height 25
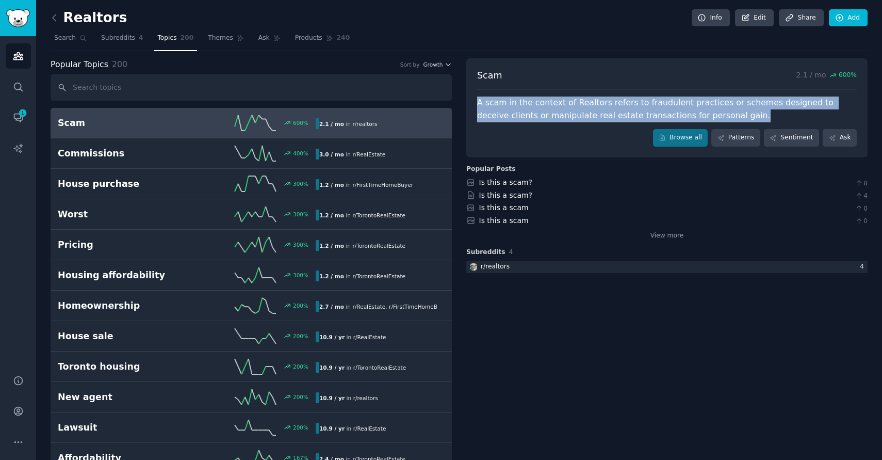
click at [563, 109] on div "A scam in the context of Realtors refers to fraudulent practices or schemes des…" at bounding box center [667, 108] width 380 height 25
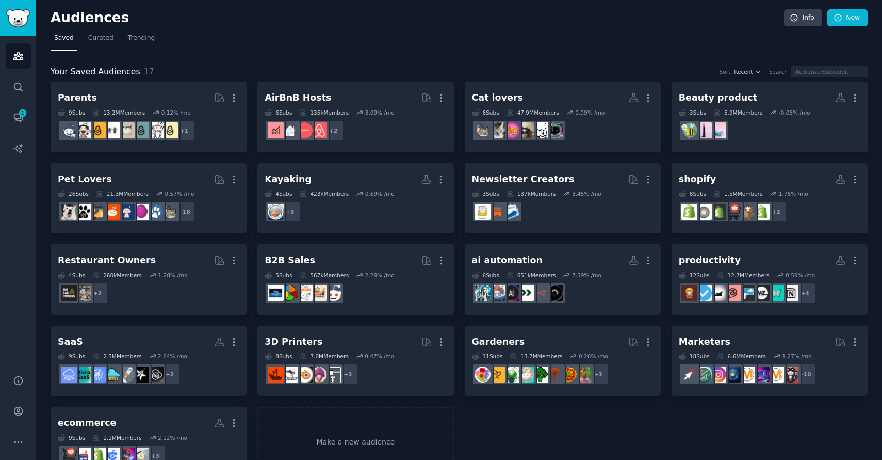
click at [433, 42] on nav "Saved Curated Trending" at bounding box center [459, 40] width 817 height 21
click at [434, 63] on div "Your Saved Audiences 17 Sort Recent Search Parents More 9 Sub s 13.2M Members 0…" at bounding box center [459, 264] width 817 height 426
click at [447, 53] on div "Your Saved Audiences 17 Sort Recent Search Parents More 9 Sub s 13.2M Members 0…" at bounding box center [459, 264] width 817 height 426
click at [439, 59] on div "Your Saved Audiences 17 Sort Recent Search Parents More 9 Sub s 13.2M Members 0…" at bounding box center [459, 264] width 817 height 426
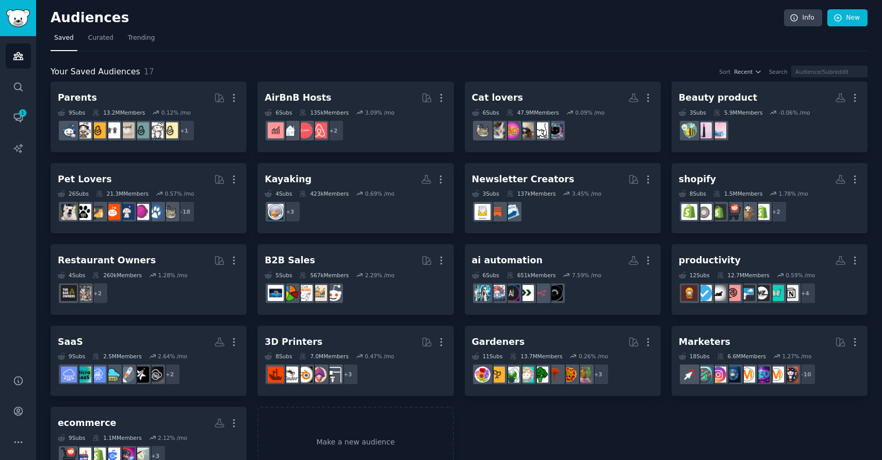
click at [532, 46] on nav "Saved Curated Trending" at bounding box center [459, 40] width 817 height 21
click at [466, 57] on div "Your Saved Audiences 17 Sort Recent Search Parents More 9 Sub s 13.2M Members 0…" at bounding box center [459, 264] width 817 height 426
click at [389, 51] on div "Your Saved Audiences 17 Sort Recent Search Parents More 9 Sub s 13.2M Members 0…" at bounding box center [459, 264] width 817 height 426
click at [849, 21] on link "New" at bounding box center [847, 18] width 40 height 18
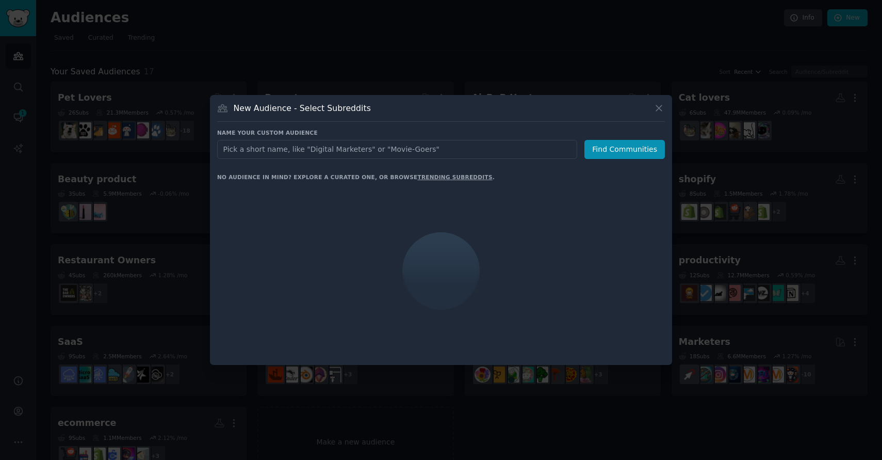
click at [399, 149] on input "text" at bounding box center [397, 149] width 360 height 19
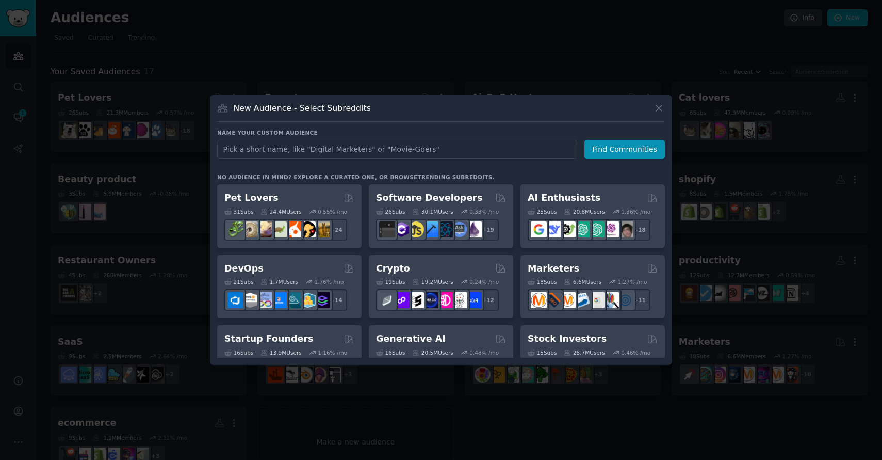
click at [424, 30] on div at bounding box center [441, 230] width 882 height 460
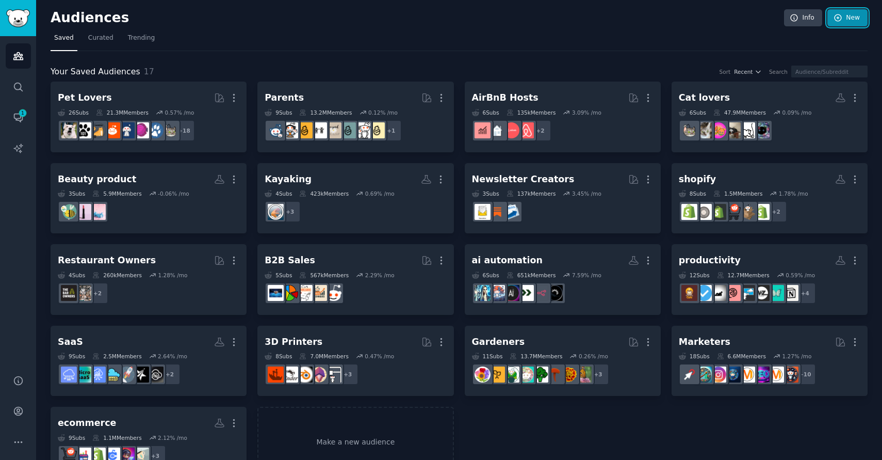
click at [838, 22] on icon at bounding box center [838, 17] width 9 height 9
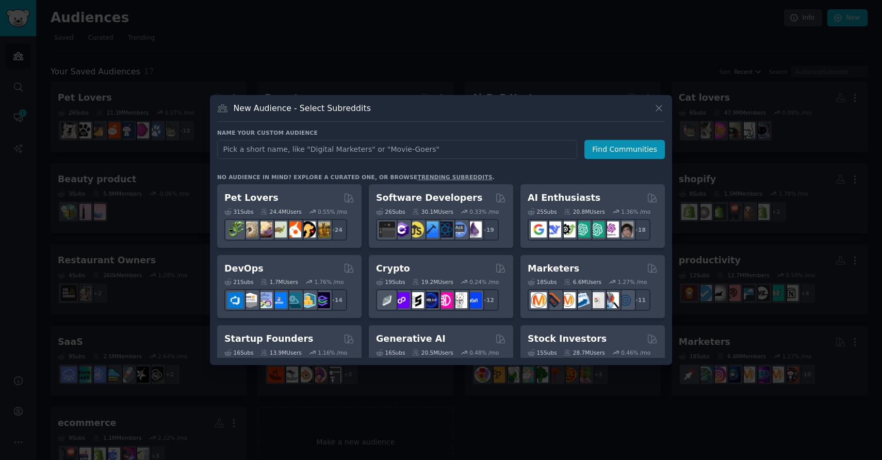
click at [364, 145] on input "text" at bounding box center [397, 149] width 360 height 19
type input "weight loss"
click at [607, 147] on button "Find Communities" at bounding box center [624, 149] width 80 height 19
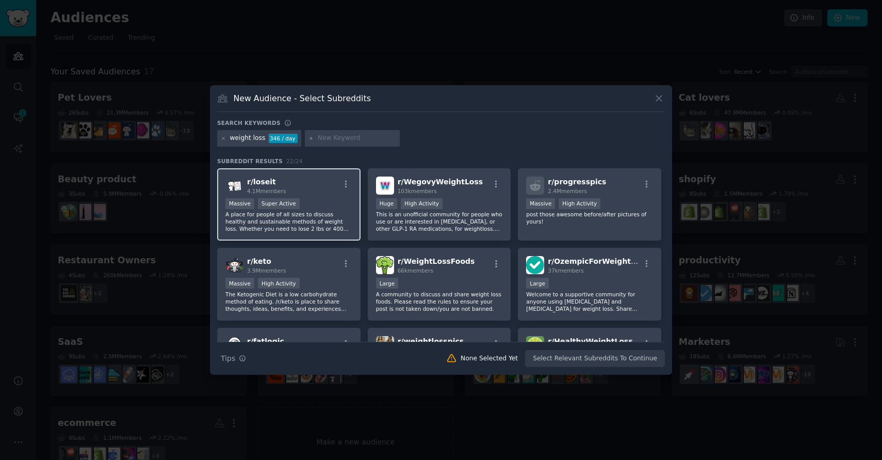
click at [300, 216] on p "A place for people of all sizes to discuss healthy and sustainable methods of w…" at bounding box center [288, 221] width 127 height 22
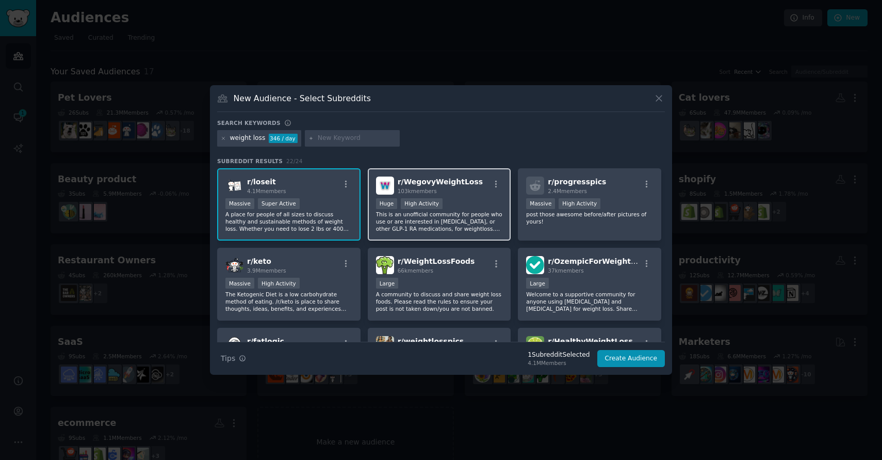
click at [445, 207] on div "Huge High Activity" at bounding box center [439, 204] width 127 height 13
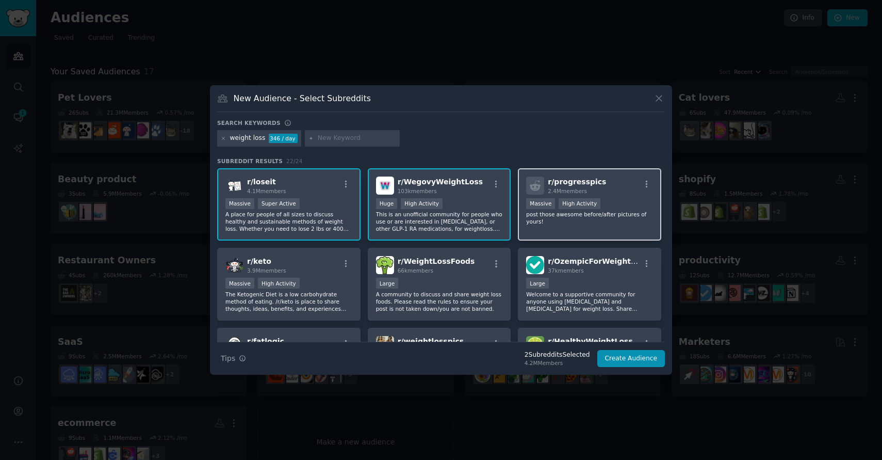
click at [568, 225] on div "r/ progresspics 2.4M members >= 80th percentile for submissions / day Massive H…" at bounding box center [589, 204] width 143 height 73
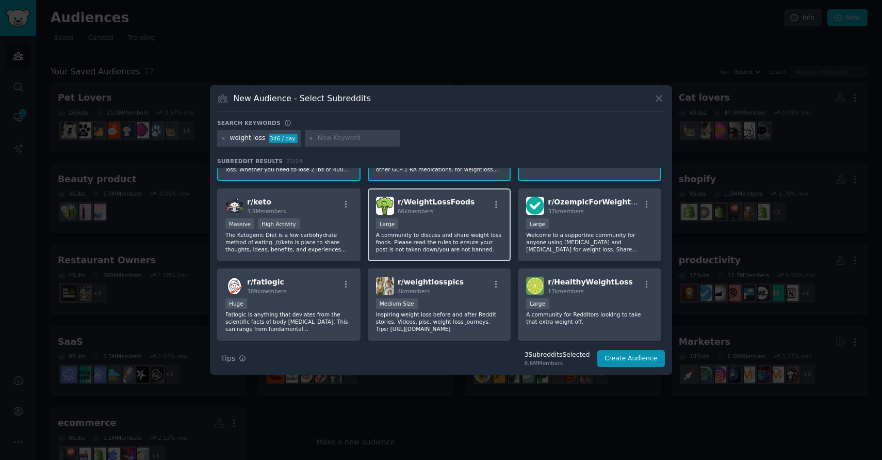
scroll to position [63, 0]
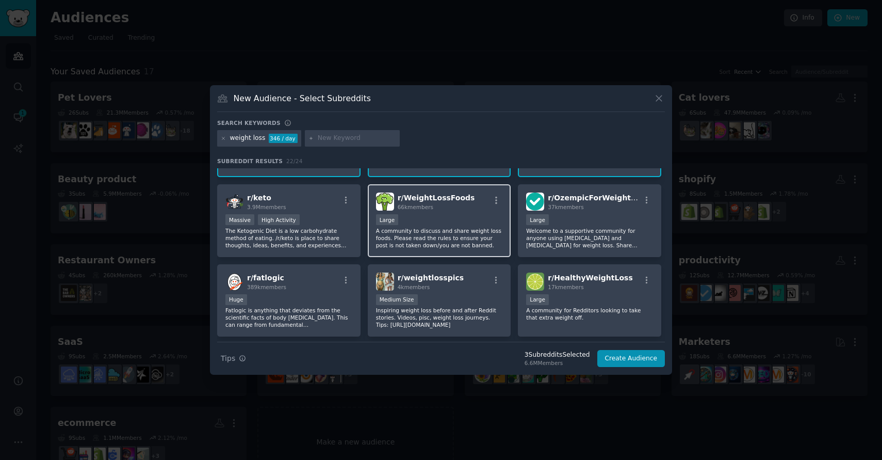
click at [451, 218] on div "10,000 - 100,000 members Large" at bounding box center [439, 220] width 127 height 13
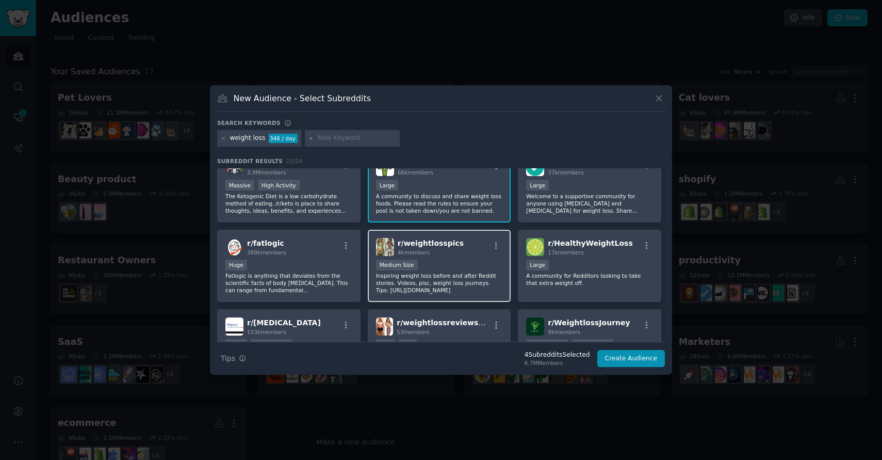
scroll to position [103, 0]
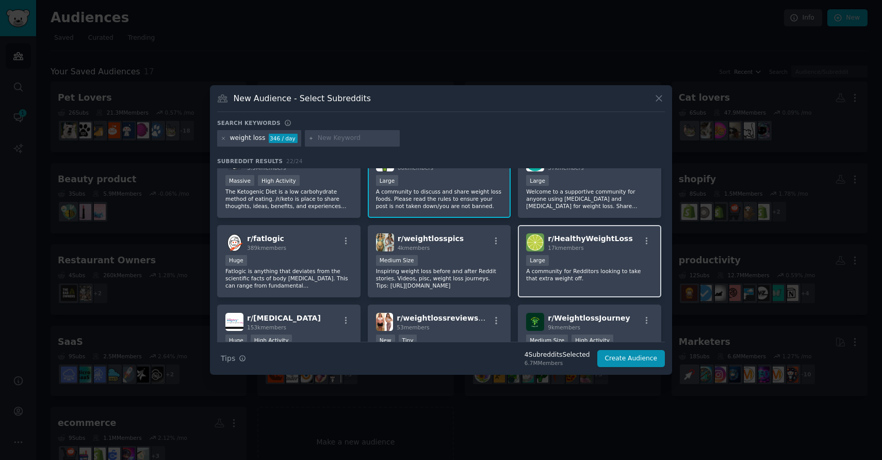
click at [573, 271] on p "A community for Redditors looking to take that extra weight off." at bounding box center [589, 274] width 127 height 14
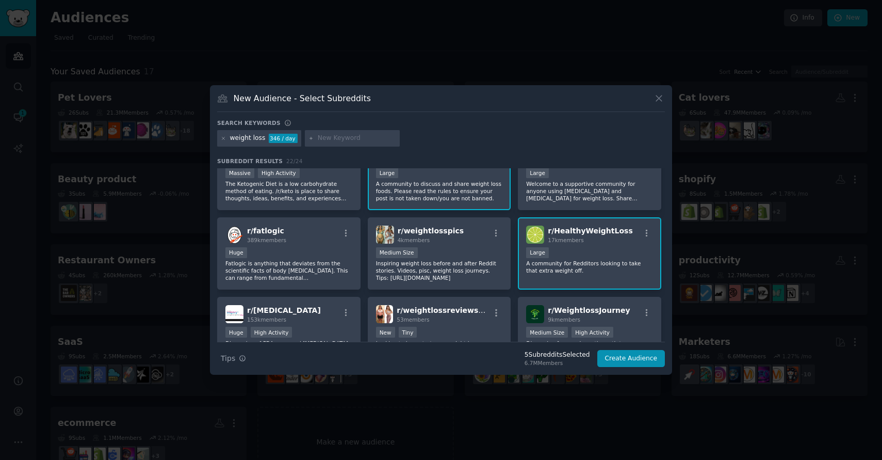
scroll to position [111, 0]
click at [438, 277] on p "Inspiring weight loss before and after Reddit stories. Videos, pisc, weight los…" at bounding box center [439, 269] width 127 height 22
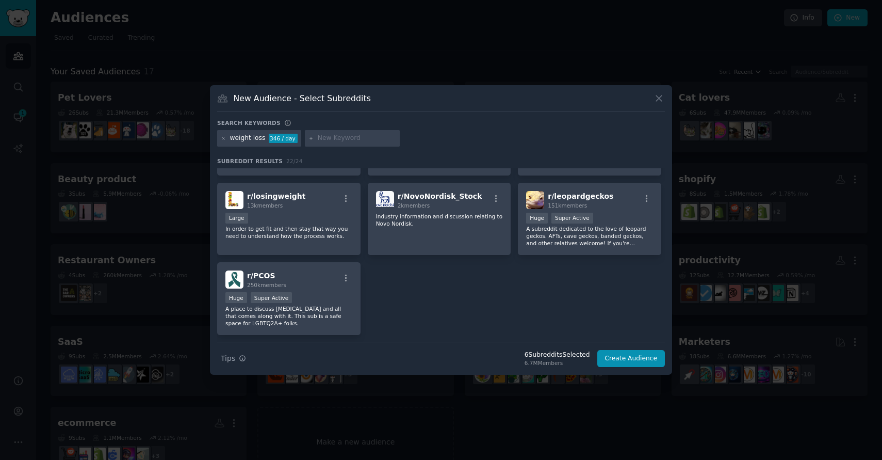
scroll to position [466, 0]
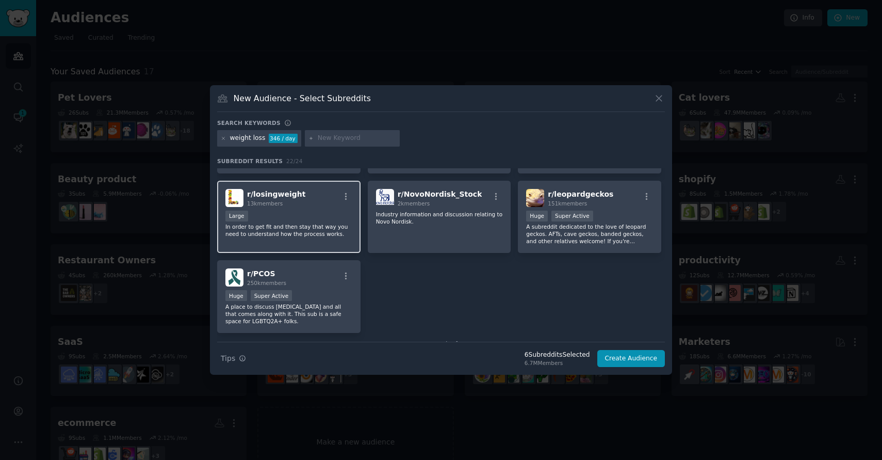
click at [283, 211] on div "10,000 - 100,000 members Large" at bounding box center [288, 216] width 127 height 13
click at [618, 361] on button "Create Audience" at bounding box center [631, 359] width 68 height 18
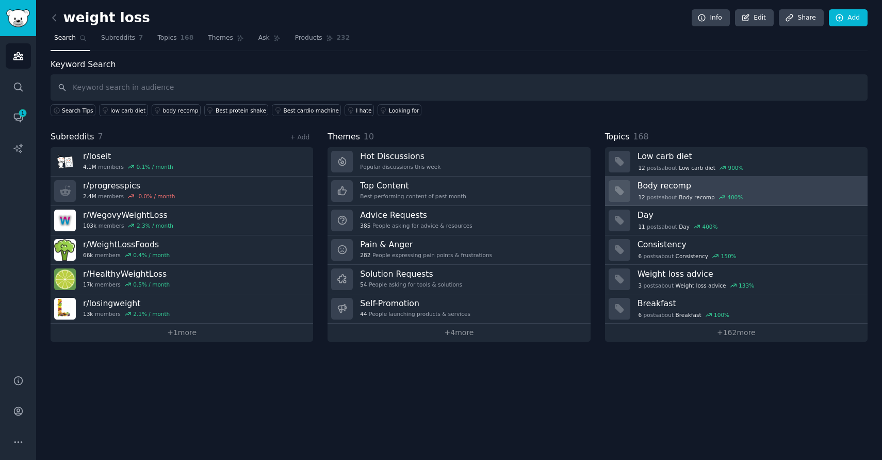
click at [685, 191] on div "12 post s about Body recomp 400 %" at bounding box center [749, 196] width 223 height 11
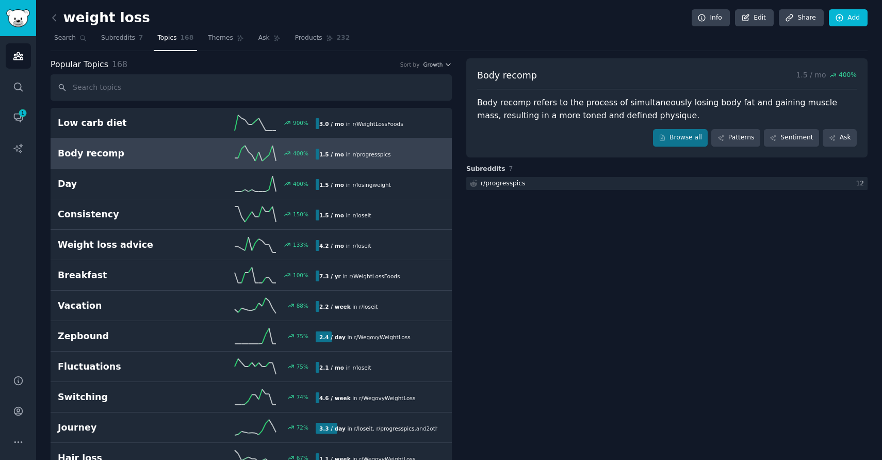
click at [545, 111] on div "Body recomp refers to the process of simultaneously losing body fat and gaining…" at bounding box center [667, 108] width 380 height 25
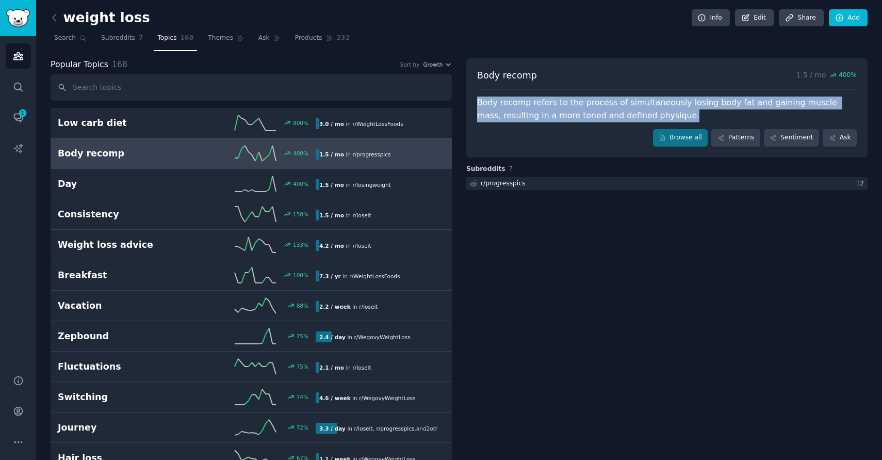
click at [545, 111] on div "Body recomp refers to the process of simultaneously losing body fat and gaining…" at bounding box center [667, 108] width 380 height 25
click at [541, 128] on div "Body recomp 1.5 / mo 400 % Body recomp refers to the process of simultaneously …" at bounding box center [666, 107] width 401 height 99
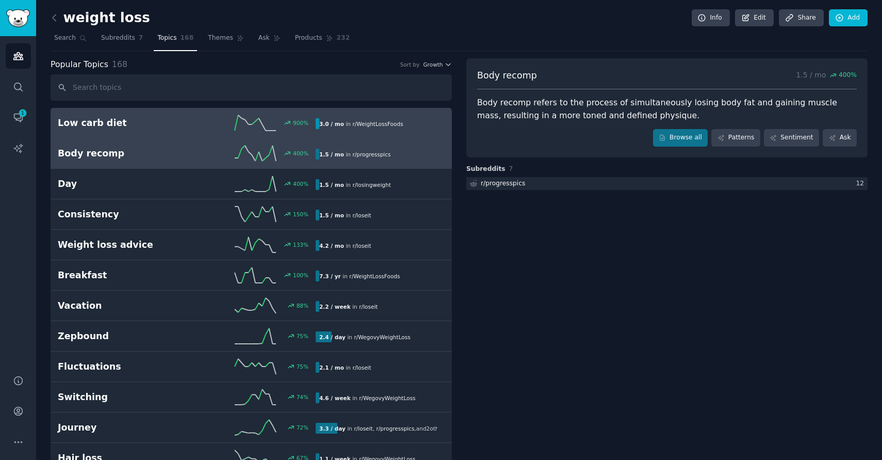
click at [168, 120] on h2 "Low carb diet" at bounding box center [122, 123] width 129 height 13
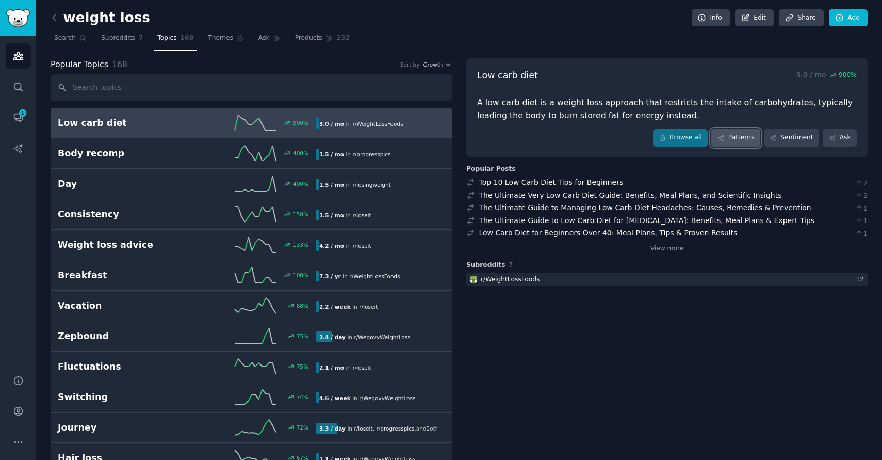
click at [735, 138] on link "Patterns" at bounding box center [735, 138] width 48 height 18
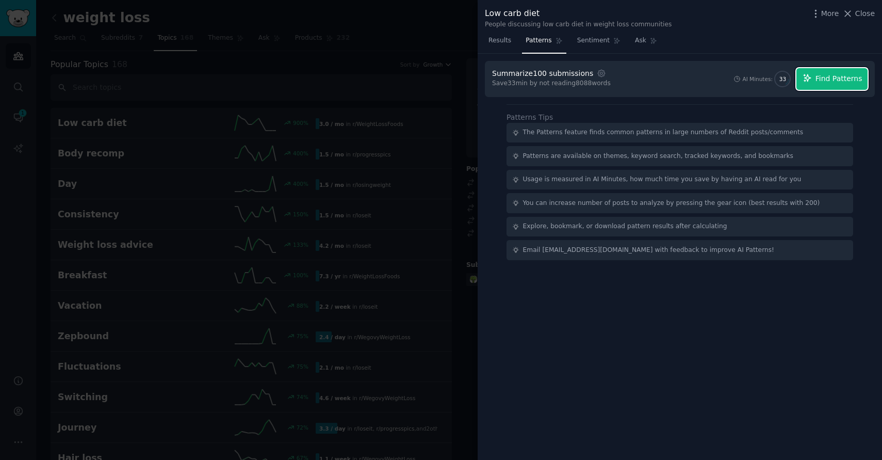
click at [831, 75] on span "Find Patterns" at bounding box center [839, 78] width 47 height 11
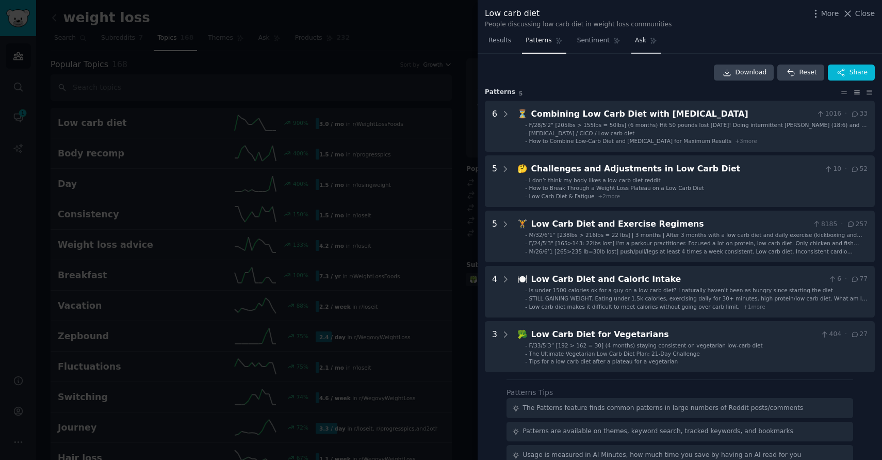
click at [636, 35] on link "Ask" at bounding box center [645, 42] width 29 height 21
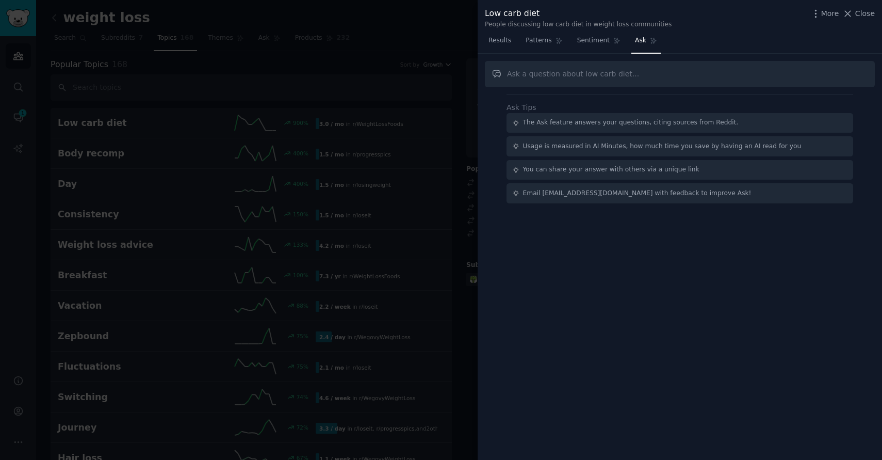
click at [550, 69] on input "text" at bounding box center [680, 74] width 390 height 26
click at [860, 14] on span "Close" at bounding box center [865, 13] width 20 height 11
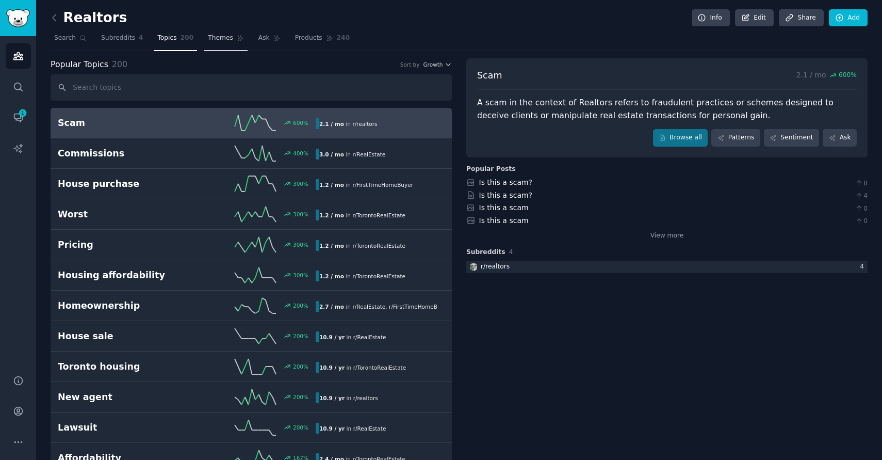
click at [220, 45] on link "Themes" at bounding box center [225, 40] width 43 height 21
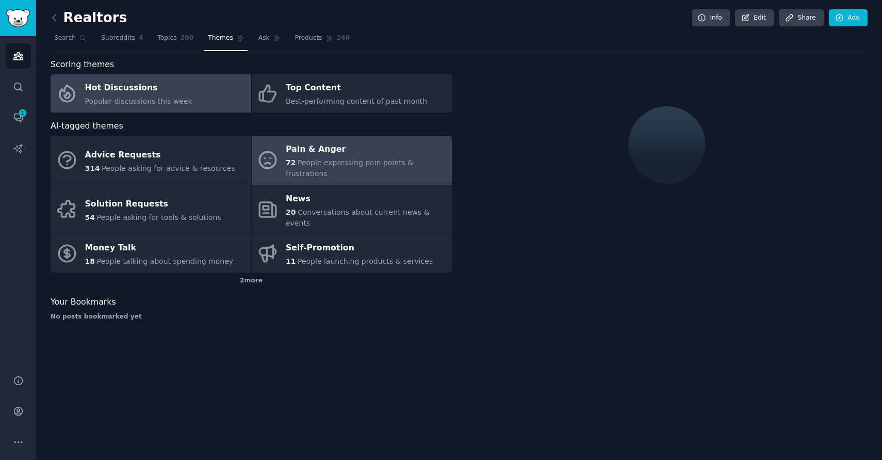
click at [342, 155] on div "Pain & Anger" at bounding box center [366, 149] width 161 height 17
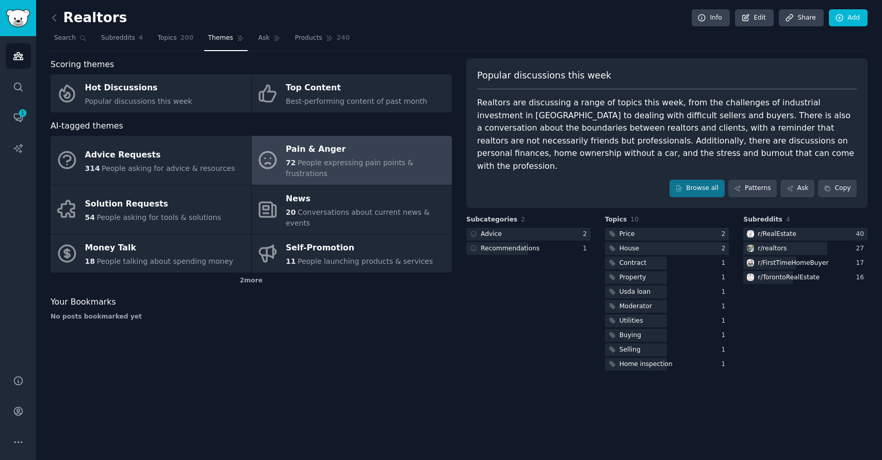
click at [571, 144] on div "Realtors are discussing a range of topics this week, from the challenges of ind…" at bounding box center [667, 134] width 380 height 76
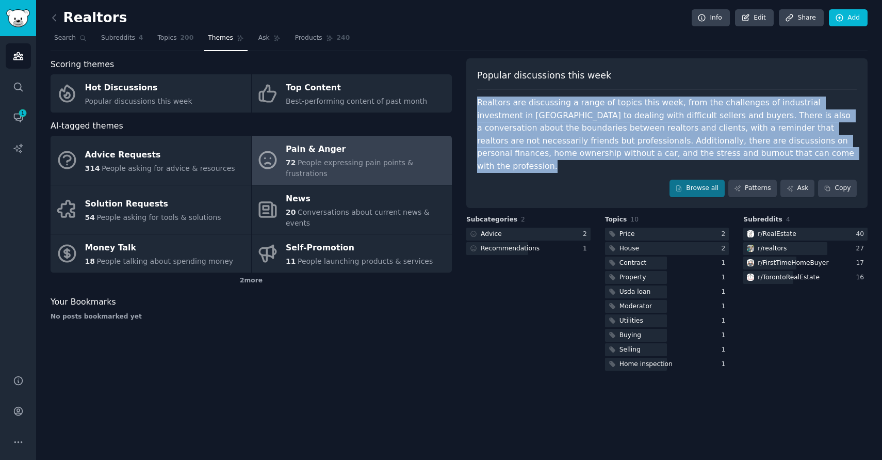
click at [571, 144] on div "Realtors are discussing a range of topics this week, from the challenges of ind…" at bounding box center [667, 134] width 380 height 76
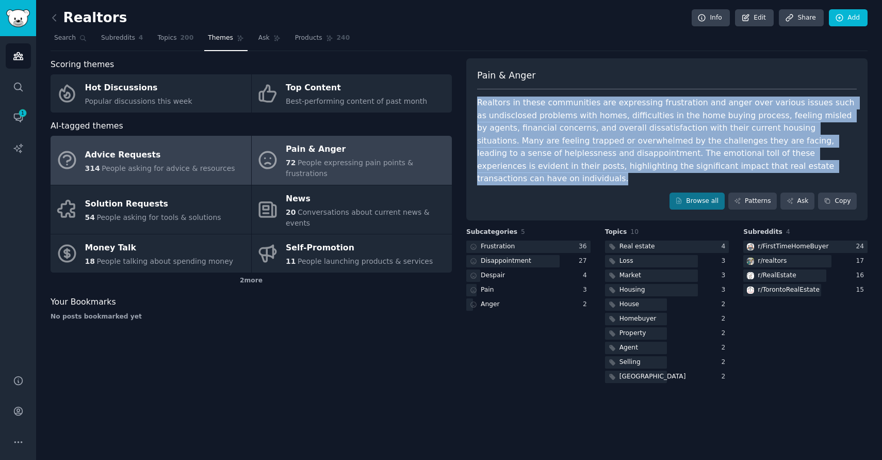
click at [157, 151] on div "Advice Requests" at bounding box center [160, 154] width 150 height 17
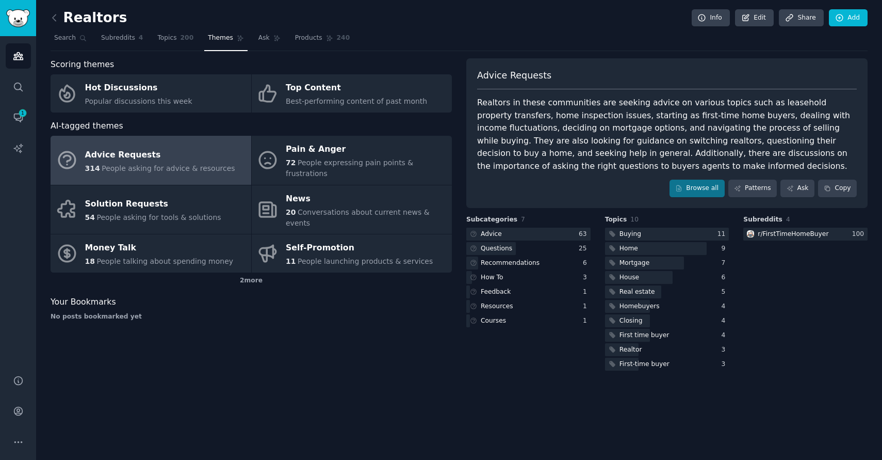
click at [557, 123] on div "Realtors in these communities are seeking advice on various topics such as leas…" at bounding box center [667, 134] width 380 height 76
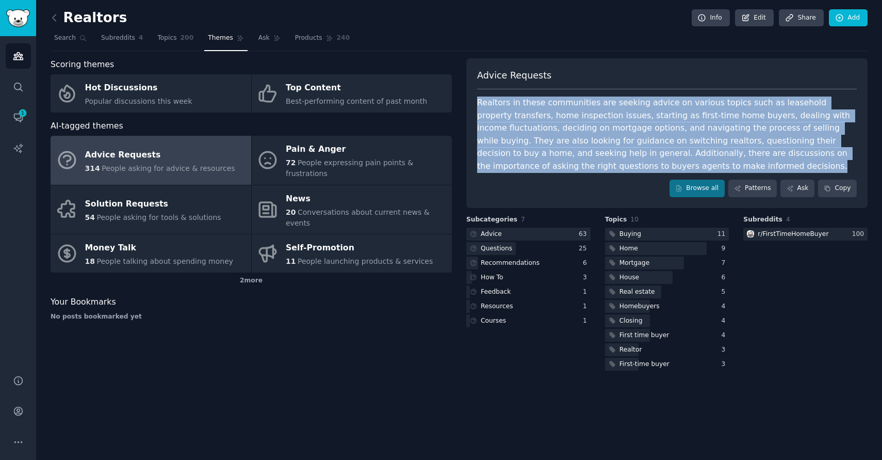
click at [557, 123] on div "Realtors in these communities are seeking advice on various topics such as leas…" at bounding box center [667, 134] width 380 height 76
click at [633, 142] on div "Realtors in these communities are seeking advice on various topics such as leas…" at bounding box center [667, 134] width 380 height 76
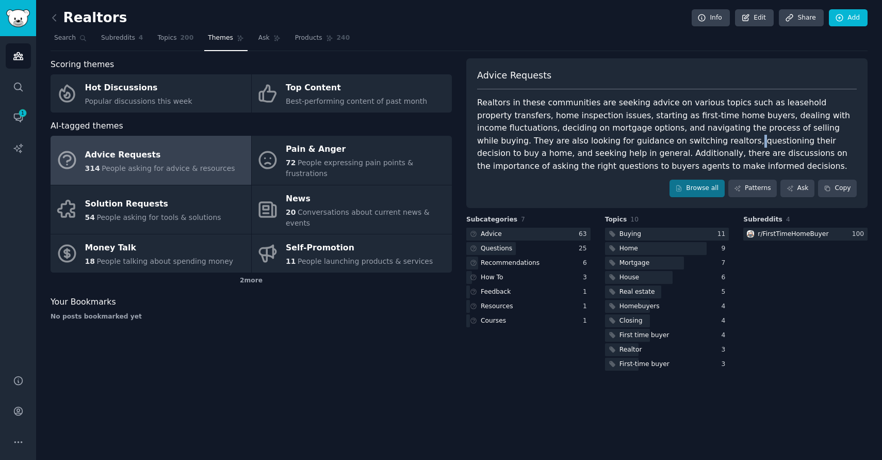
click at [633, 142] on div "Realtors in these communities are seeking advice on various topics such as leas…" at bounding box center [667, 134] width 380 height 76
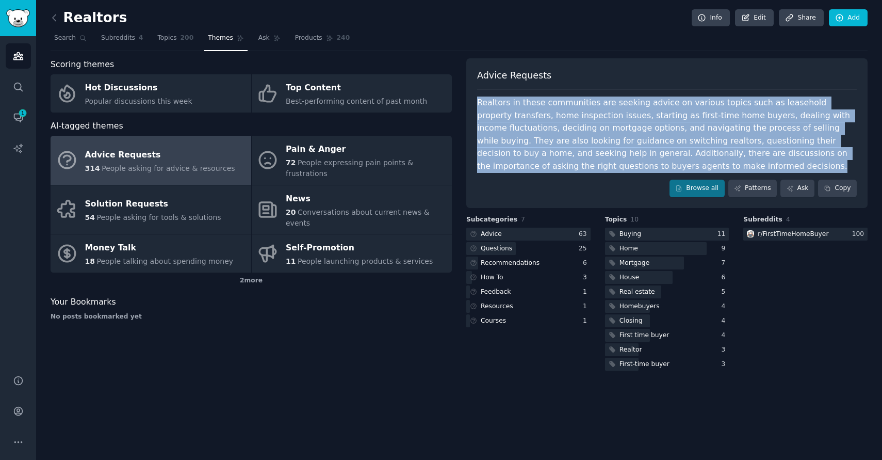
click at [633, 142] on div "Realtors in these communities are seeking advice on various topics such as leas…" at bounding box center [667, 134] width 380 height 76
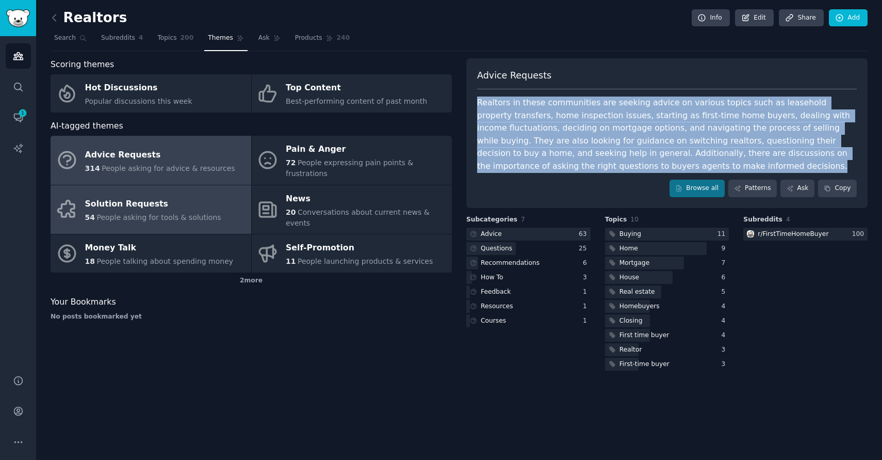
click at [157, 196] on div "Solution Requests" at bounding box center [153, 204] width 136 height 17
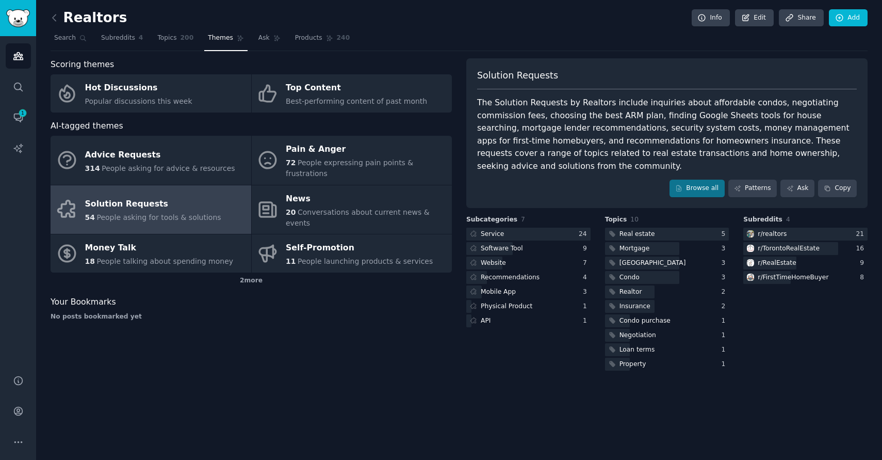
click at [577, 112] on div "The Solution Requests by Realtors include inquiries about affordable condos, ne…" at bounding box center [667, 134] width 380 height 76
click at [580, 115] on div "The Solution Requests by Realtors include inquiries about affordable condos, ne…" at bounding box center [667, 134] width 380 height 76
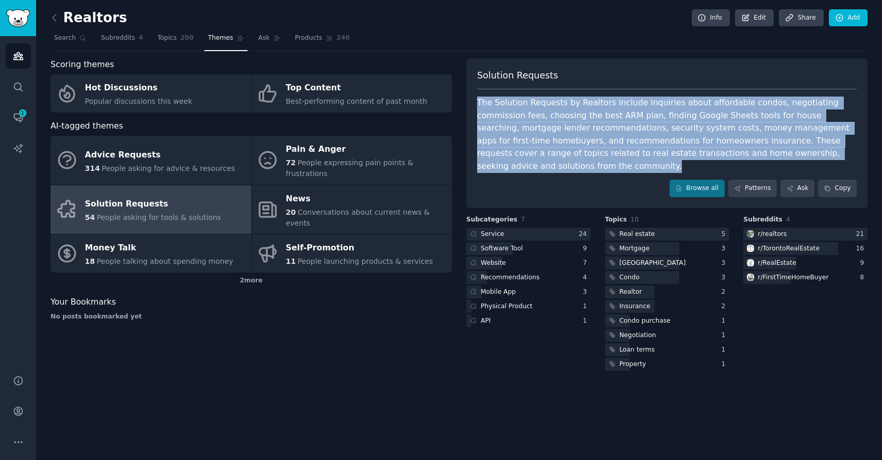
click at [580, 115] on div "The Solution Requests by Realtors include inquiries about affordable condos, ne…" at bounding box center [667, 134] width 380 height 76
click at [722, 121] on div "The Solution Requests by Realtors include inquiries about affordable condos, ne…" at bounding box center [667, 134] width 380 height 76
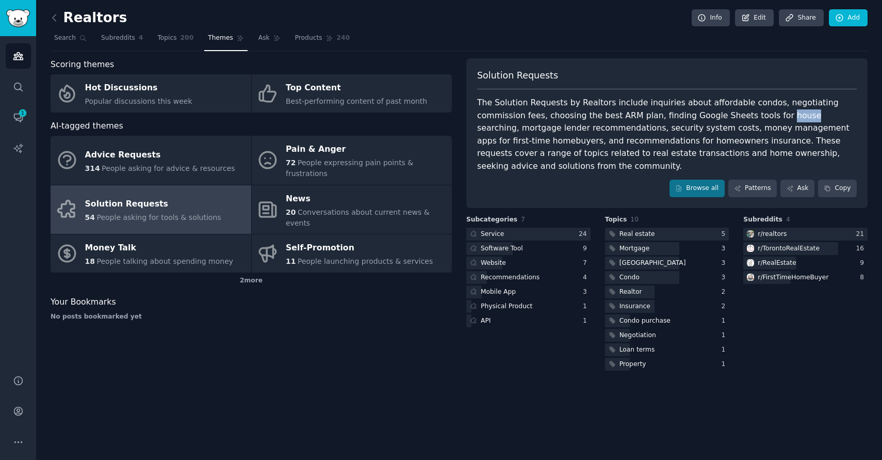
click at [722, 121] on div "The Solution Requests by Realtors include inquiries about affordable condos, ne…" at bounding box center [667, 134] width 380 height 76
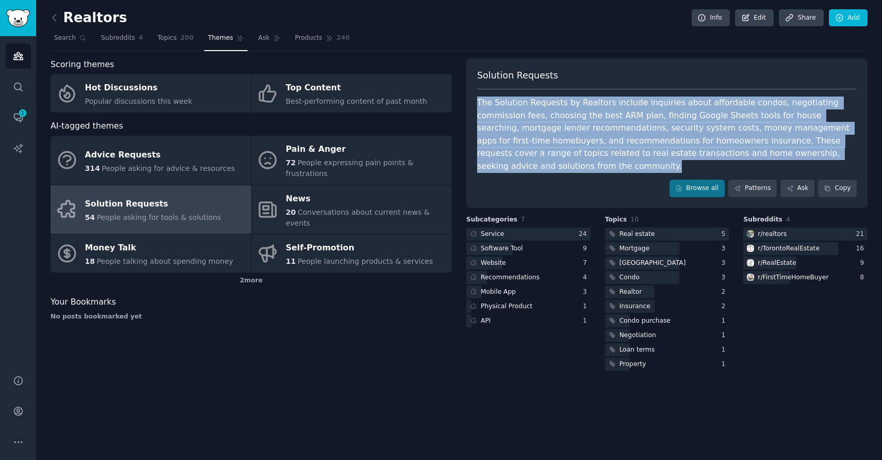
click at [722, 121] on div "The Solution Requests by Realtors include inquiries about affordable condos, ne…" at bounding box center [667, 134] width 380 height 76
click at [719, 131] on div "The Solution Requests by Realtors include inquiries about affordable condos, ne…" at bounding box center [667, 134] width 380 height 76
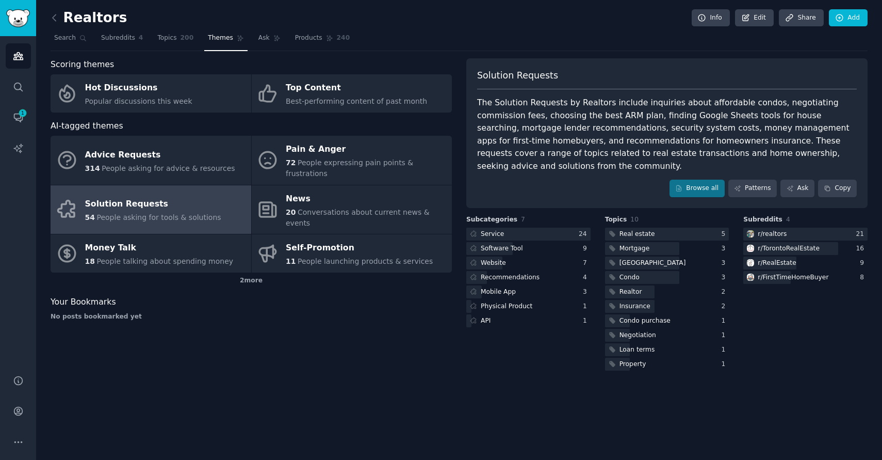
click at [616, 136] on div "The Solution Requests by Realtors include inquiries about affordable condos, ne…" at bounding box center [667, 134] width 380 height 76
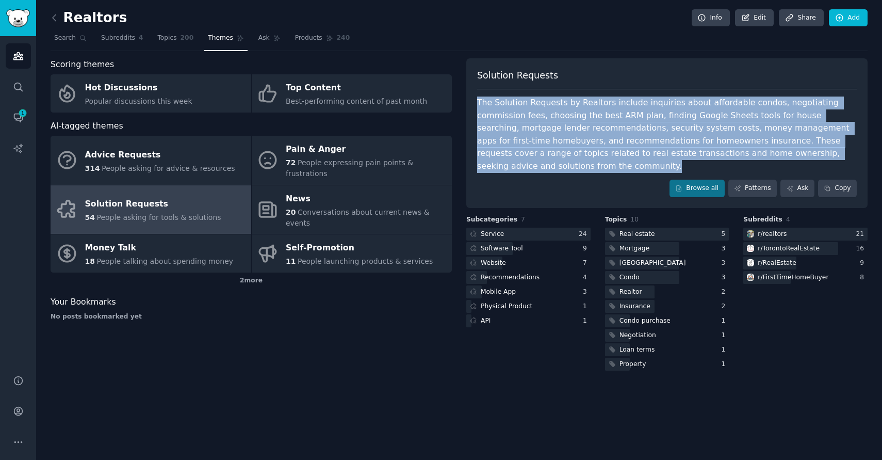
click at [616, 136] on div "The Solution Requests by Realtors include inquiries about affordable condos, ne…" at bounding box center [667, 134] width 380 height 76
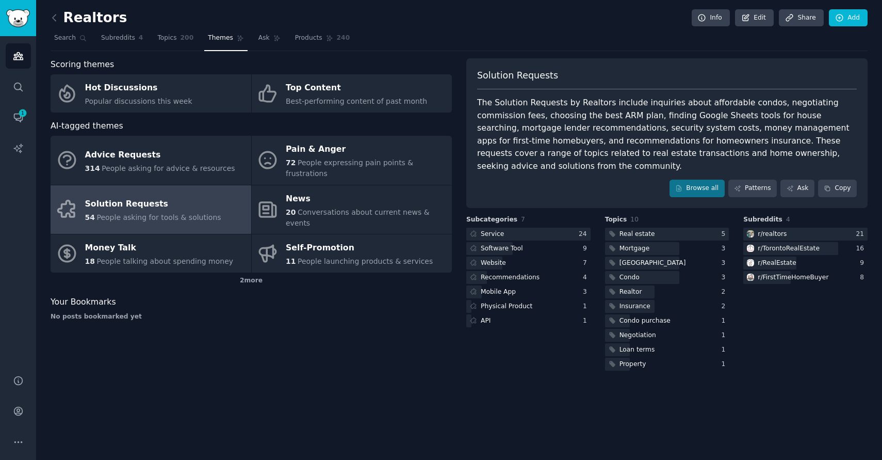
click at [625, 143] on div "The Solution Requests by Realtors include inquiries about affordable condos, ne…" at bounding box center [667, 134] width 380 height 76
click at [754, 138] on div "The Solution Requests by Realtors include inquiries about affordable condos, ne…" at bounding box center [667, 134] width 380 height 76
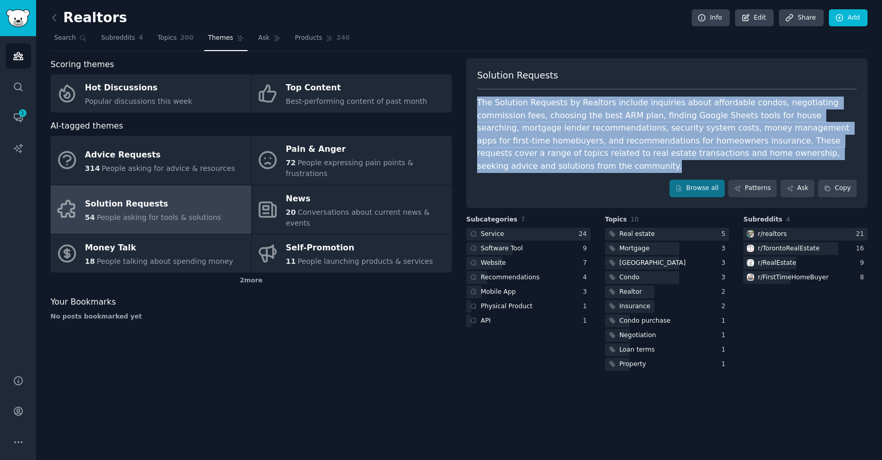
click at [754, 138] on div "The Solution Requests by Realtors include inquiries about affordable condos, ne…" at bounding box center [667, 134] width 380 height 76
click at [784, 145] on div "The Solution Requests by Realtors include inquiries about affordable condos, ne…" at bounding box center [667, 134] width 380 height 76
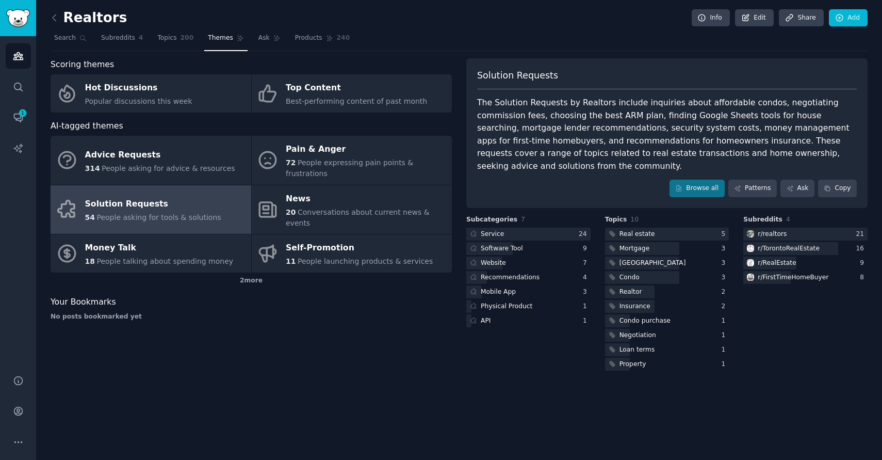
click at [613, 110] on div "The Solution Requests by Realtors include inquiries about affordable condos, ne…" at bounding box center [667, 134] width 380 height 76
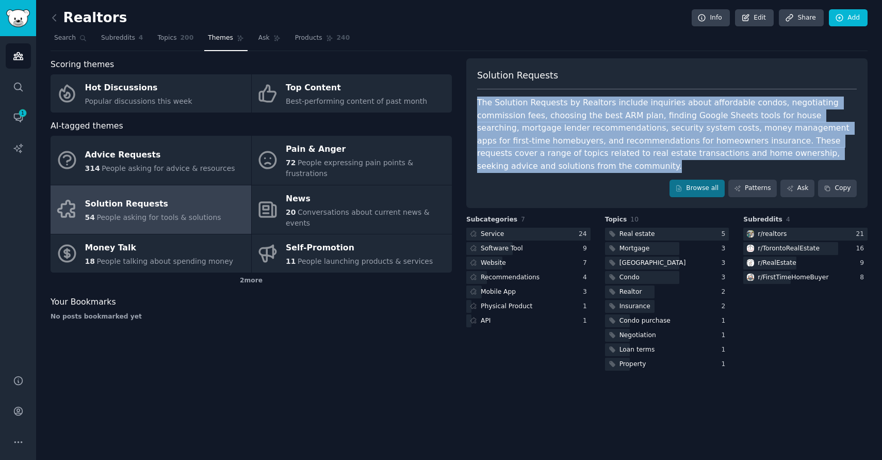
click at [613, 110] on div "The Solution Requests by Realtors include inquiries about affordable condos, ne…" at bounding box center [667, 134] width 380 height 76
click at [622, 148] on div "The Solution Requests by Realtors include inquiries about affordable condos, ne…" at bounding box center [667, 134] width 380 height 76
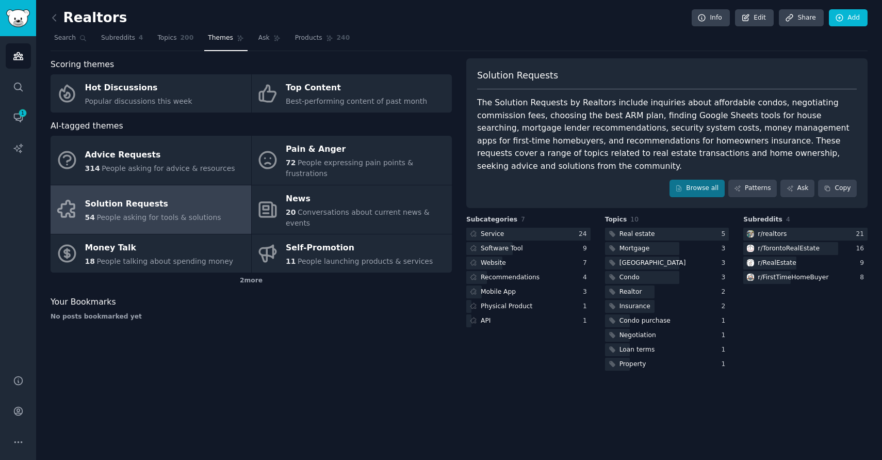
click at [589, 113] on div "The Solution Requests by Realtors include inquiries about affordable condos, ne…" at bounding box center [667, 134] width 380 height 76
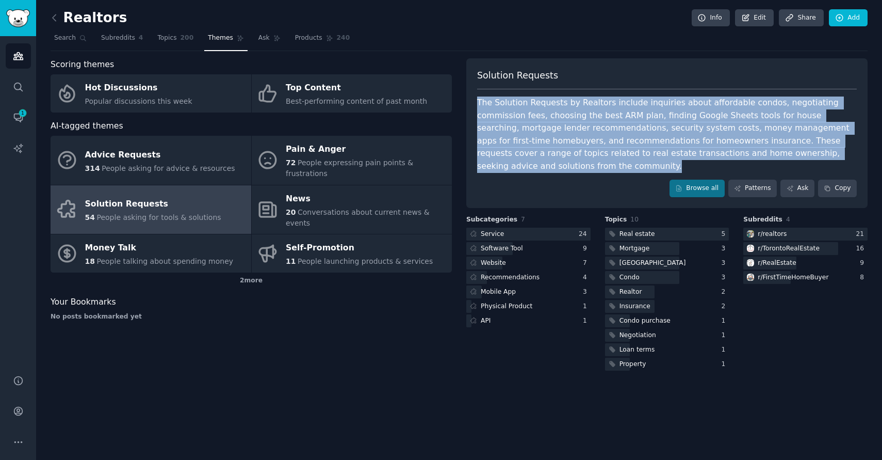
click at [589, 113] on div "The Solution Requests by Realtors include inquiries about affordable condos, ne…" at bounding box center [667, 134] width 380 height 76
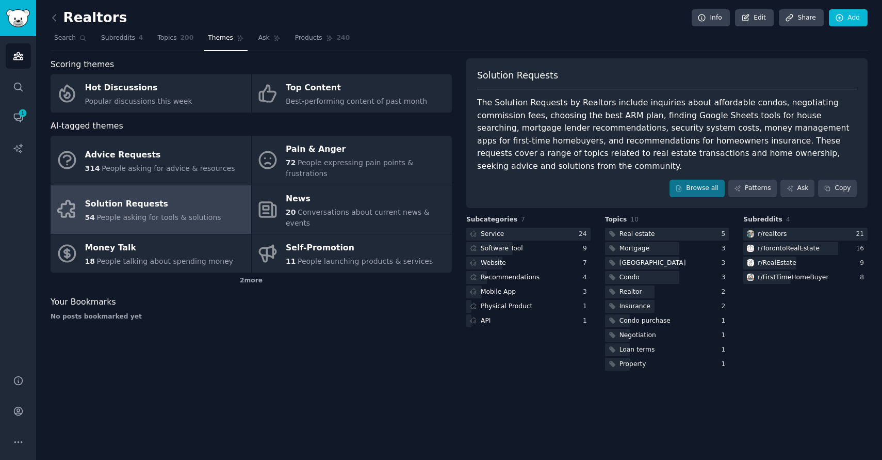
click at [542, 125] on div "The Solution Requests by Realtors include inquiries about affordable condos, ne…" at bounding box center [667, 134] width 380 height 76
click at [619, 126] on div "The Solution Requests by Realtors include inquiries about affordable condos, ne…" at bounding box center [667, 134] width 380 height 76
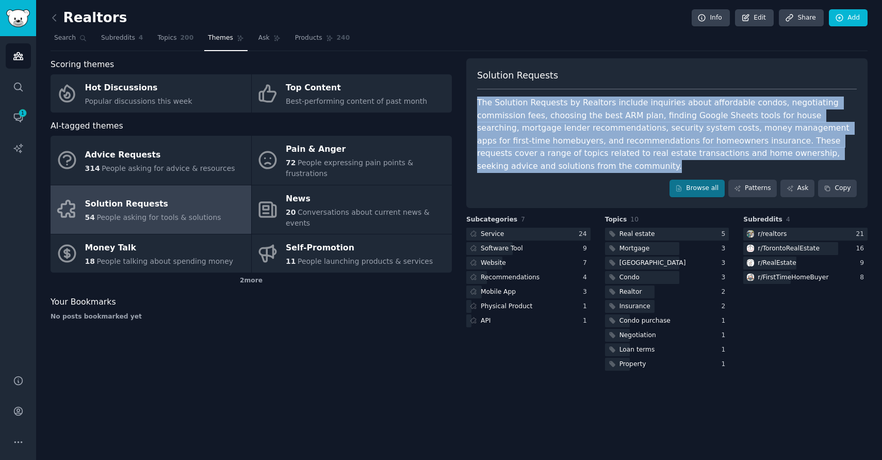
click at [619, 126] on div "The Solution Requests by Realtors include inquiries about affordable condos, ne…" at bounding box center [667, 134] width 380 height 76
click at [602, 138] on div "The Solution Requests by Realtors include inquiries about affordable condos, ne…" at bounding box center [667, 134] width 380 height 76
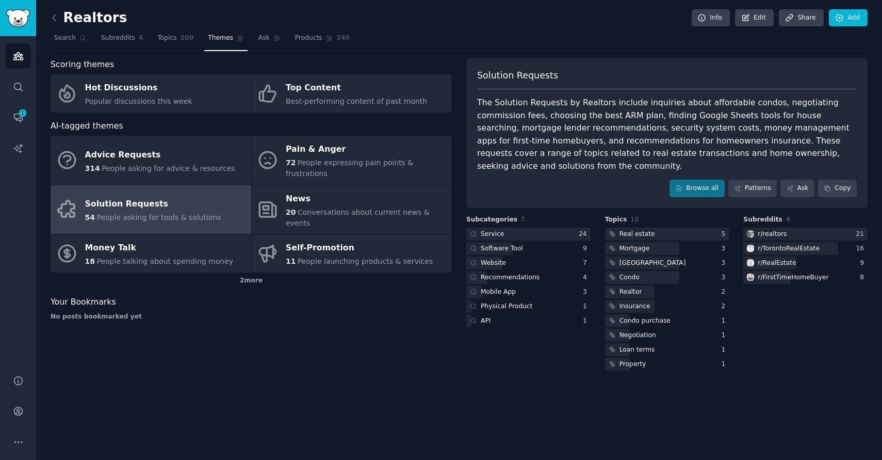
click at [593, 127] on div "The Solution Requests by Realtors include inquiries about affordable condos, ne…" at bounding box center [667, 134] width 380 height 76
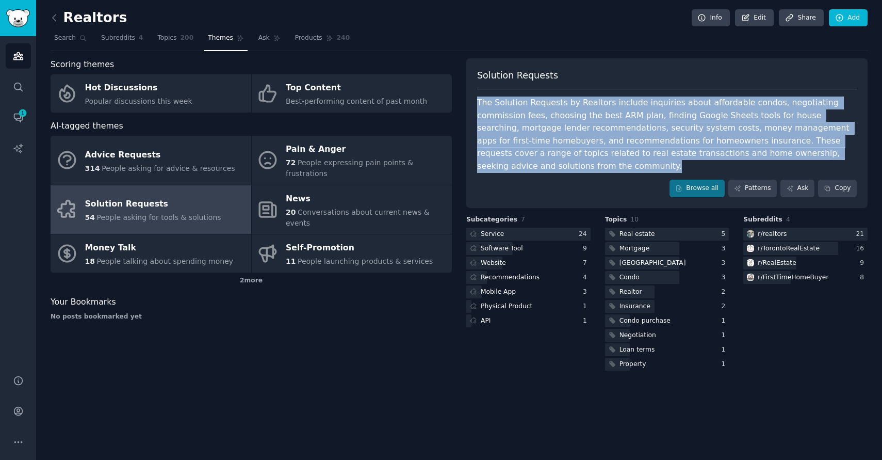
click at [593, 127] on div "The Solution Requests by Realtors include inquiries about affordable condos, ne…" at bounding box center [667, 134] width 380 height 76
click at [689, 135] on div "The Solution Requests by Realtors include inquiries about affordable condos, ne…" at bounding box center [667, 134] width 380 height 76
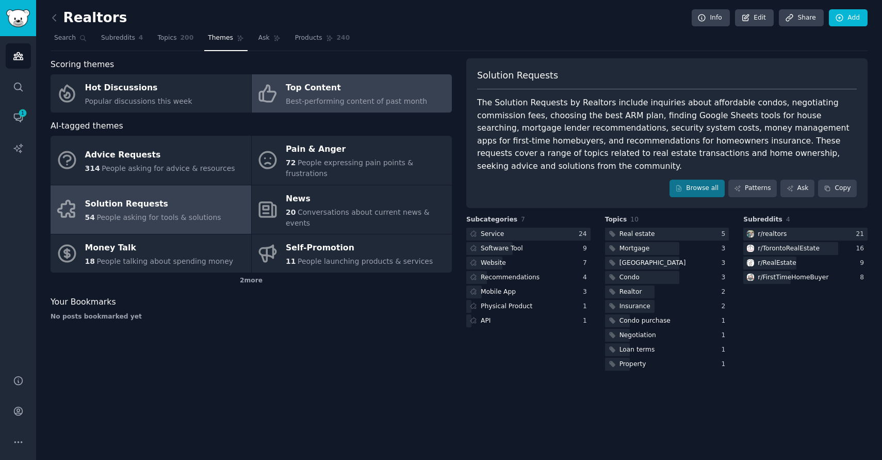
click at [307, 98] on span "Best-performing content of past month" at bounding box center [356, 101] width 141 height 8
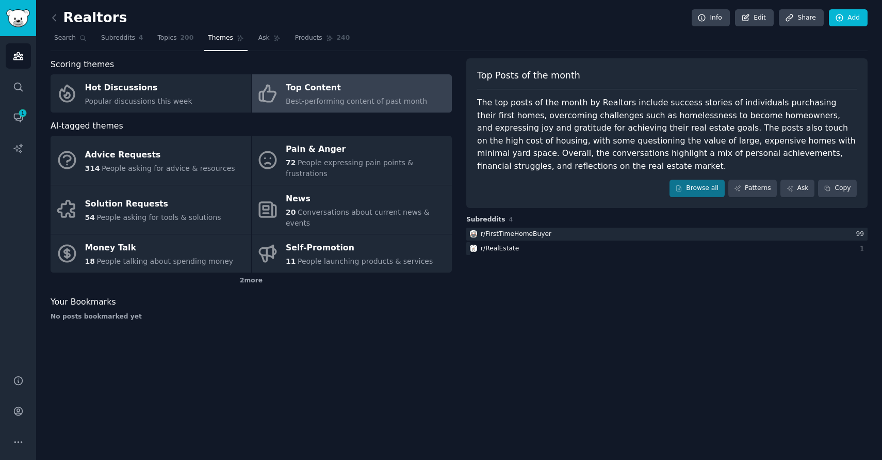
click at [609, 110] on div "The top posts of the month by Realtors include success stories of individuals p…" at bounding box center [667, 134] width 380 height 76
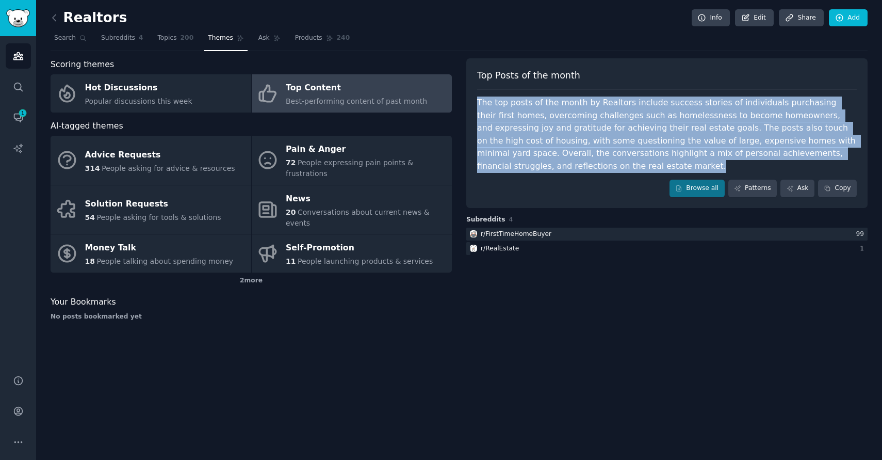
click at [609, 110] on div "The top posts of the month by Realtors include success stories of individuals p…" at bounding box center [667, 134] width 380 height 76
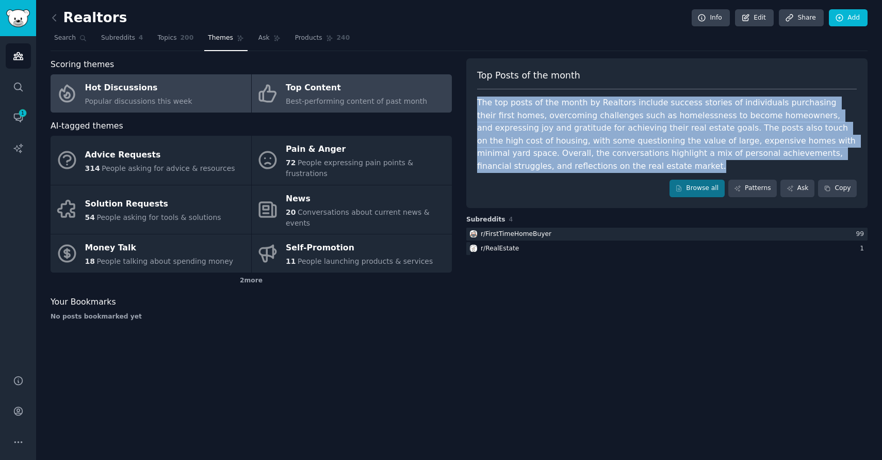
click at [96, 84] on div "Hot Discussions" at bounding box center [138, 88] width 107 height 17
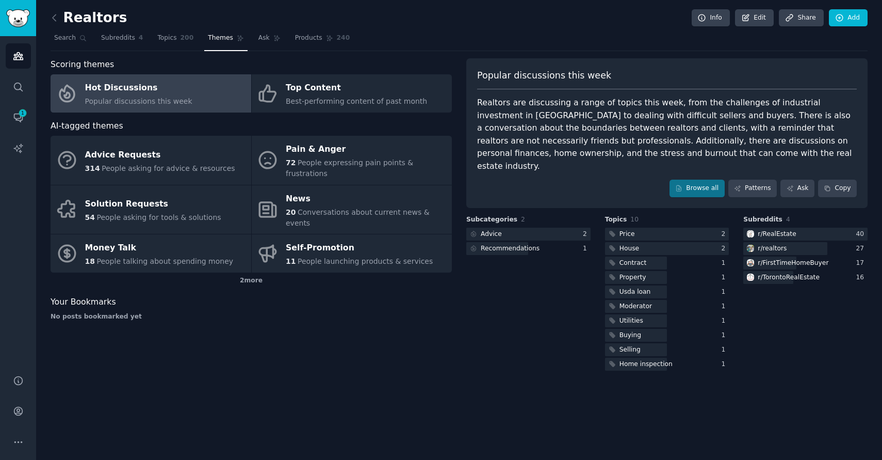
click at [638, 150] on div "Realtors are discussing a range of topics this week, from the challenges of ind…" at bounding box center [667, 134] width 380 height 76
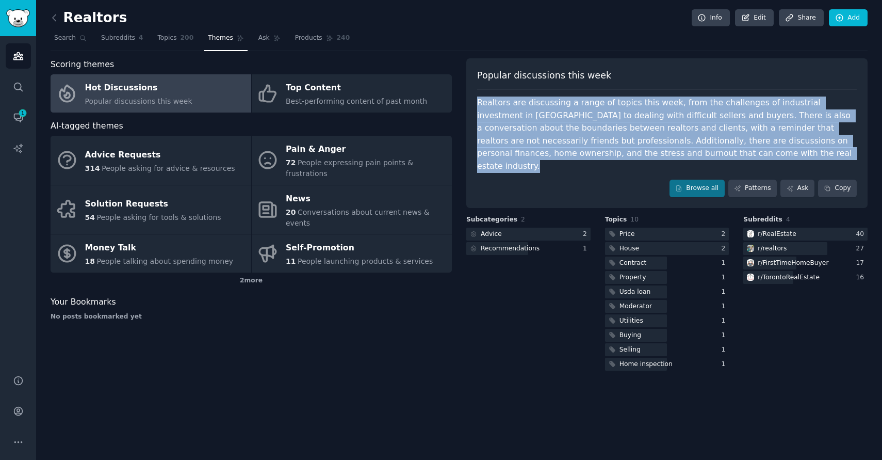
click at [638, 150] on div "Realtors are discussing a range of topics this week, from the challenges of ind…" at bounding box center [667, 134] width 380 height 76
click at [23, 21] on img "Sidebar" at bounding box center [18, 18] width 24 height 18
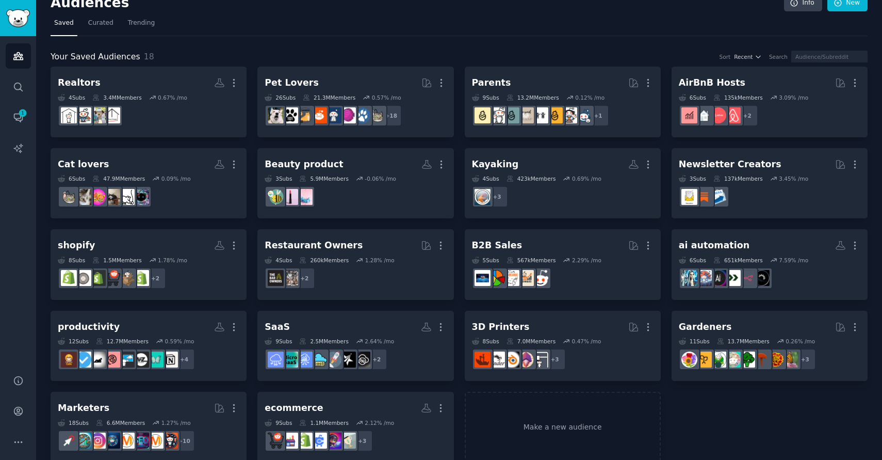
scroll to position [31, 0]
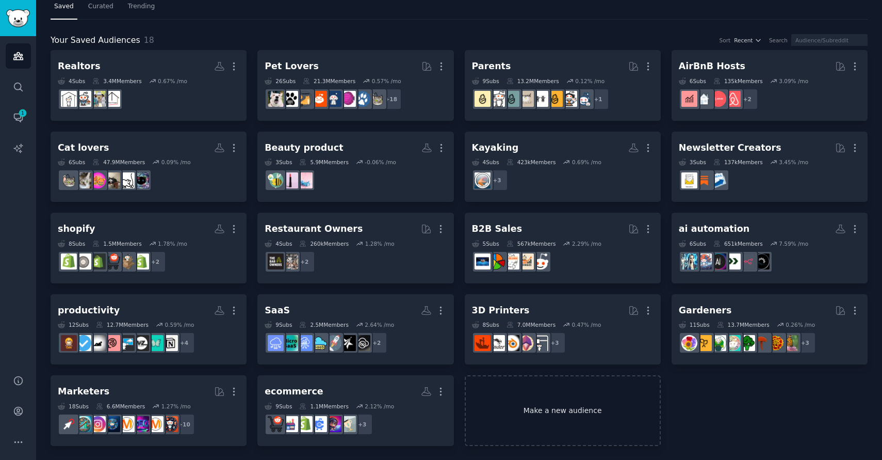
click at [547, 398] on link "Make a new audience" at bounding box center [563, 410] width 196 height 71
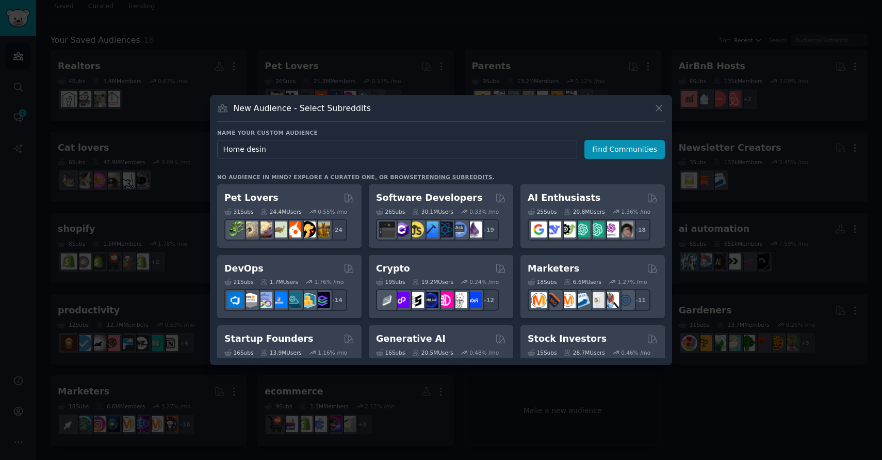
type input "Home desi"
type input "Break"
type input "Dating"
type input "Cats"
click at [606, 155] on button "Find Communities" at bounding box center [624, 149] width 80 height 19
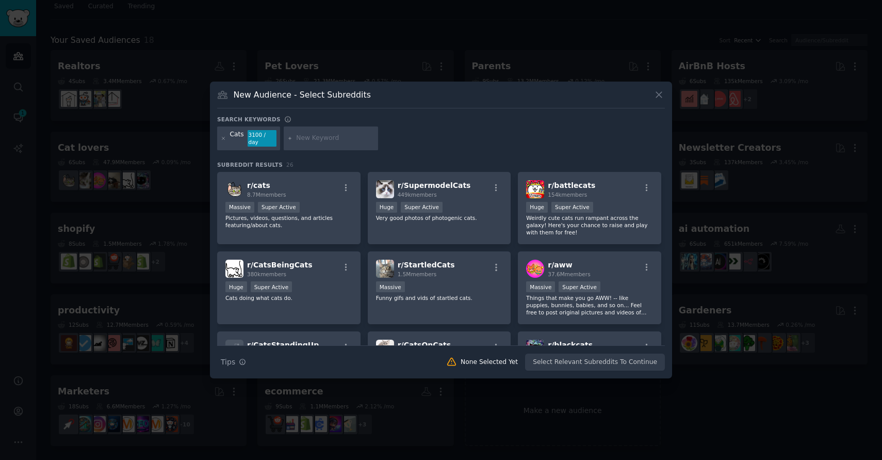
click at [436, 36] on div at bounding box center [441, 230] width 882 height 460
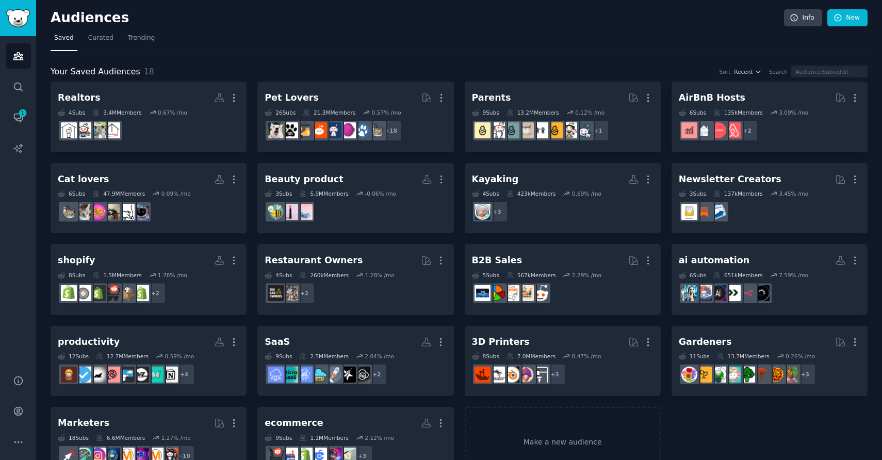
click at [482, 38] on nav "Saved Curated Trending" at bounding box center [459, 40] width 817 height 21
click at [102, 37] on span "Curated" at bounding box center [100, 38] width 25 height 9
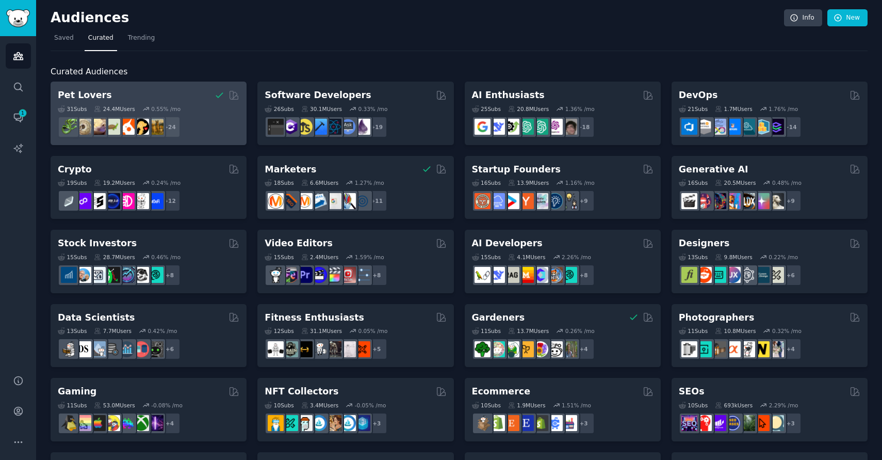
scroll to position [4, 0]
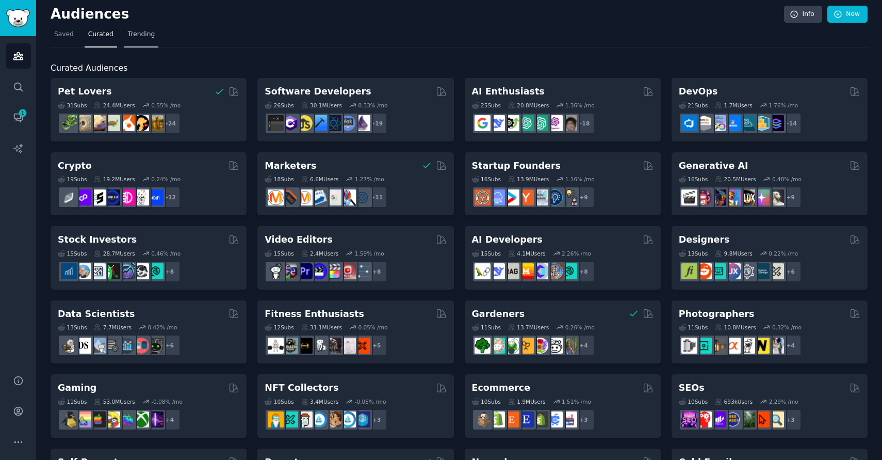
click at [133, 30] on span "Trending" at bounding box center [141, 34] width 27 height 9
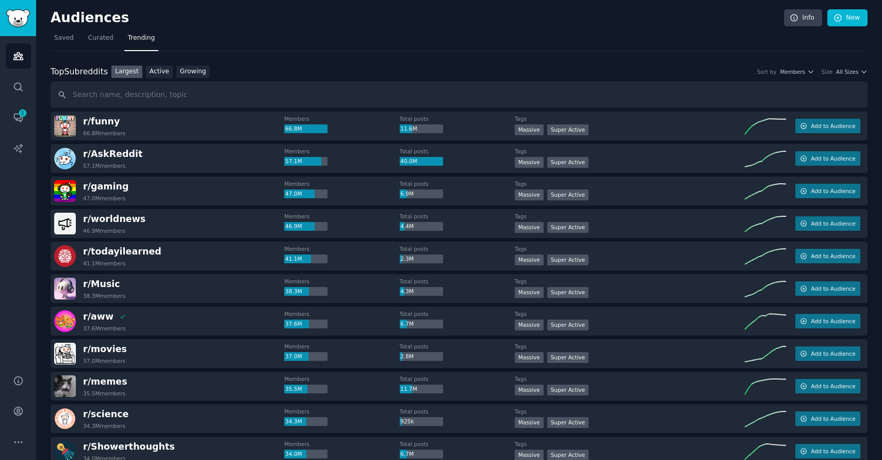
click at [862, 66] on div "Top Subreddits Top Subreddits Largest Active Growing Sort by Members Size All S…" at bounding box center [459, 72] width 817 height 13
click at [848, 72] on span "All Sizes" at bounding box center [847, 71] width 22 height 7
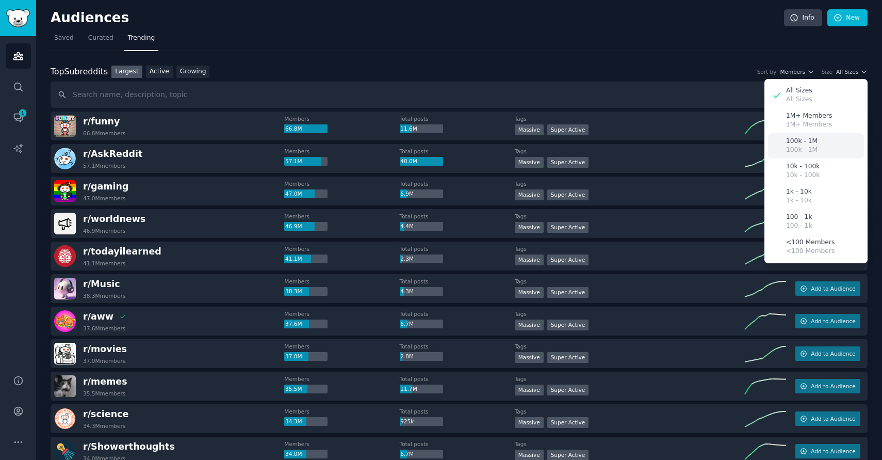
click at [802, 147] on p "100k - 1M" at bounding box center [801, 149] width 31 height 9
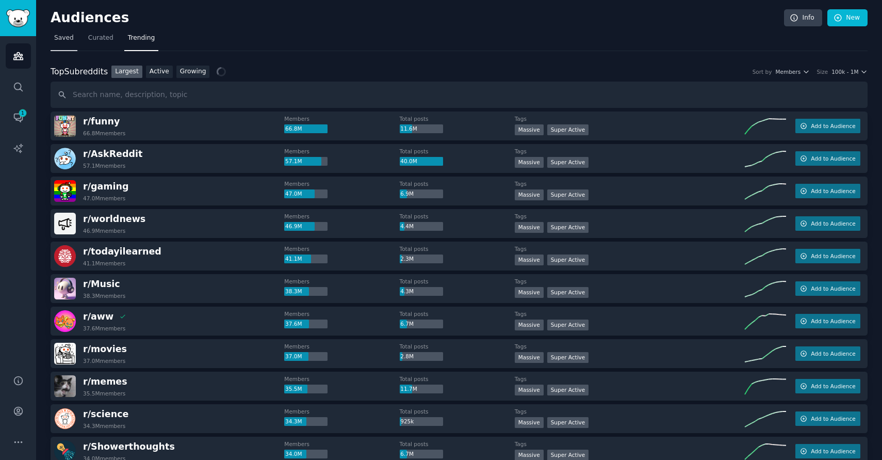
click at [62, 43] on link "Saved" at bounding box center [64, 40] width 27 height 21
